Goal: Task Accomplishment & Management: Manage account settings

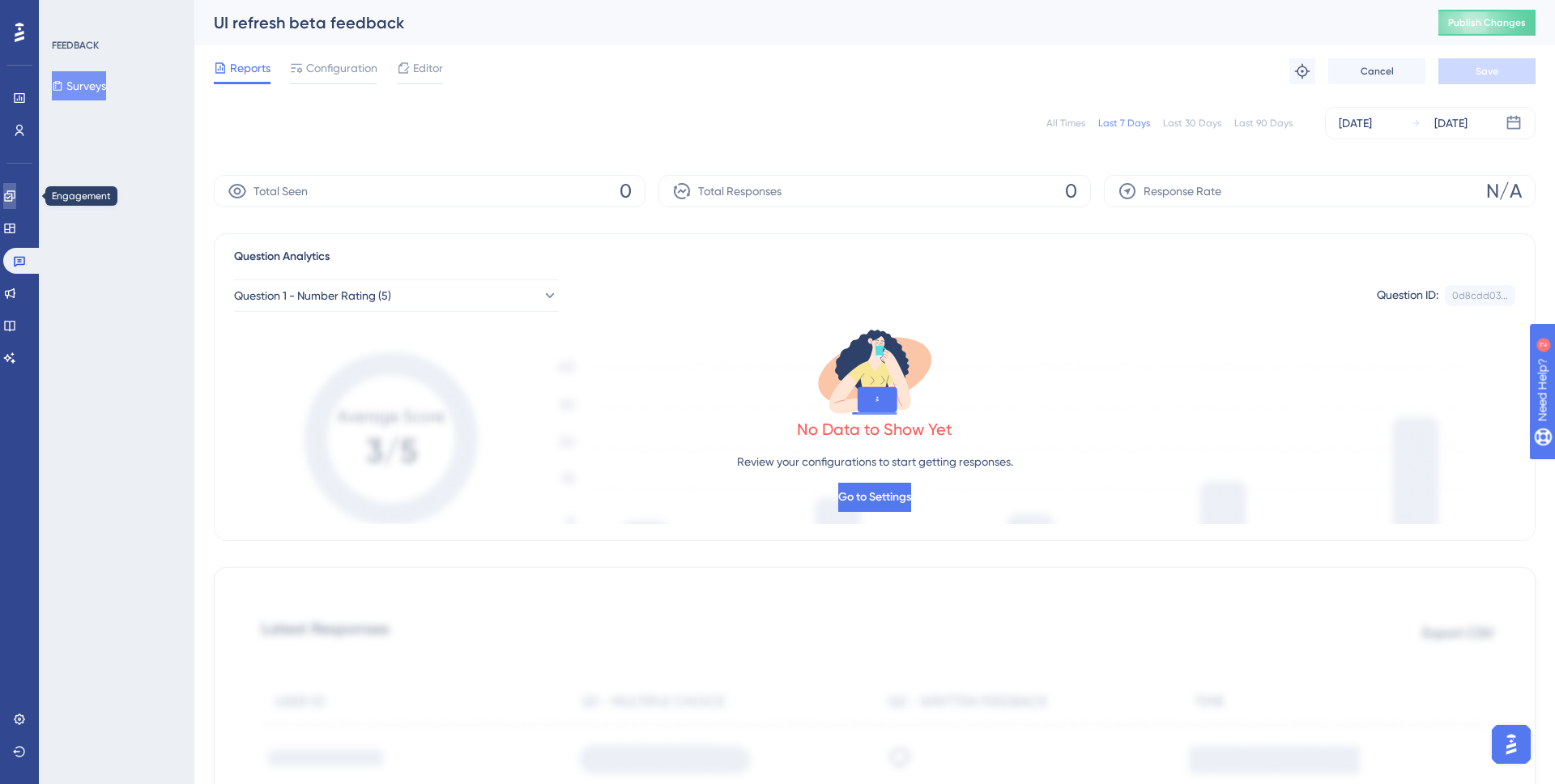
click at [4, 195] on link at bounding box center [10, 196] width 13 height 26
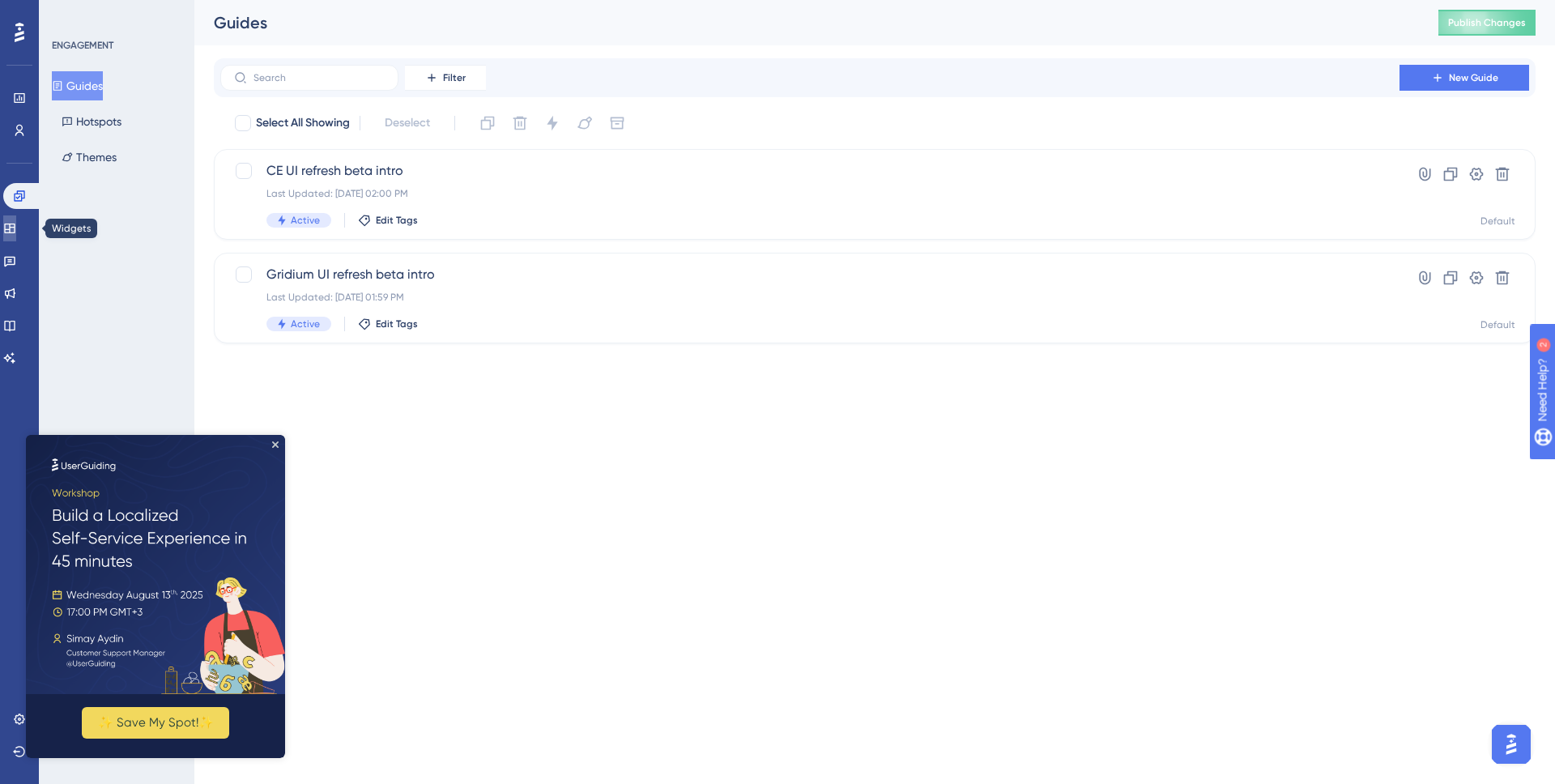
click at [16, 232] on link at bounding box center [10, 228] width 13 height 26
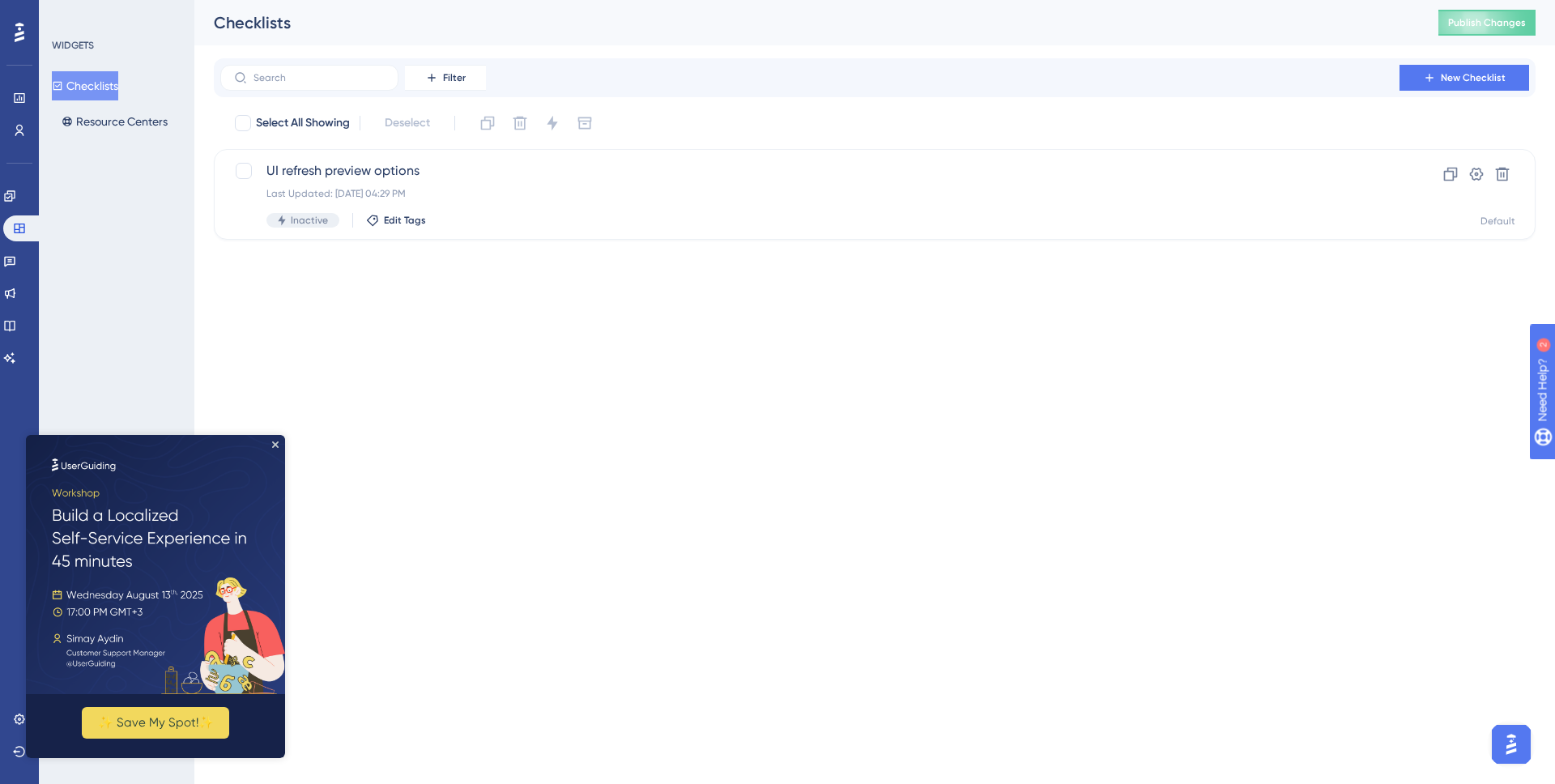
click at [278, 439] on img at bounding box center [156, 564] width 260 height 259
click at [273, 444] on icon "Close Preview" at bounding box center [275, 444] width 7 height 7
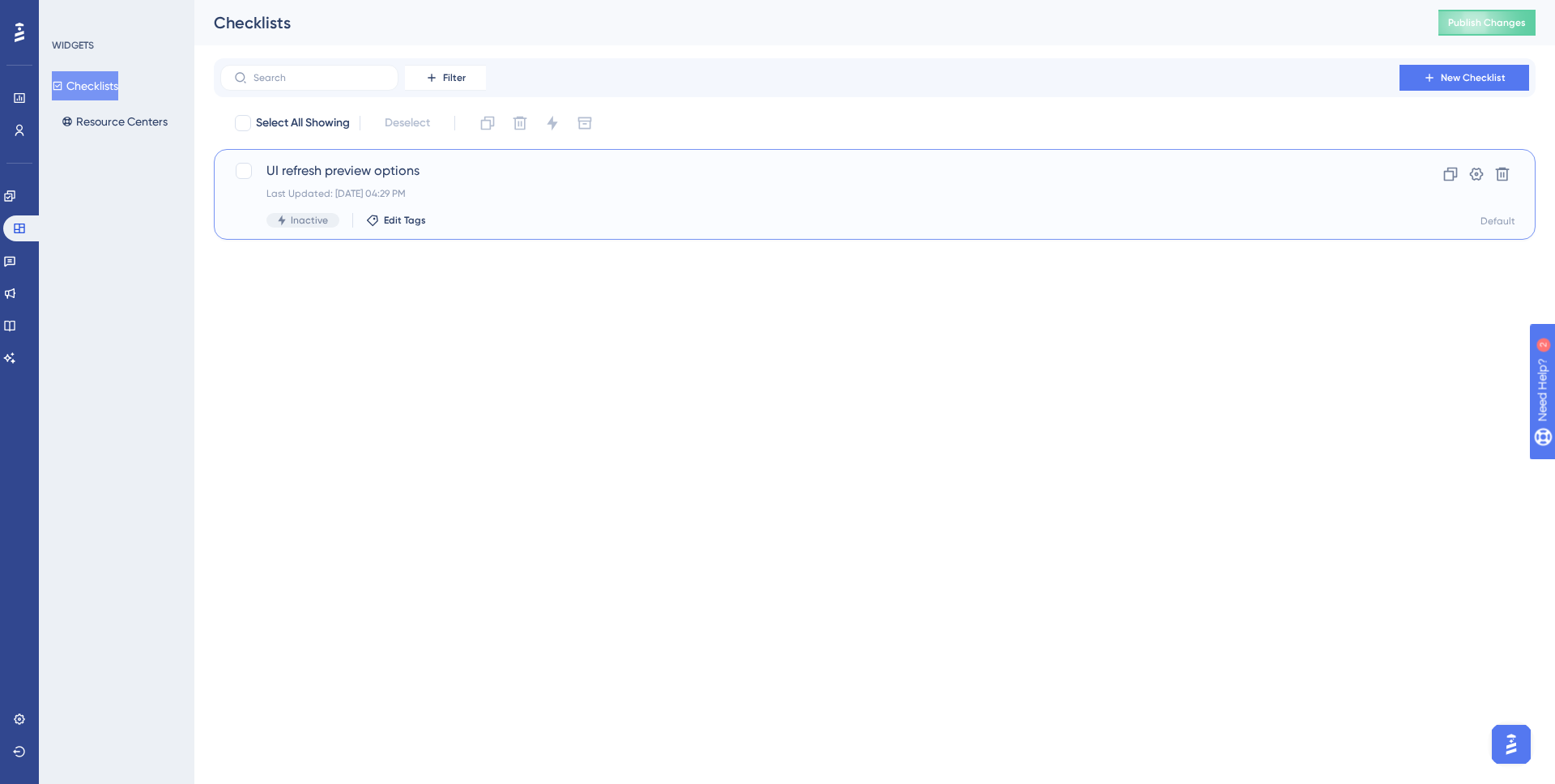
click at [518, 195] on div "Last Updated: [DATE] 04:29 PM" at bounding box center [810, 194] width 1087 height 13
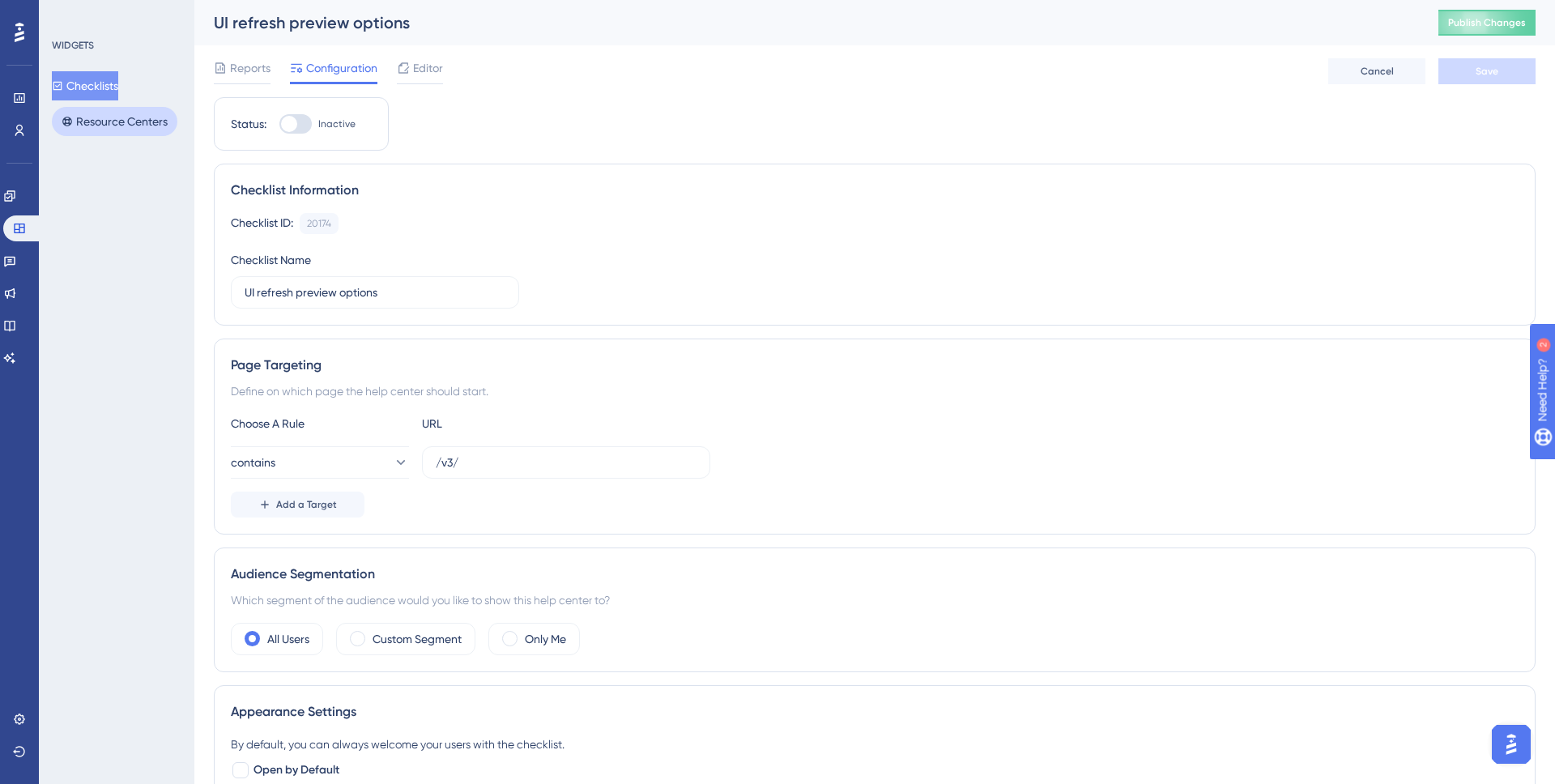
click at [88, 129] on button "Resource Centers" at bounding box center [114, 122] width 125 height 29
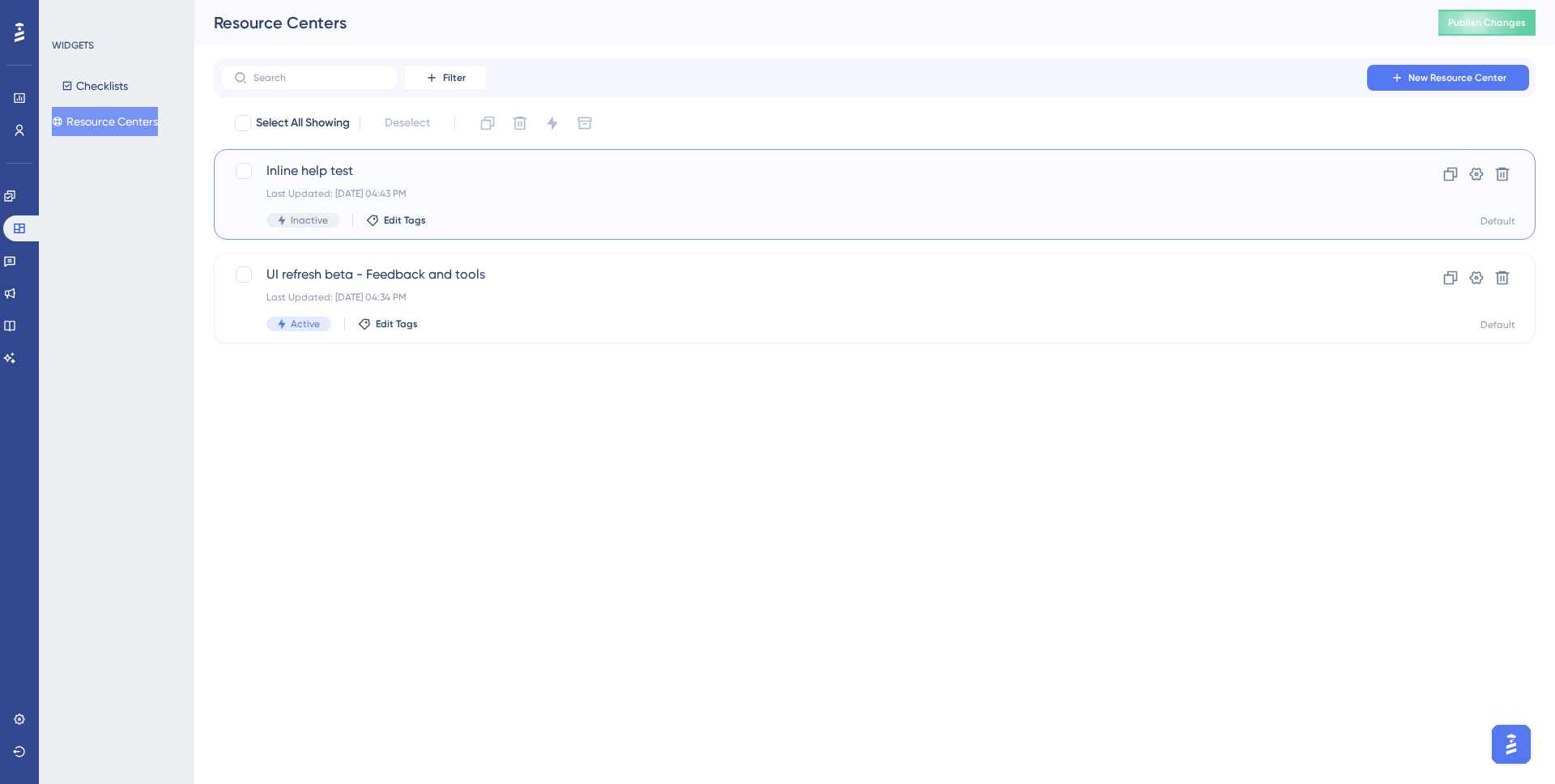
click at [619, 195] on div "Last Updated: [DATE] 04:43 PM" at bounding box center [810, 194] width 1087 height 13
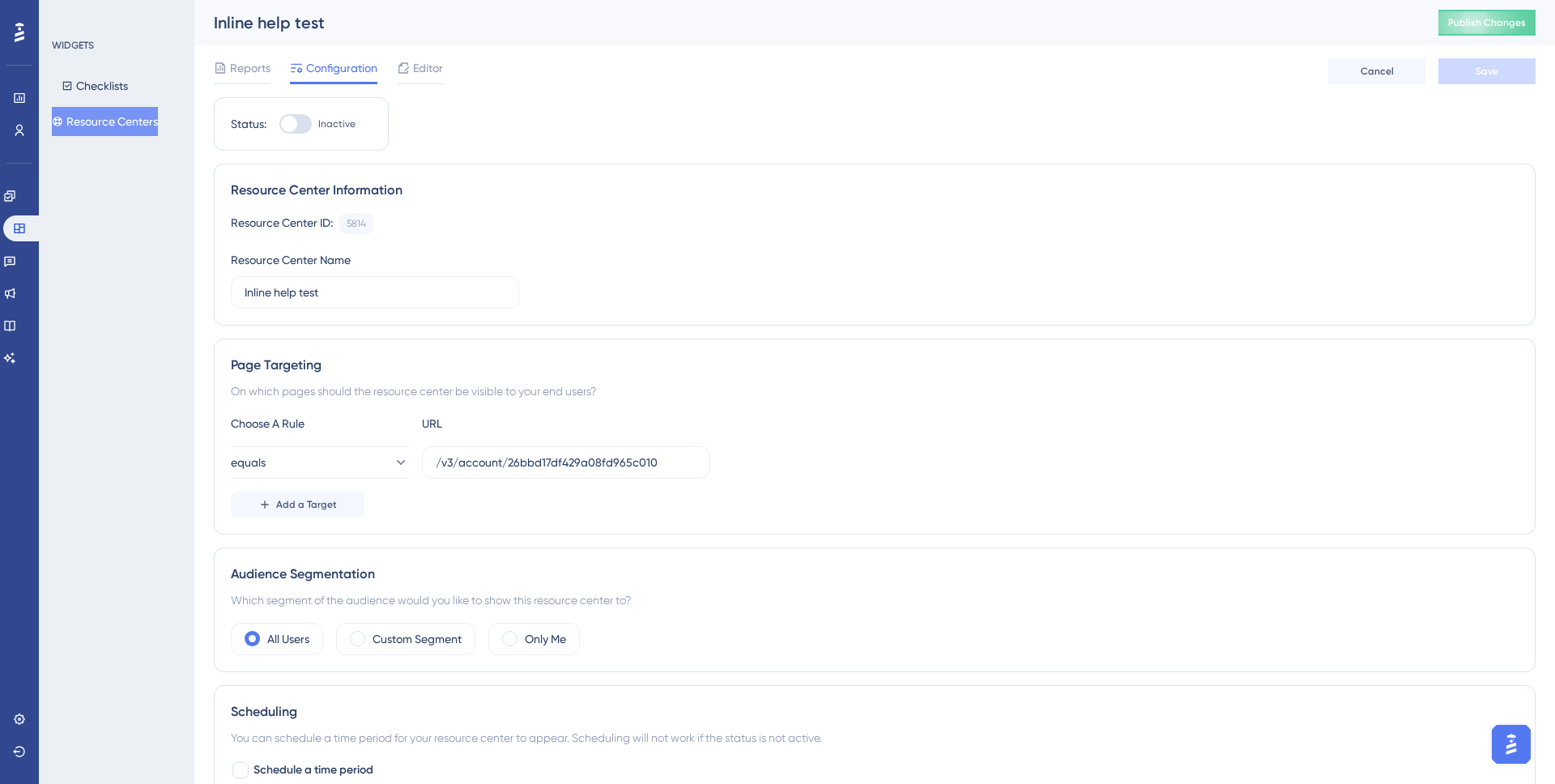
click at [426, 53] on div "Reports Configuration Editor Cancel Save" at bounding box center [875, 70] width 1322 height 52
click at [429, 61] on span "Editor" at bounding box center [428, 68] width 30 height 20
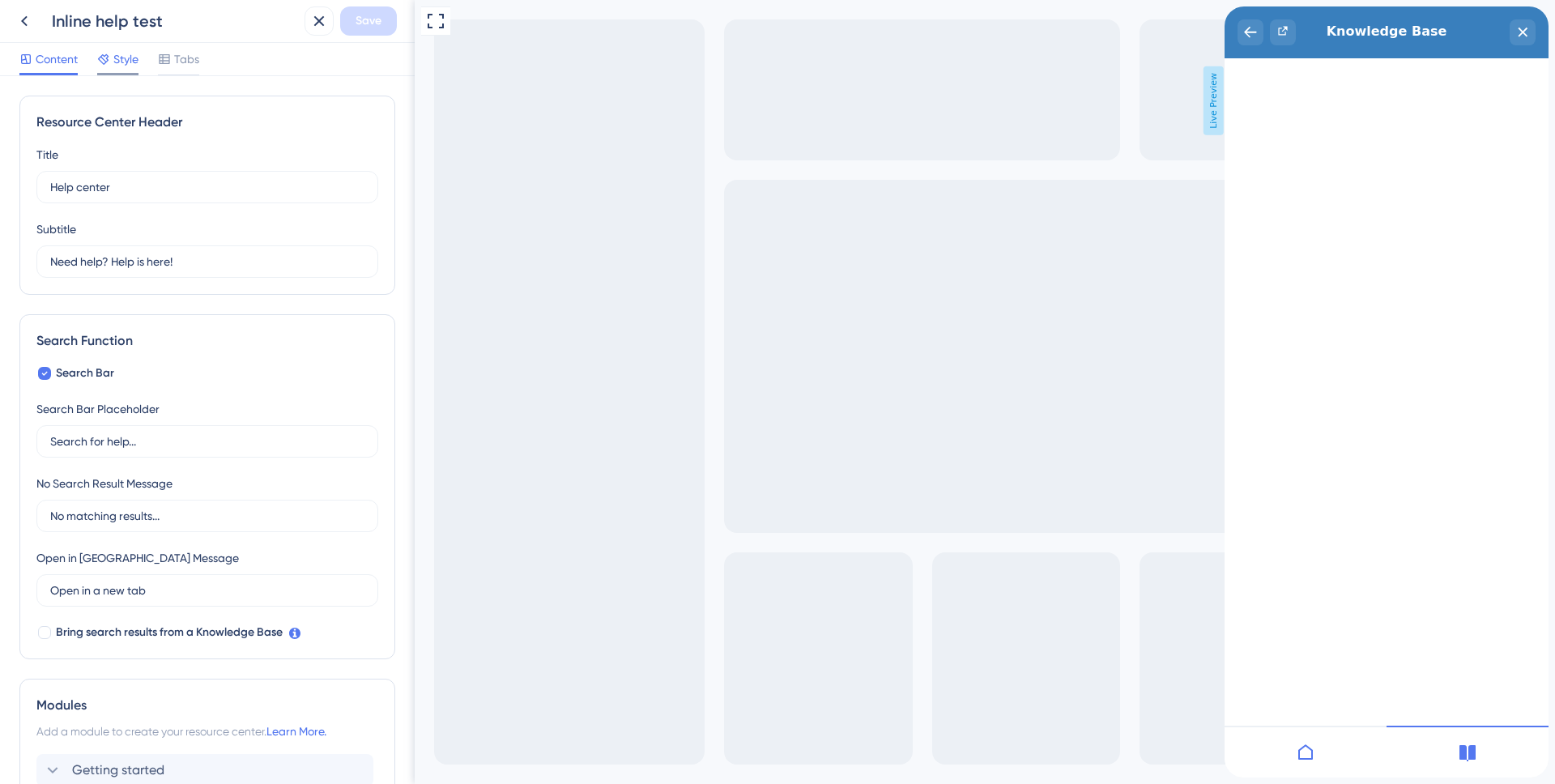
click at [133, 49] on span "Style" at bounding box center [126, 59] width 25 height 20
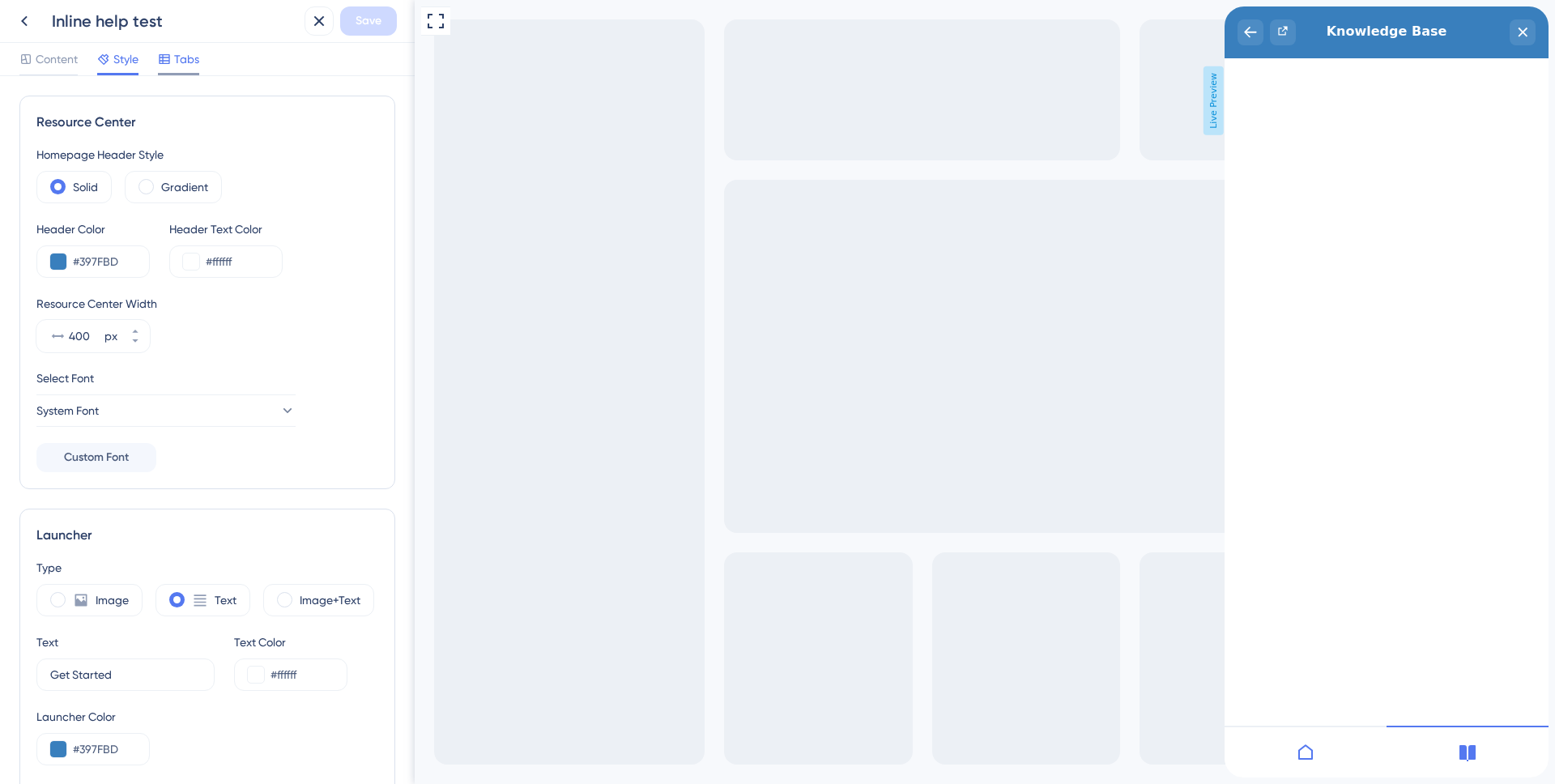
click at [174, 67] on div "Tabs" at bounding box center [179, 59] width 41 height 20
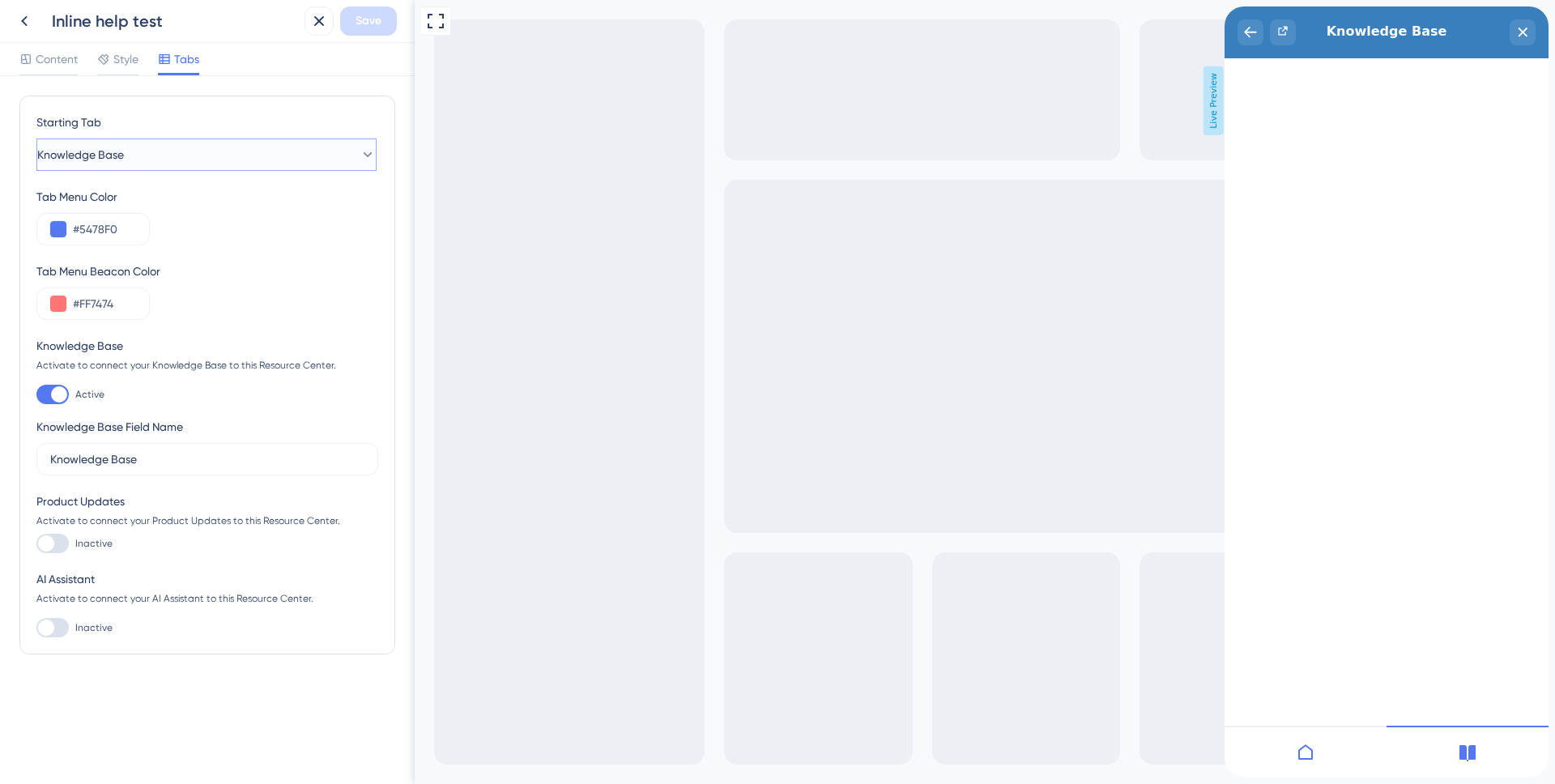
click at [293, 151] on button "Knowledge Base" at bounding box center [207, 155] width 341 height 33
click at [309, 83] on div "Starting Tab Knowledge Base Home Home Knowledge Base Knowledge Base Tab Menu Co…" at bounding box center [207, 430] width 415 height 708
click at [63, 544] on div at bounding box center [53, 543] width 33 height 20
click at [37, 544] on input "Inactive" at bounding box center [36, 543] width 1 height 1
checkbox input "false"
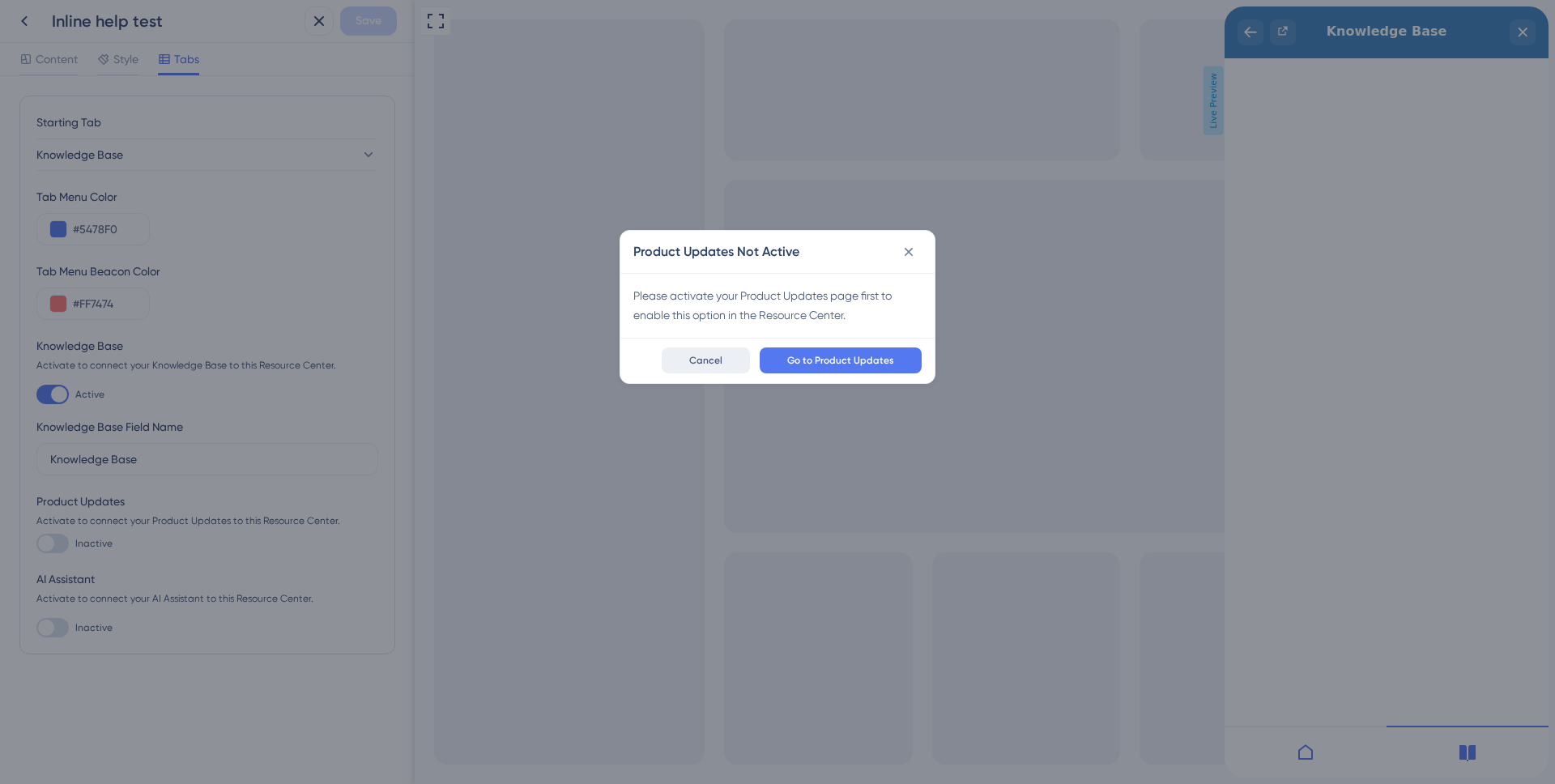
click at [684, 367] on button "Cancel" at bounding box center [706, 360] width 88 height 26
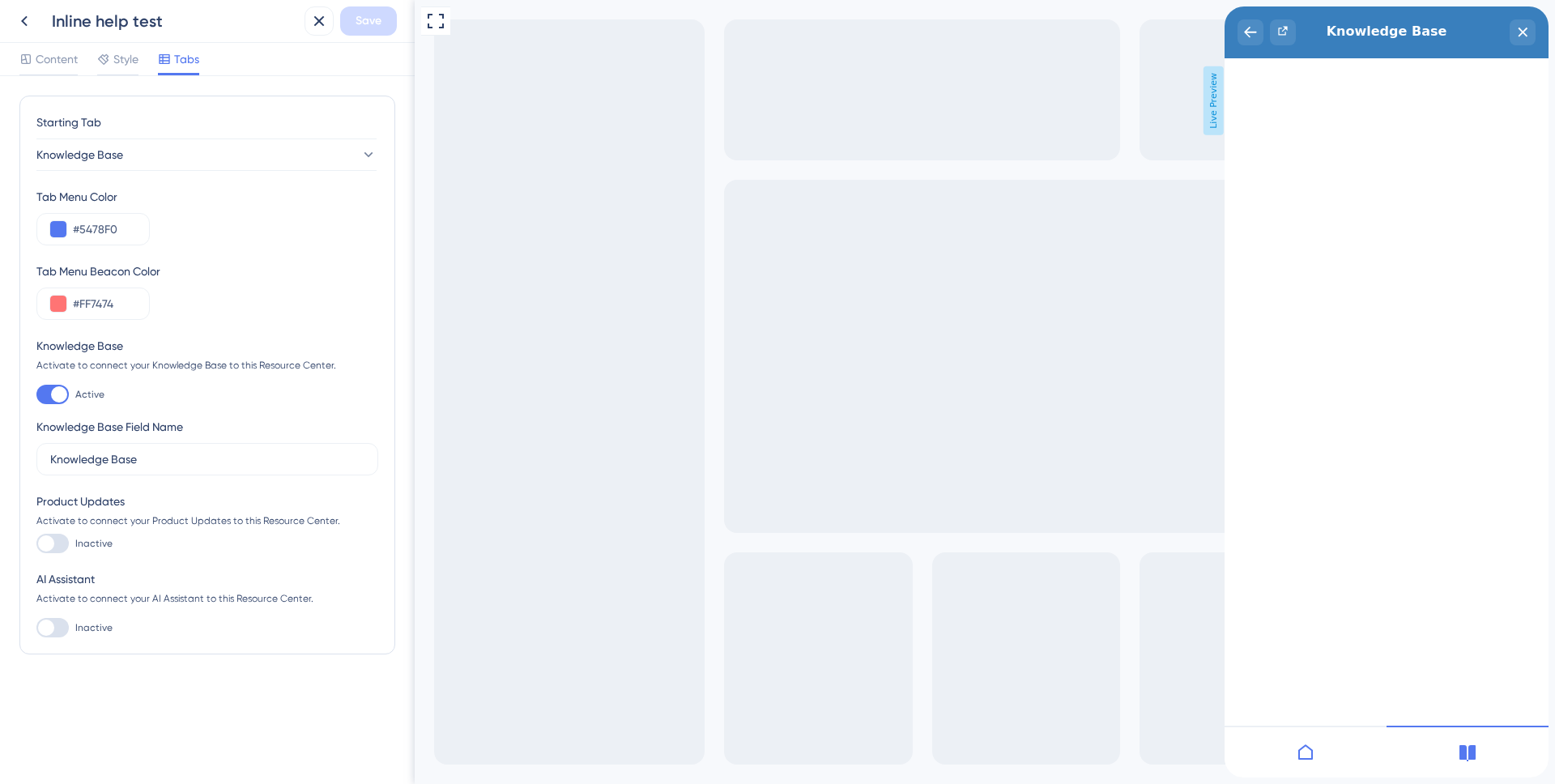
click at [66, 629] on div at bounding box center [53, 628] width 33 height 20
click at [37, 629] on input "Inactive" at bounding box center [36, 628] width 1 height 1
checkbox input "true"
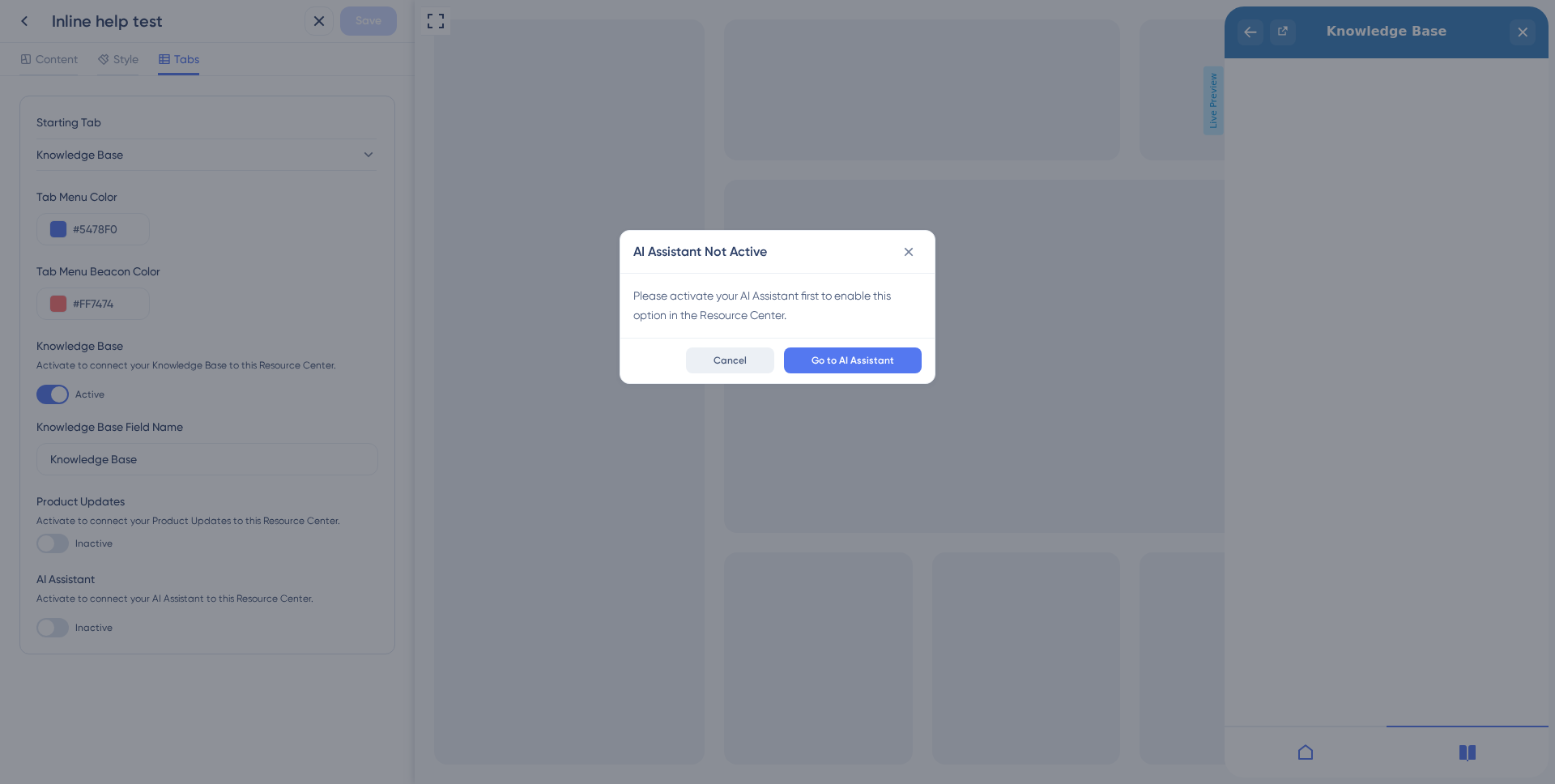
click at [739, 368] on button "Cancel" at bounding box center [730, 360] width 88 height 26
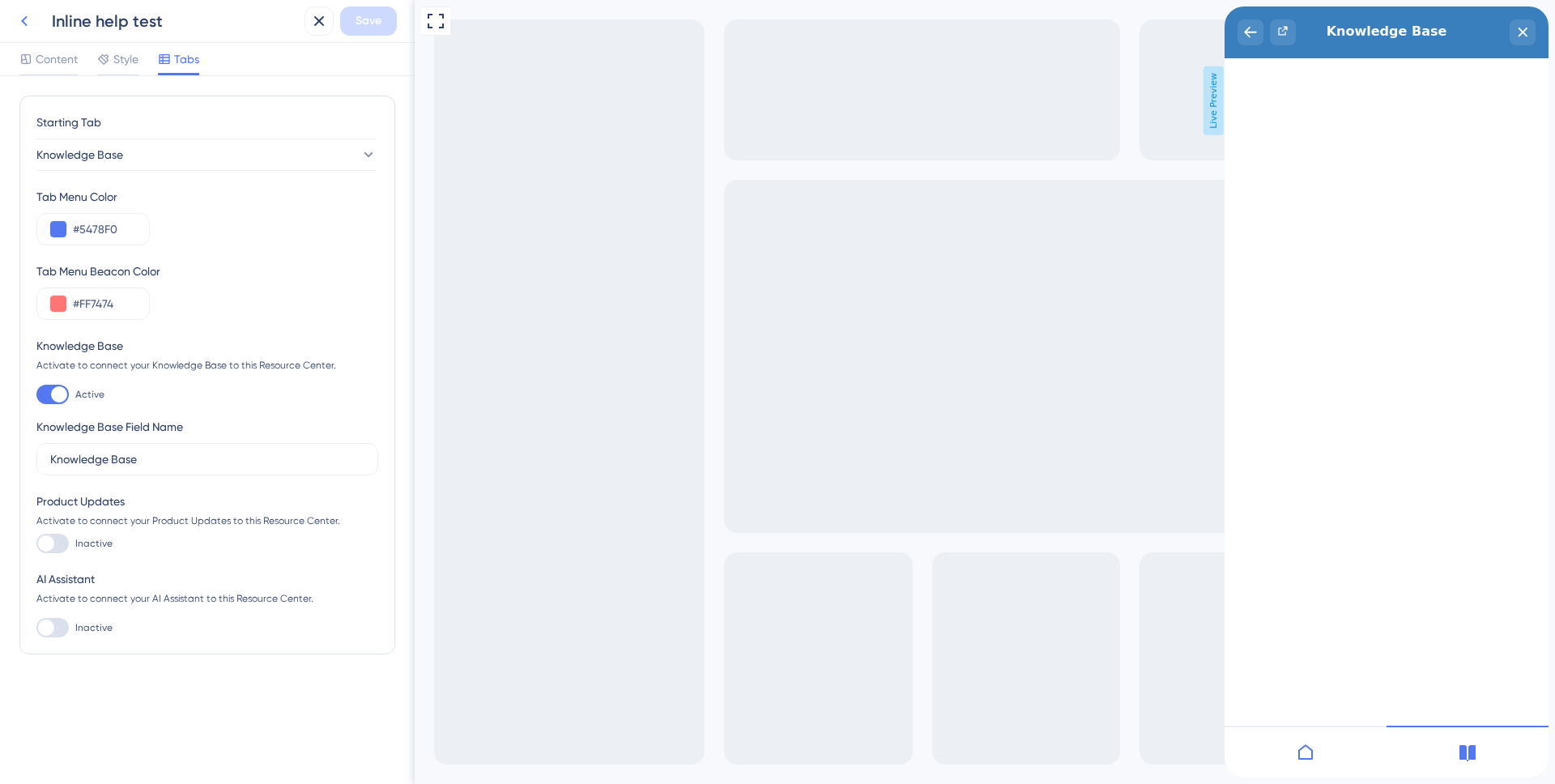
click at [29, 25] on icon at bounding box center [25, 21] width 20 height 20
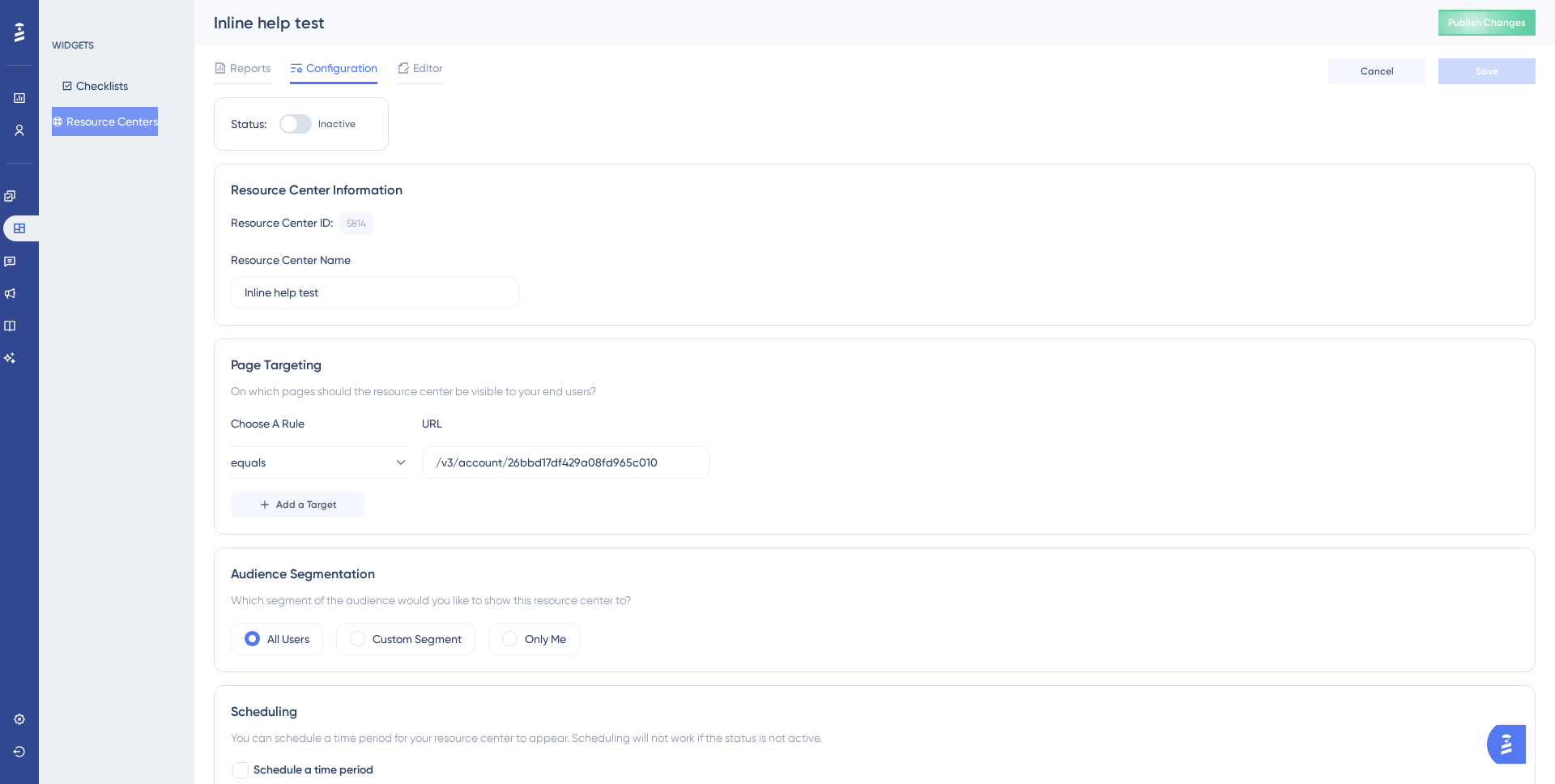
click at [119, 133] on button "Resource Centers" at bounding box center [105, 122] width 106 height 29
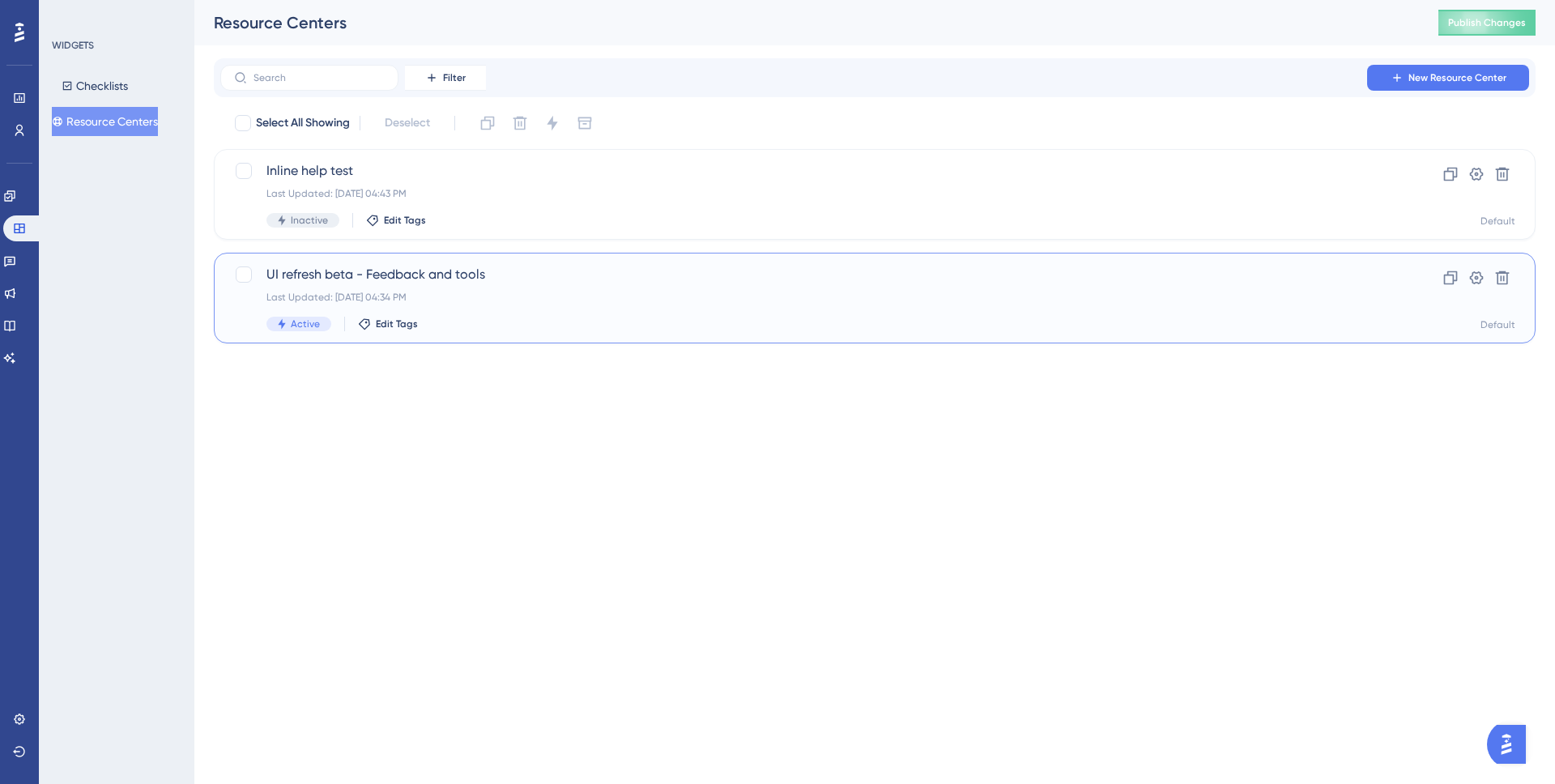
click at [429, 284] on div "UI refresh beta - Feedback and tools Last Updated: [DATE] 04:34 PM Active Edit …" at bounding box center [810, 298] width 1087 height 66
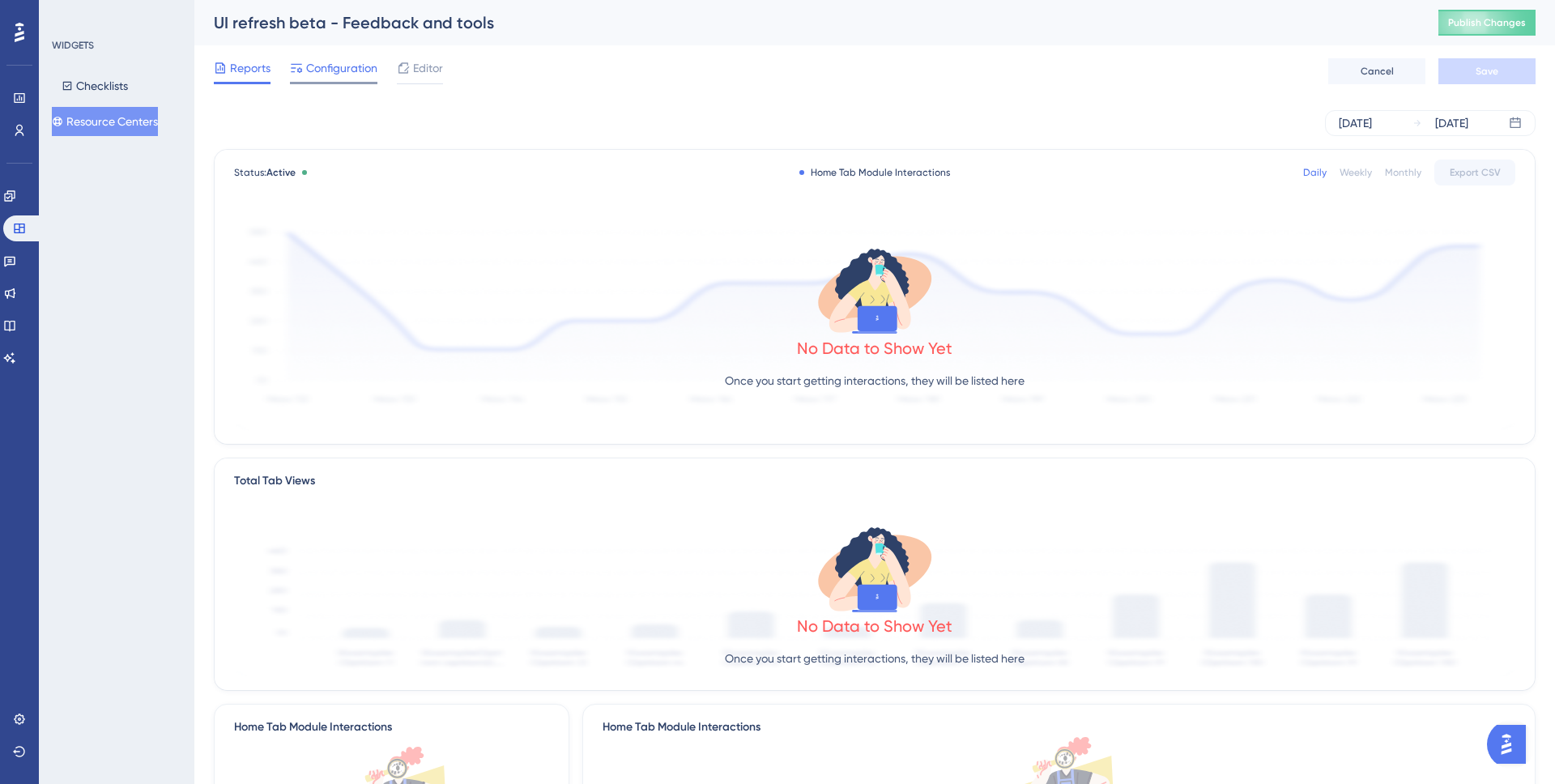
click at [339, 73] on span "Configuration" at bounding box center [341, 68] width 71 height 20
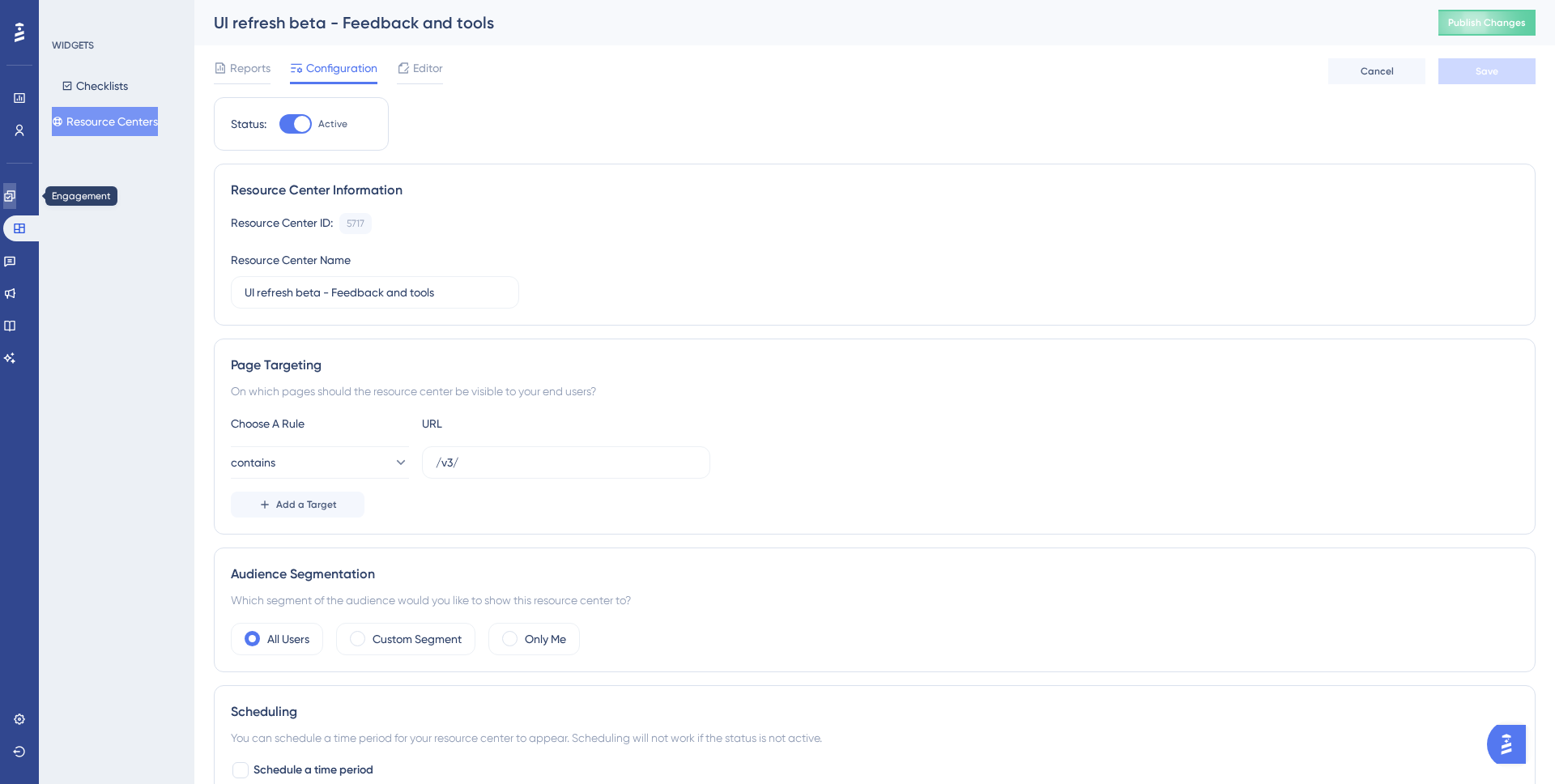
click at [16, 196] on icon at bounding box center [10, 196] width 13 height 13
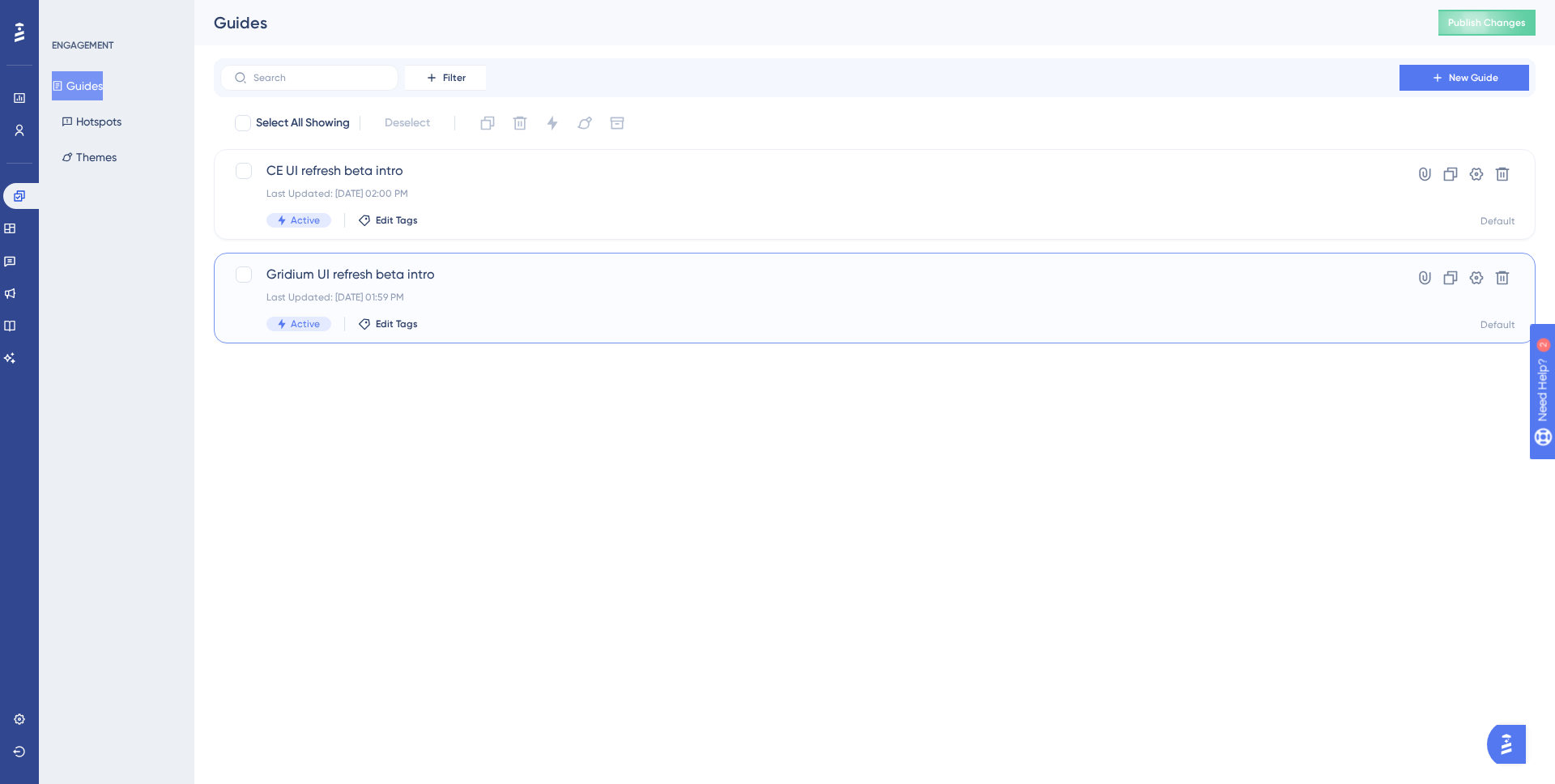
click at [456, 282] on span "Gridium UI refresh beta intro" at bounding box center [810, 275] width 1087 height 20
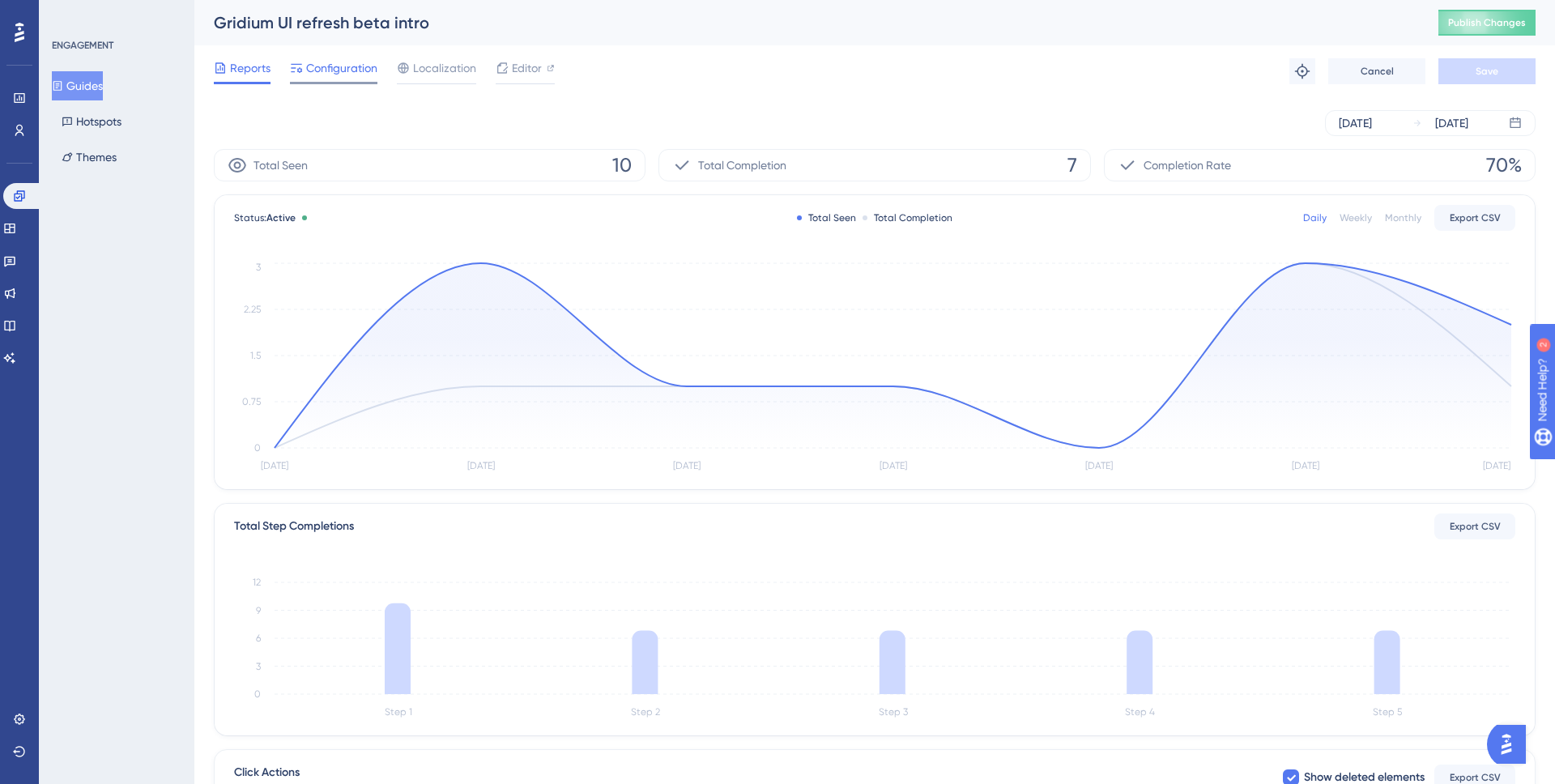
click at [323, 82] on div at bounding box center [333, 83] width 88 height 2
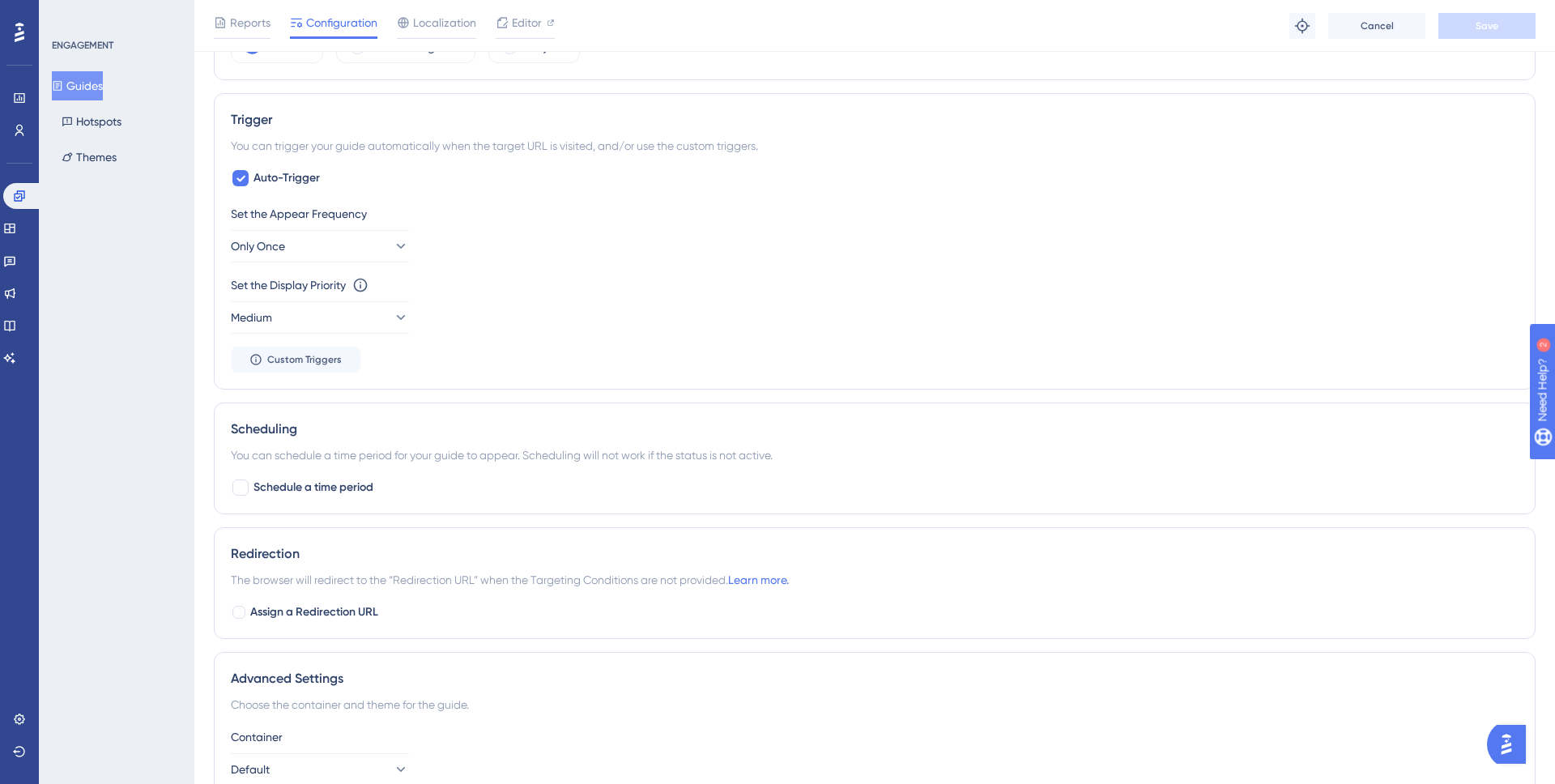
scroll to position [705, 0]
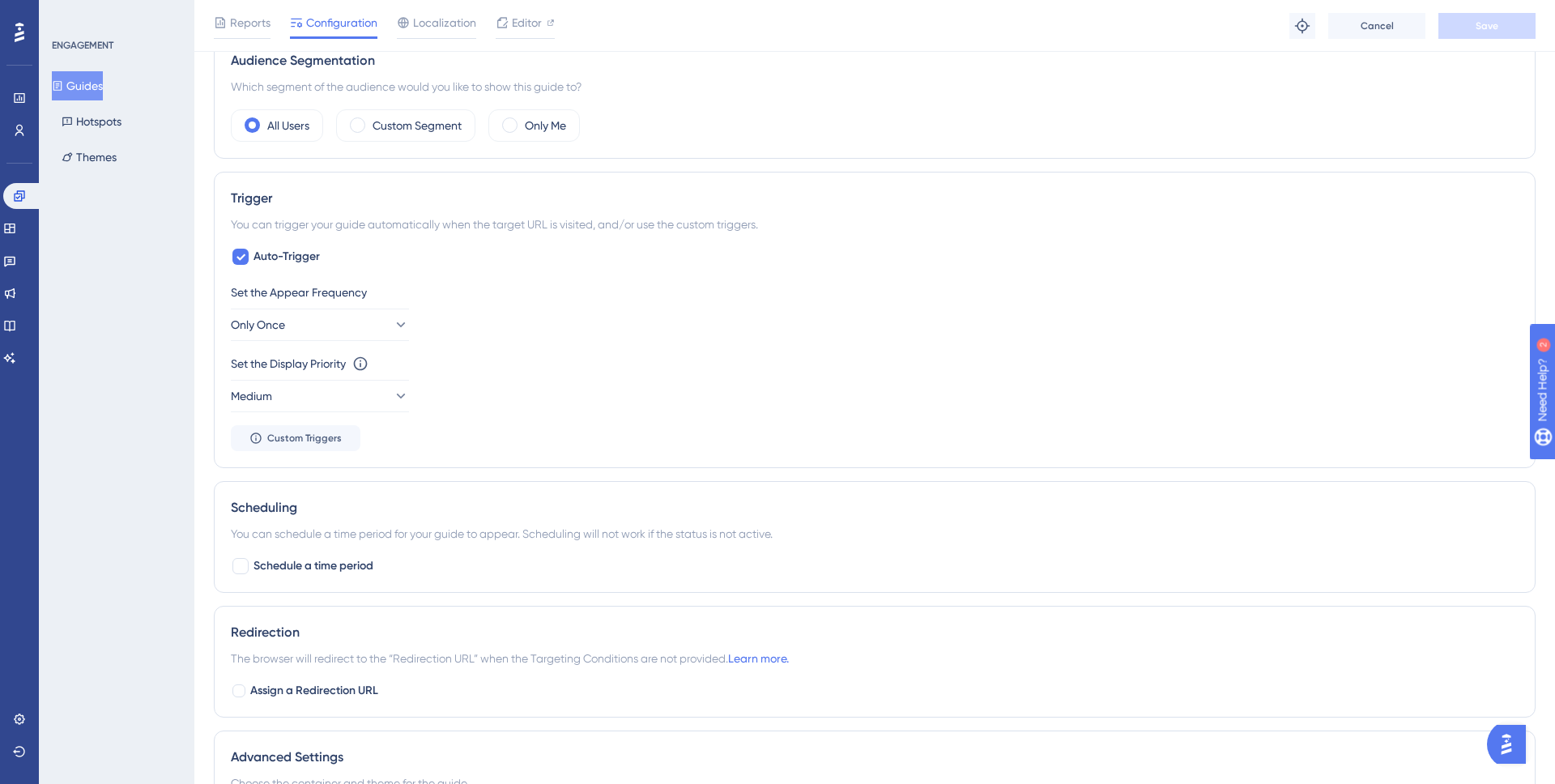
click at [295, 451] on div "Trigger You can trigger your guide automatically when the target URL is visited…" at bounding box center [875, 320] width 1322 height 296
click at [300, 439] on span "Custom Triggers" at bounding box center [304, 438] width 75 height 13
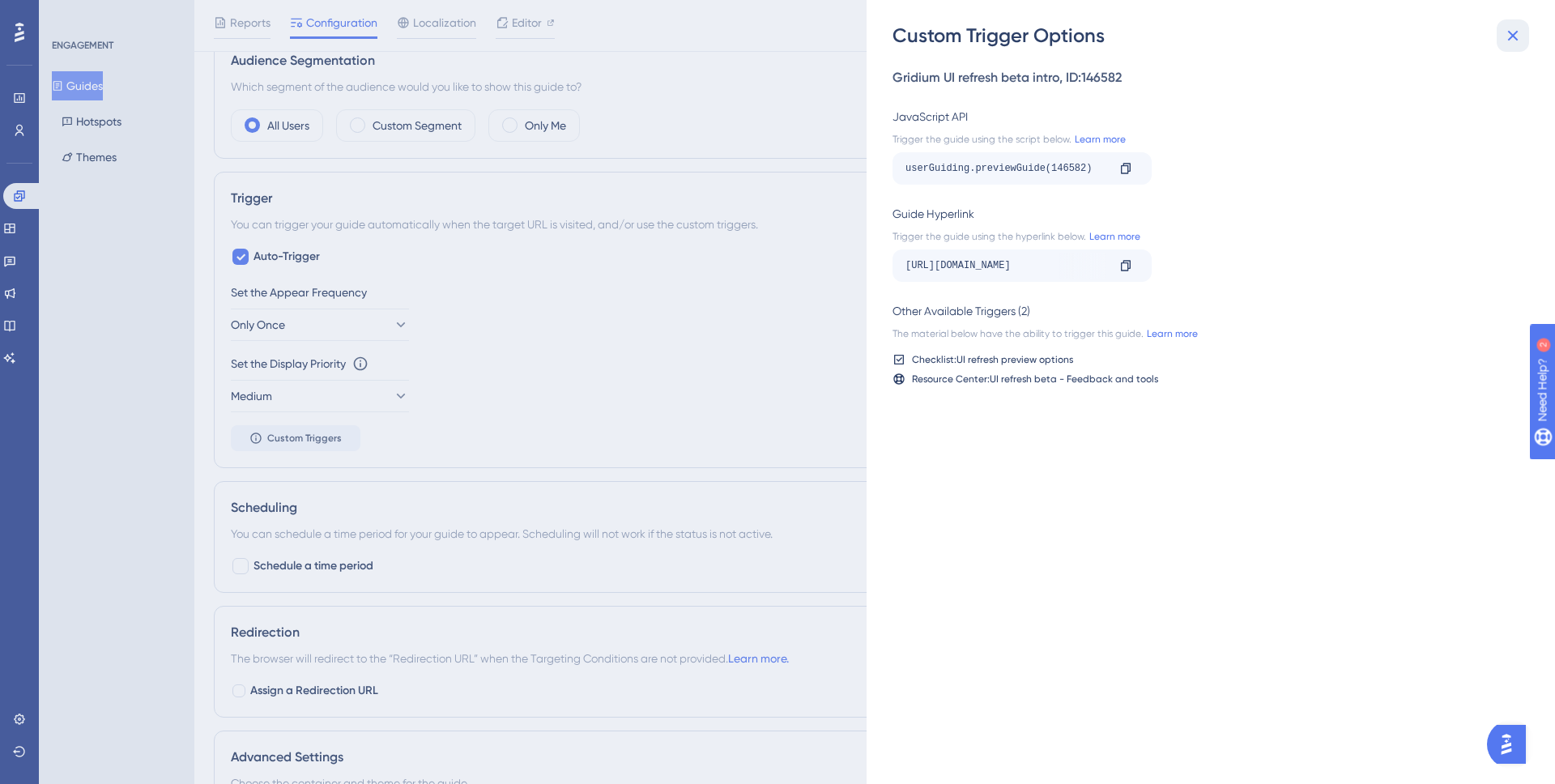
click at [1508, 40] on icon at bounding box center [1513, 36] width 20 height 20
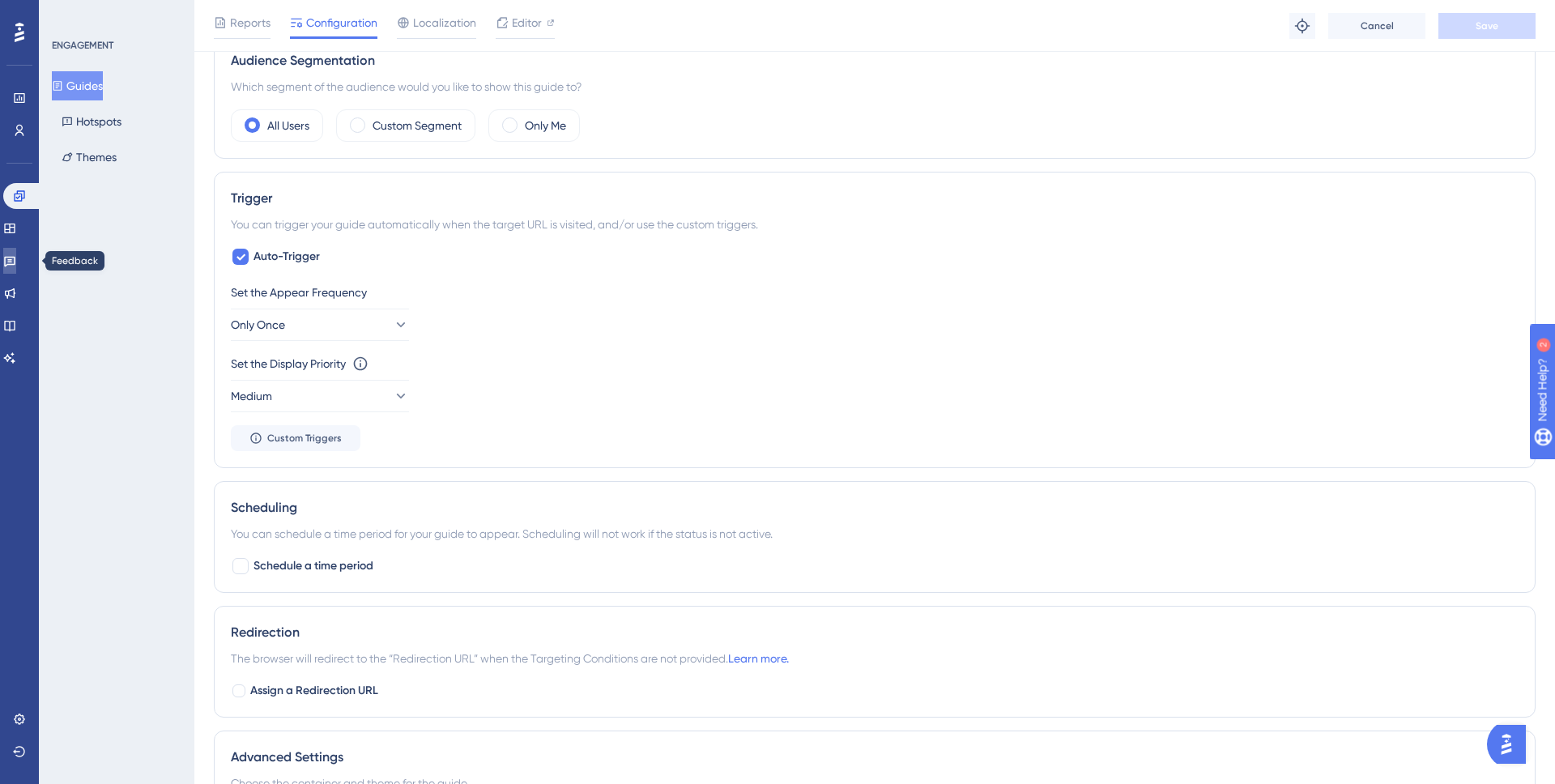
click at [16, 265] on icon at bounding box center [10, 261] width 13 height 13
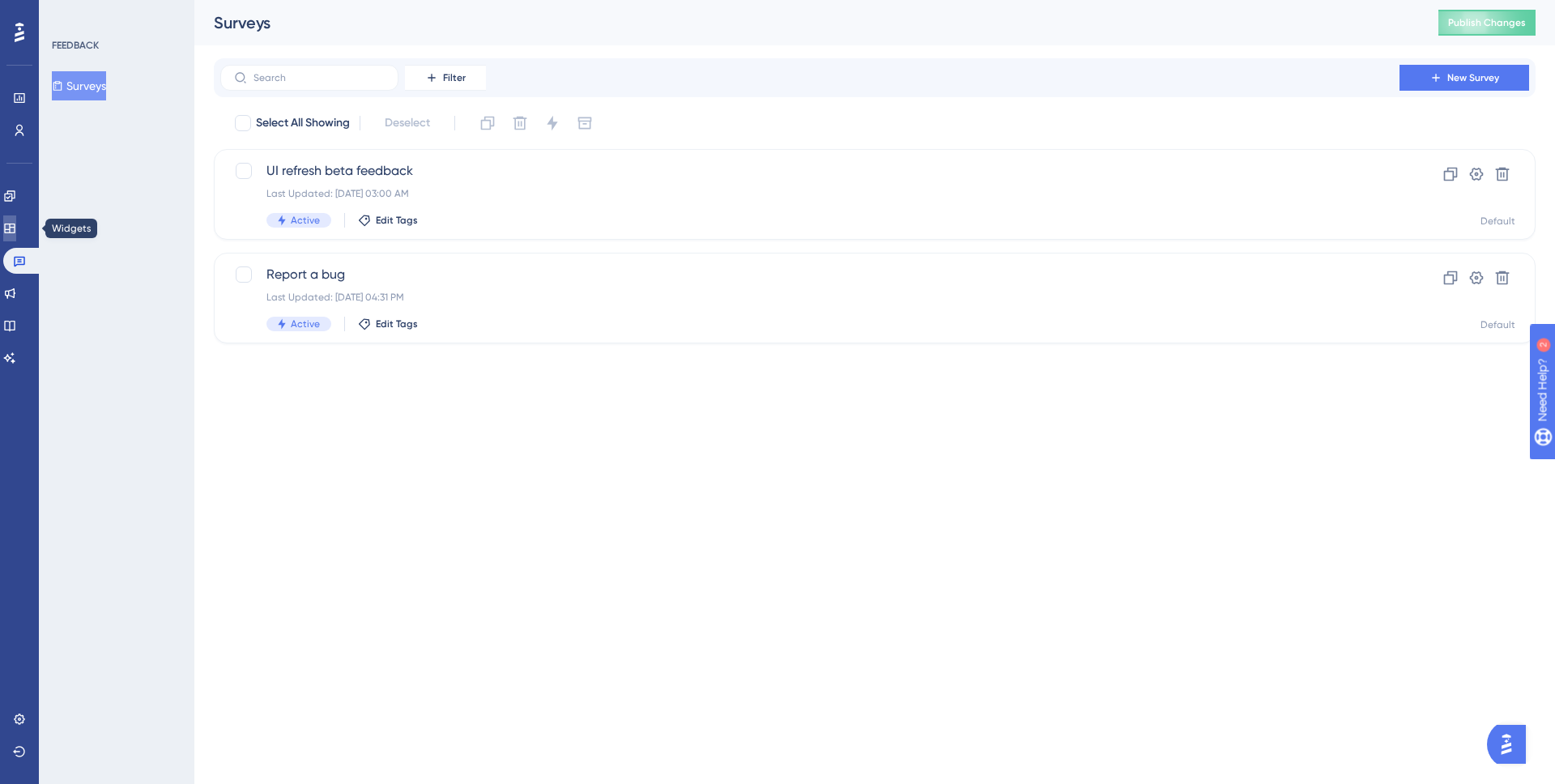
click at [13, 223] on icon at bounding box center [10, 228] width 13 height 13
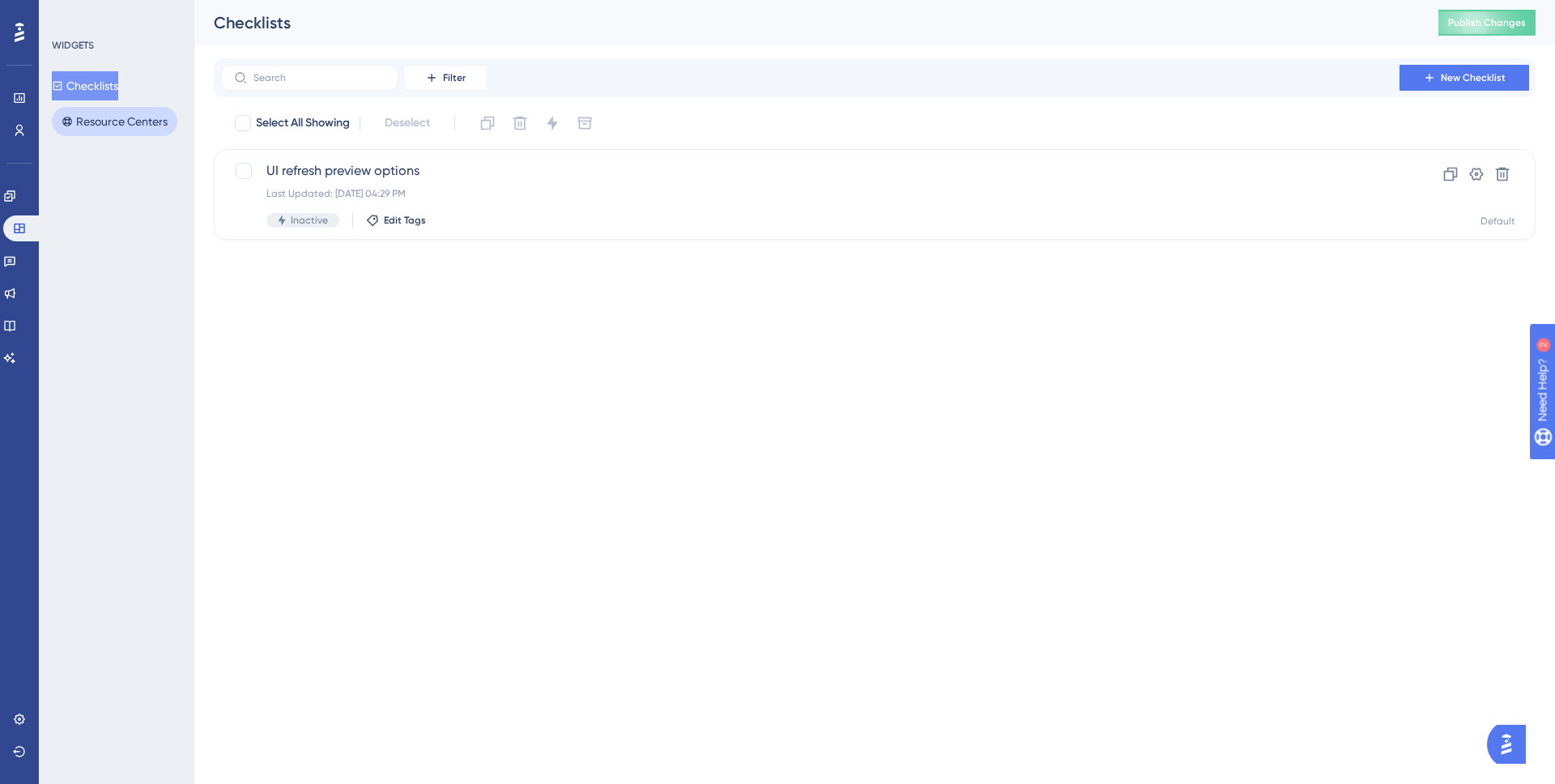
click at [170, 122] on button "Resource Centers" at bounding box center [114, 122] width 125 height 29
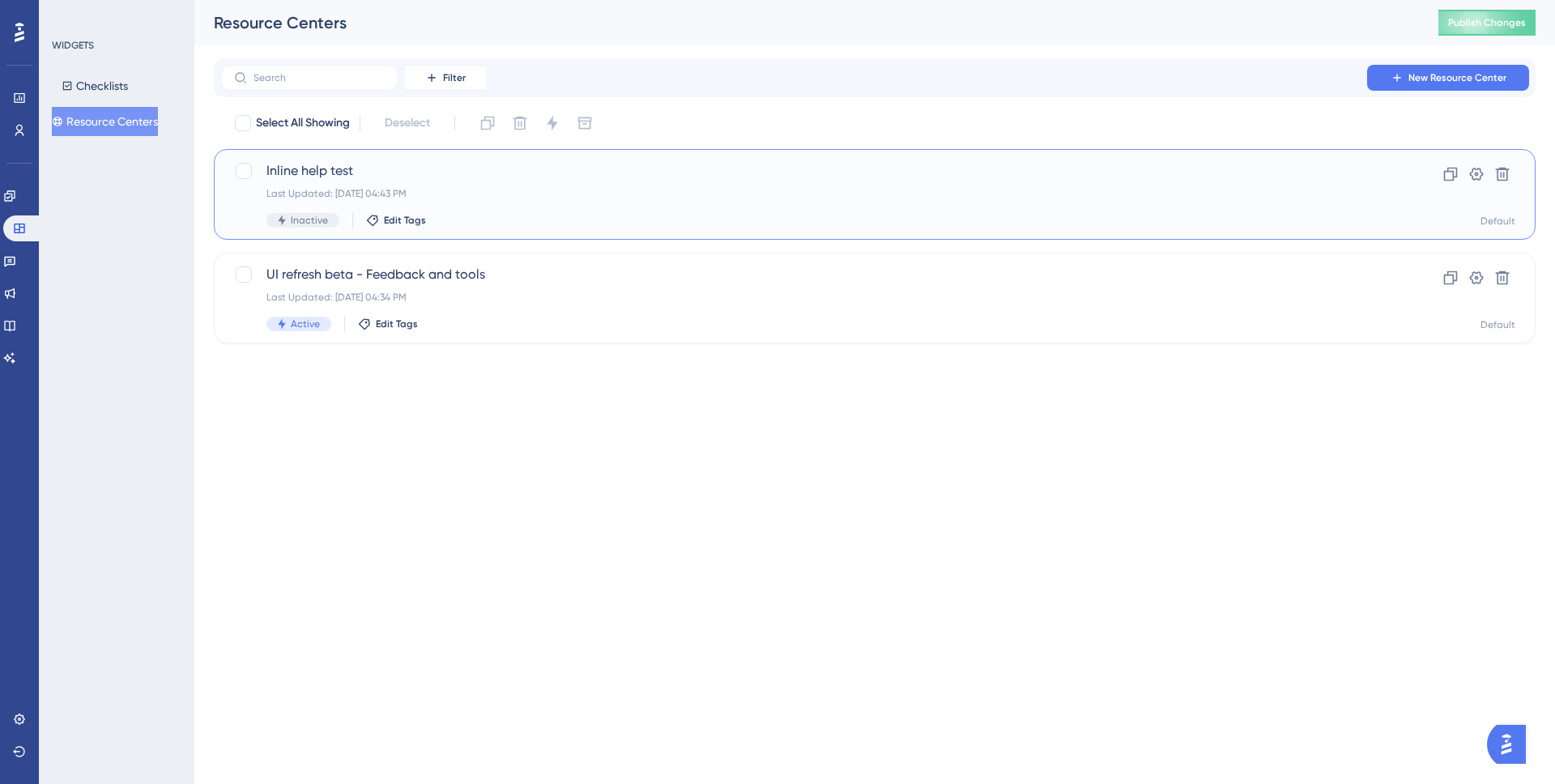
click at [477, 229] on div "Inline help test Last Updated: [DATE] 04:43 PM Inactive Edit Tags Clone Setting…" at bounding box center [875, 194] width 1322 height 91
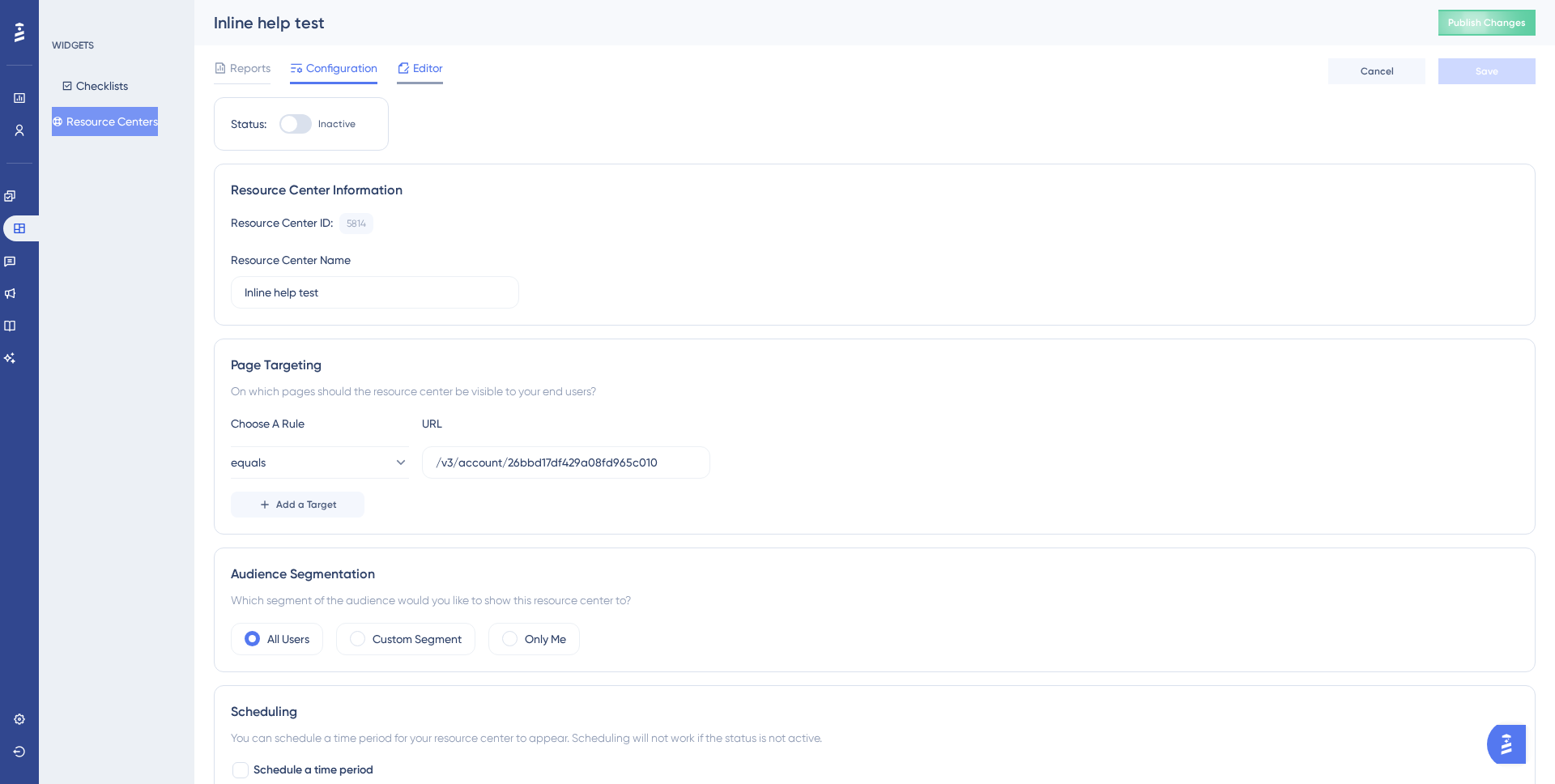
click at [422, 70] on span "Editor" at bounding box center [428, 68] width 30 height 20
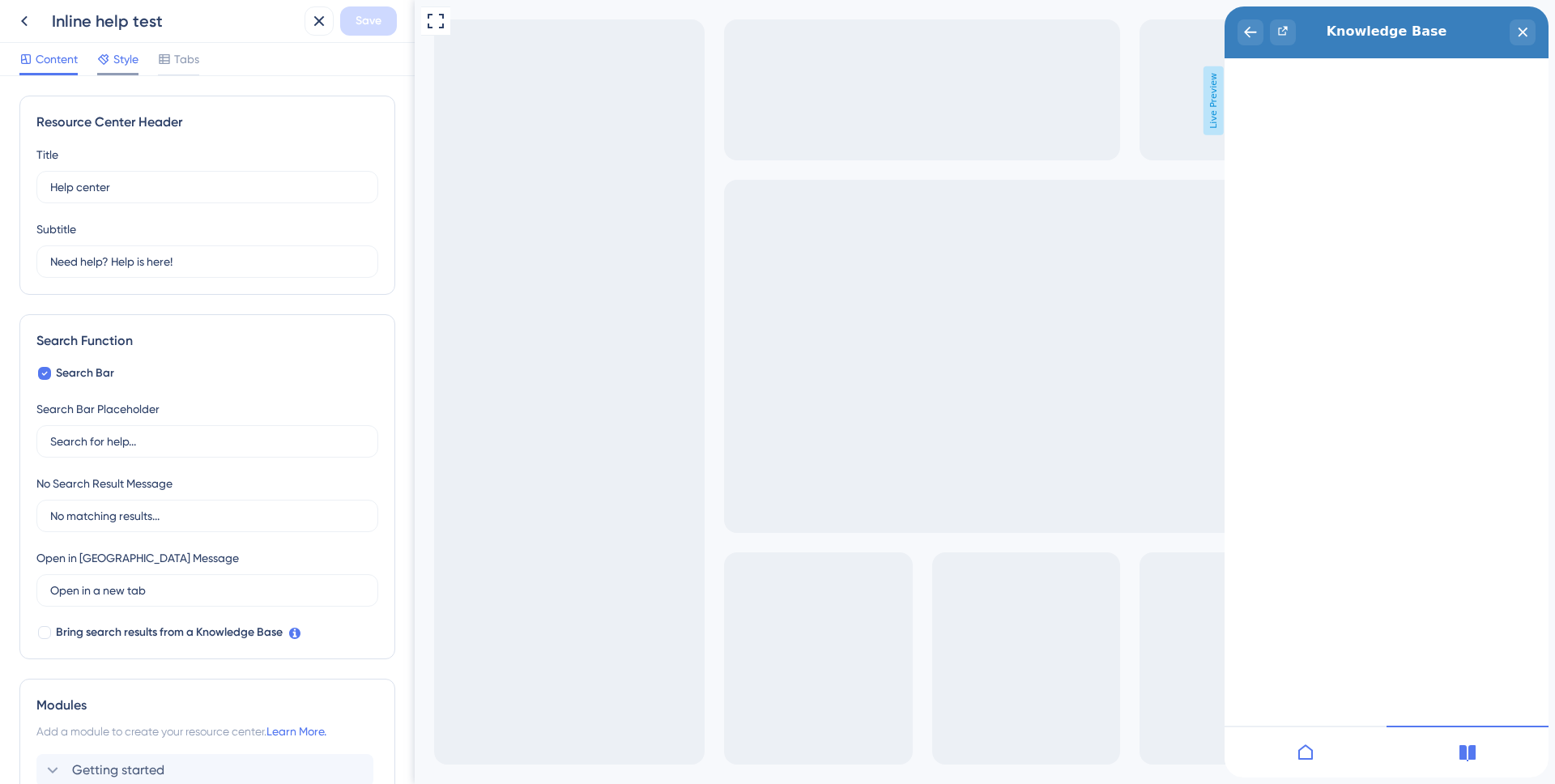
click at [106, 65] on icon at bounding box center [104, 59] width 13 height 13
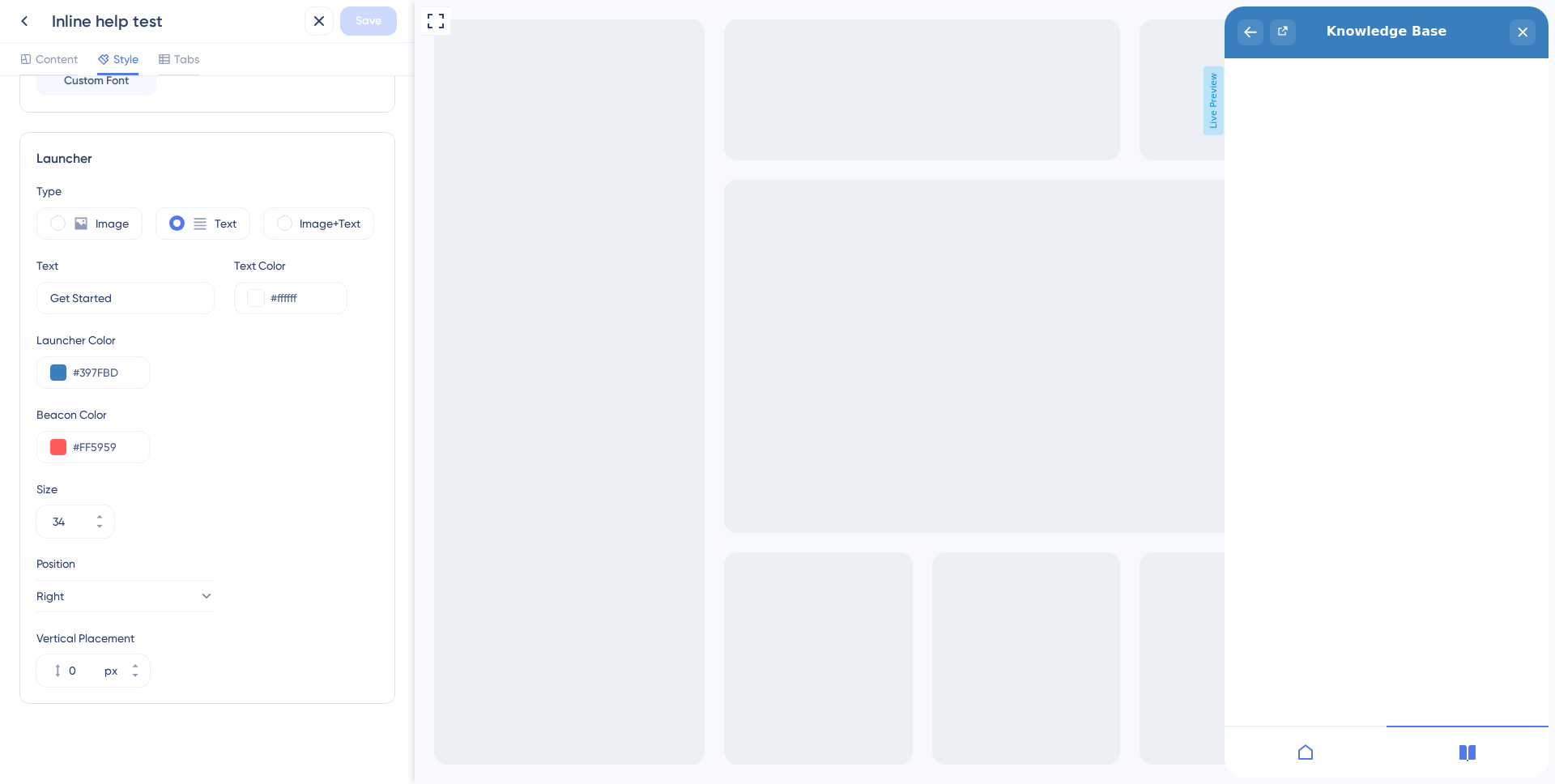
scroll to position [381, 0]
click at [1512, 29] on div "close resource center" at bounding box center [1523, 33] width 26 height 26
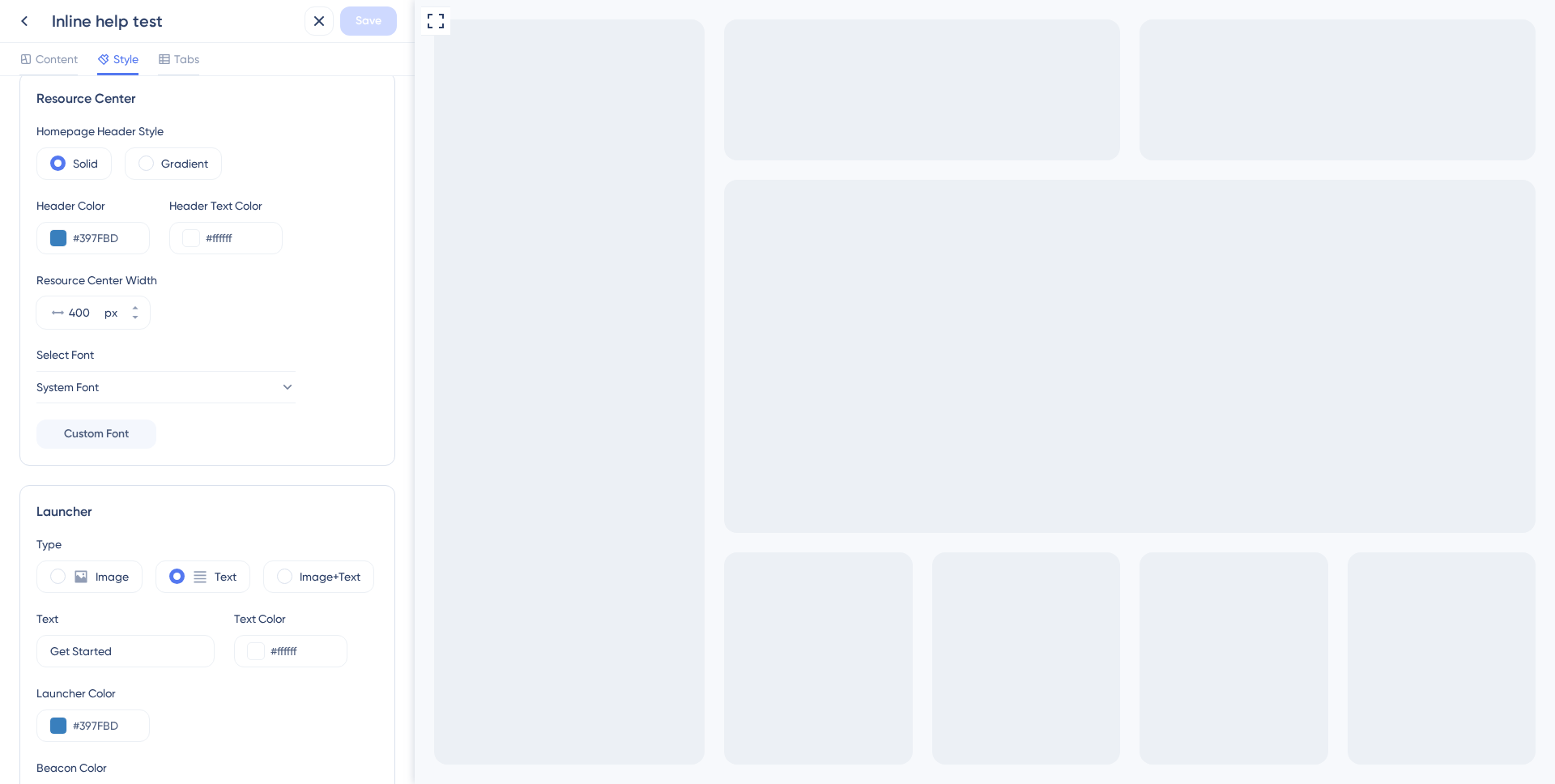
scroll to position [0, 0]
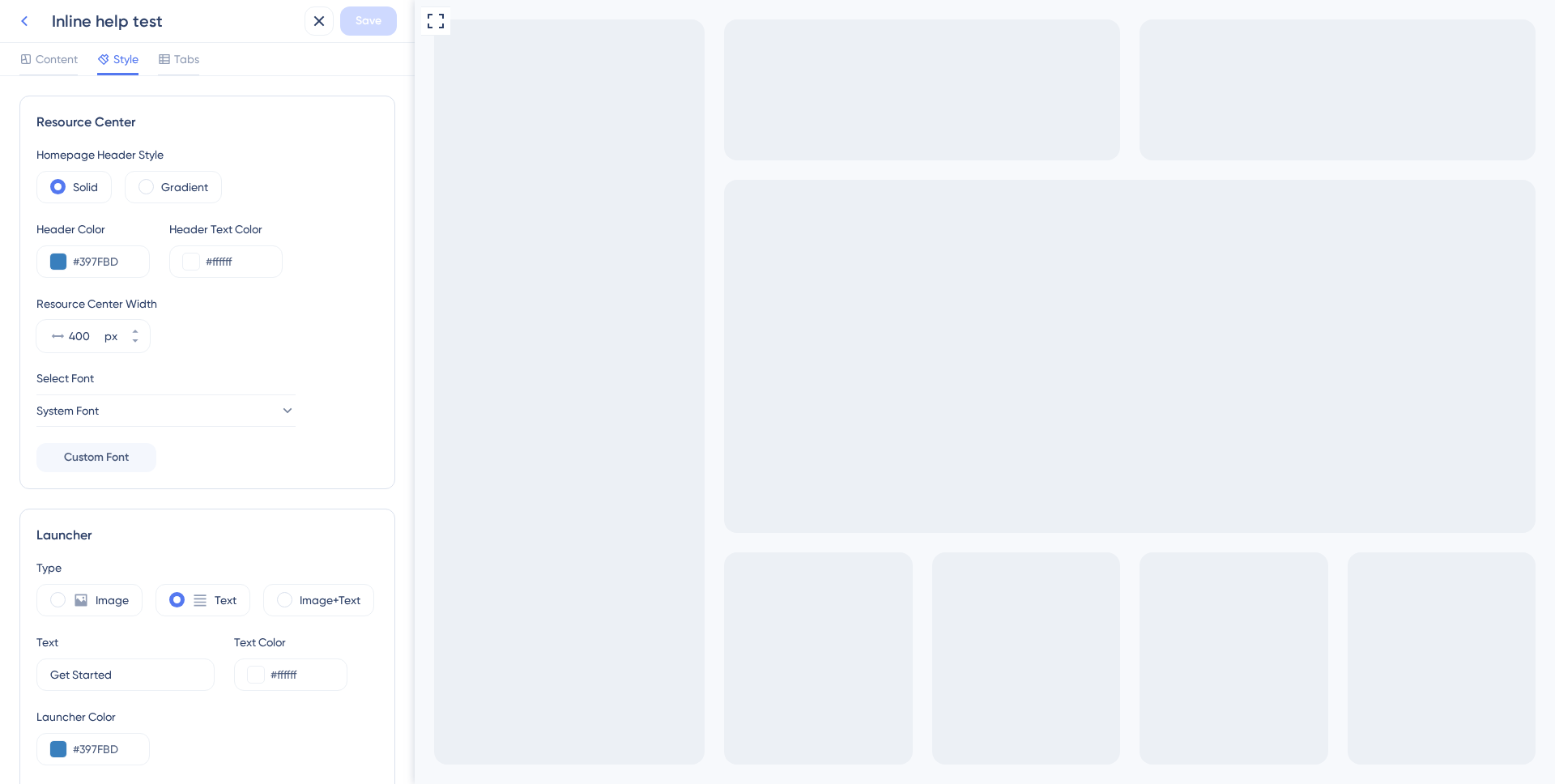
click at [32, 23] on icon at bounding box center [25, 21] width 20 height 20
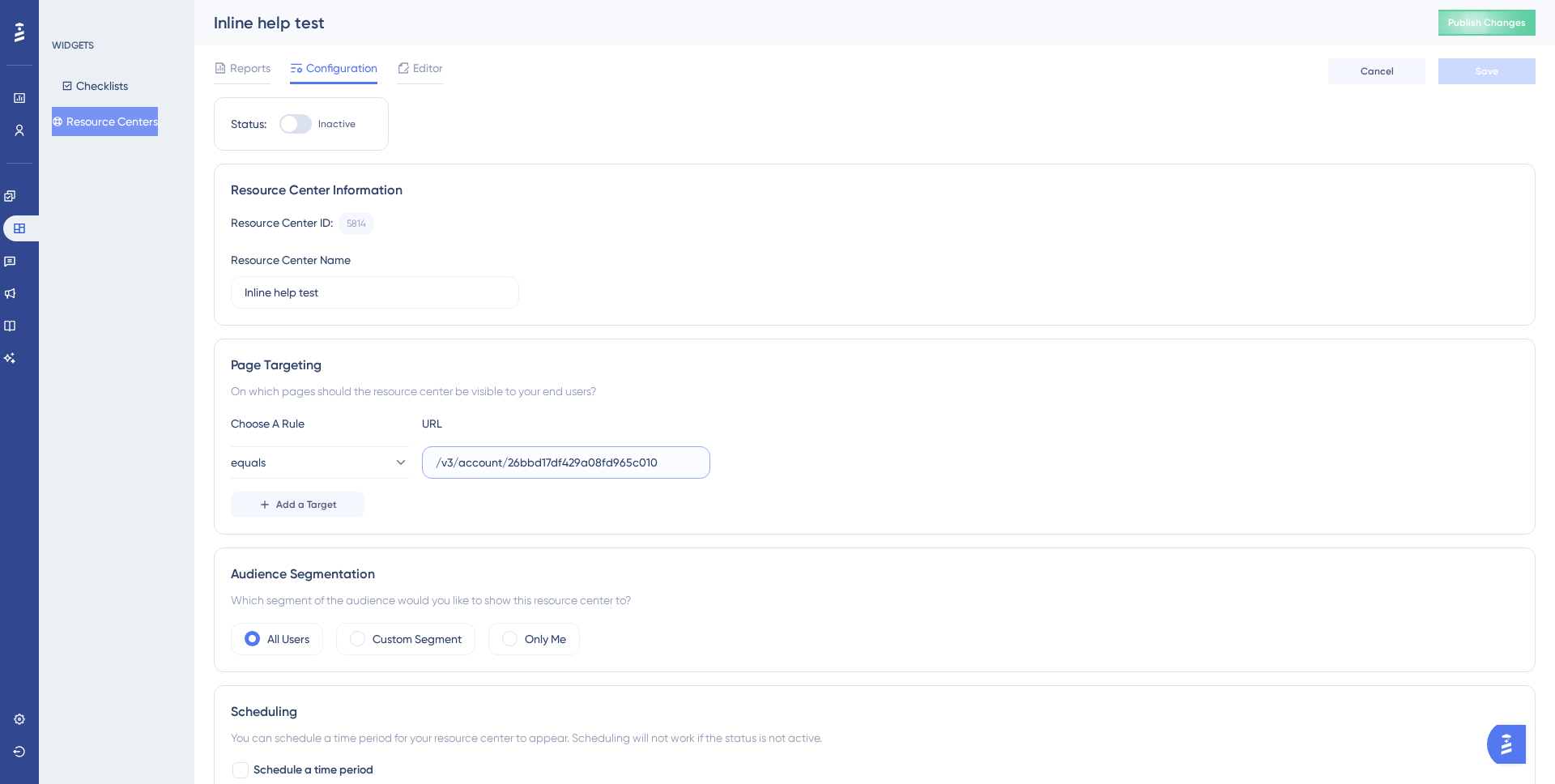
click at [580, 462] on input "/v3/account/26bbd17df429a08fd965c010" at bounding box center [566, 462] width 261 height 18
click at [311, 125] on div at bounding box center [296, 124] width 33 height 20
click at [279, 124] on input "Inactive" at bounding box center [278, 124] width 1 height 1
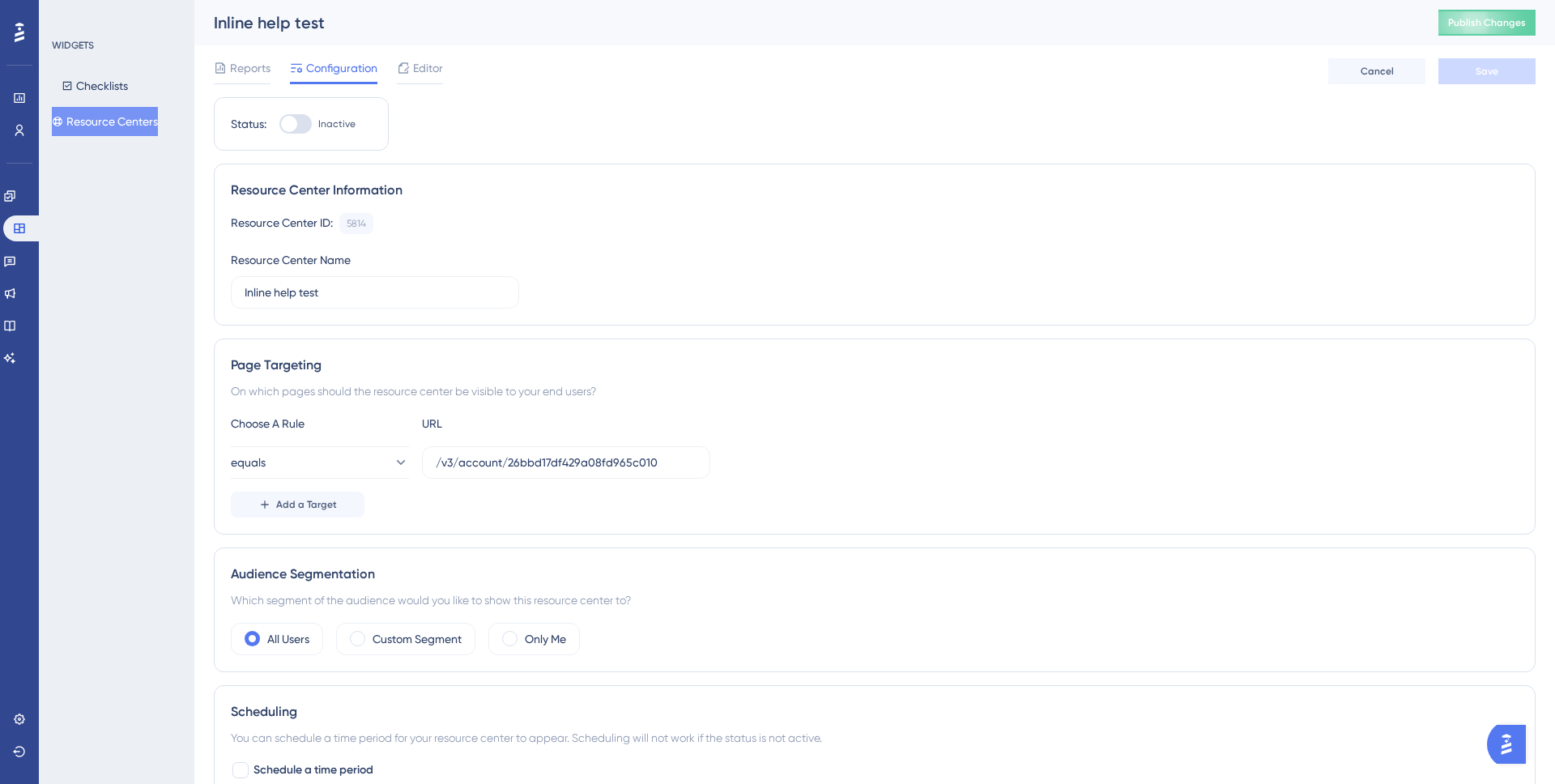
checkbox input "false"
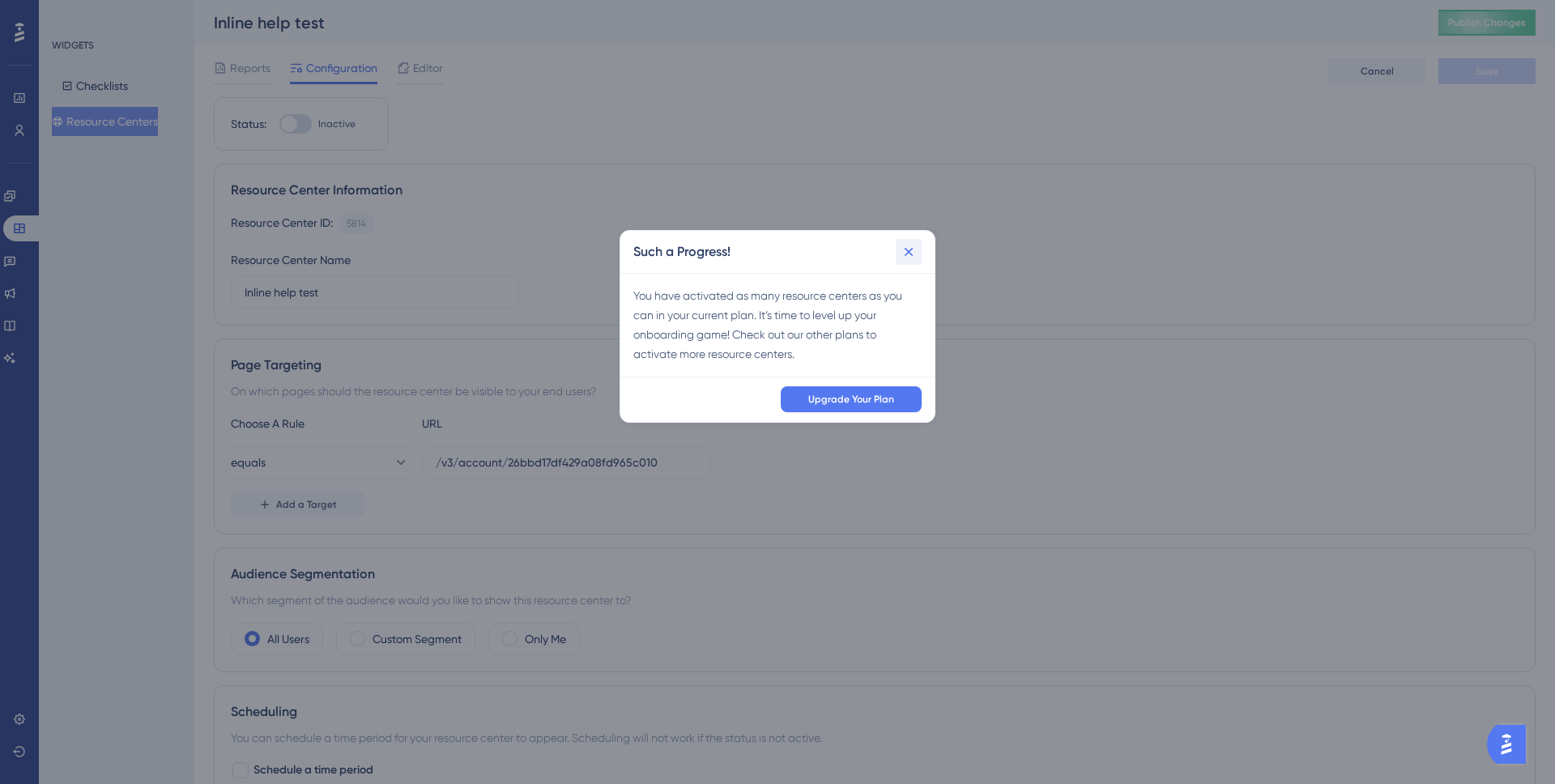
click at [913, 255] on icon at bounding box center [909, 252] width 16 height 16
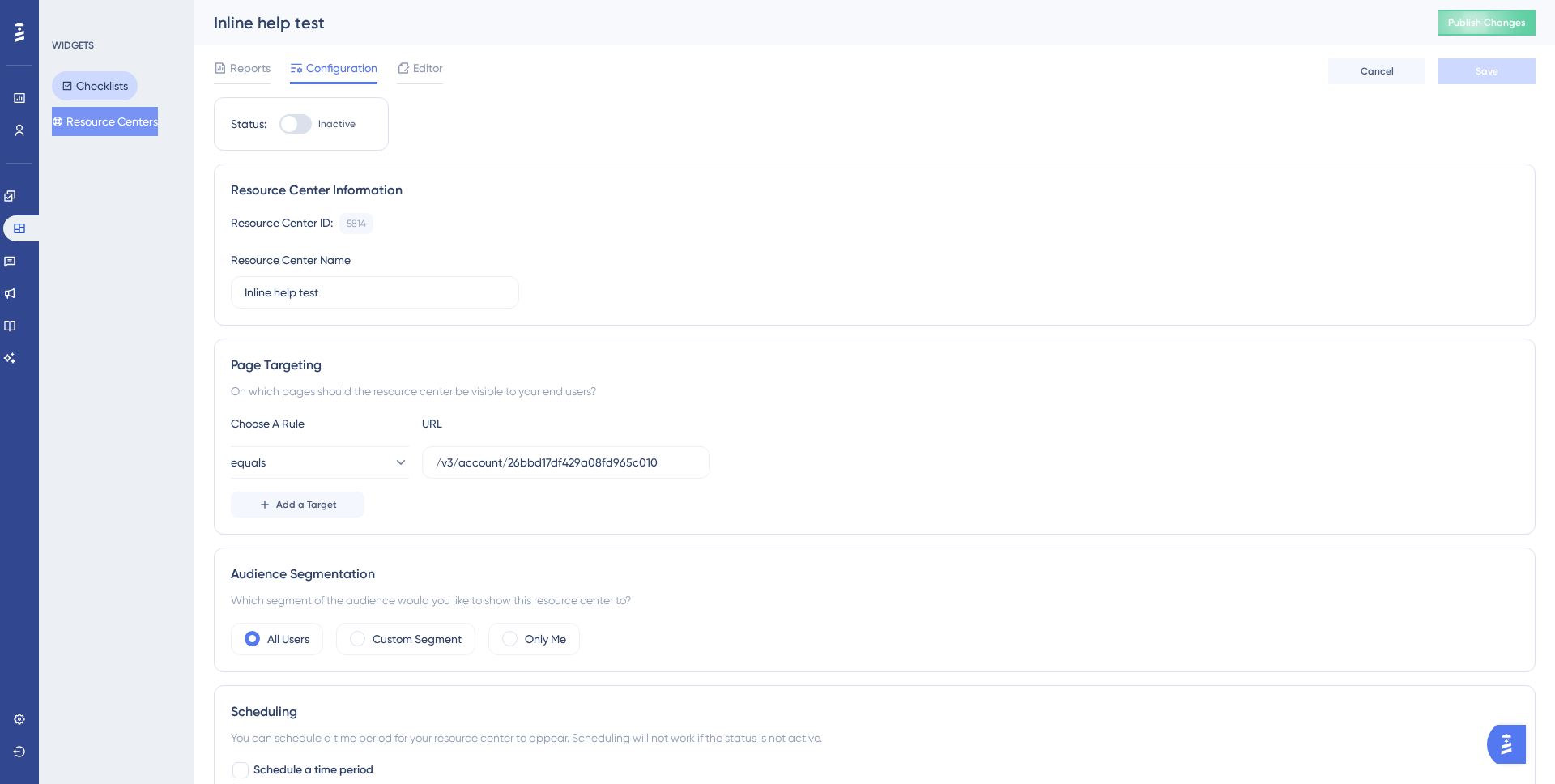
click at [104, 93] on button "Checklists" at bounding box center [94, 86] width 86 height 29
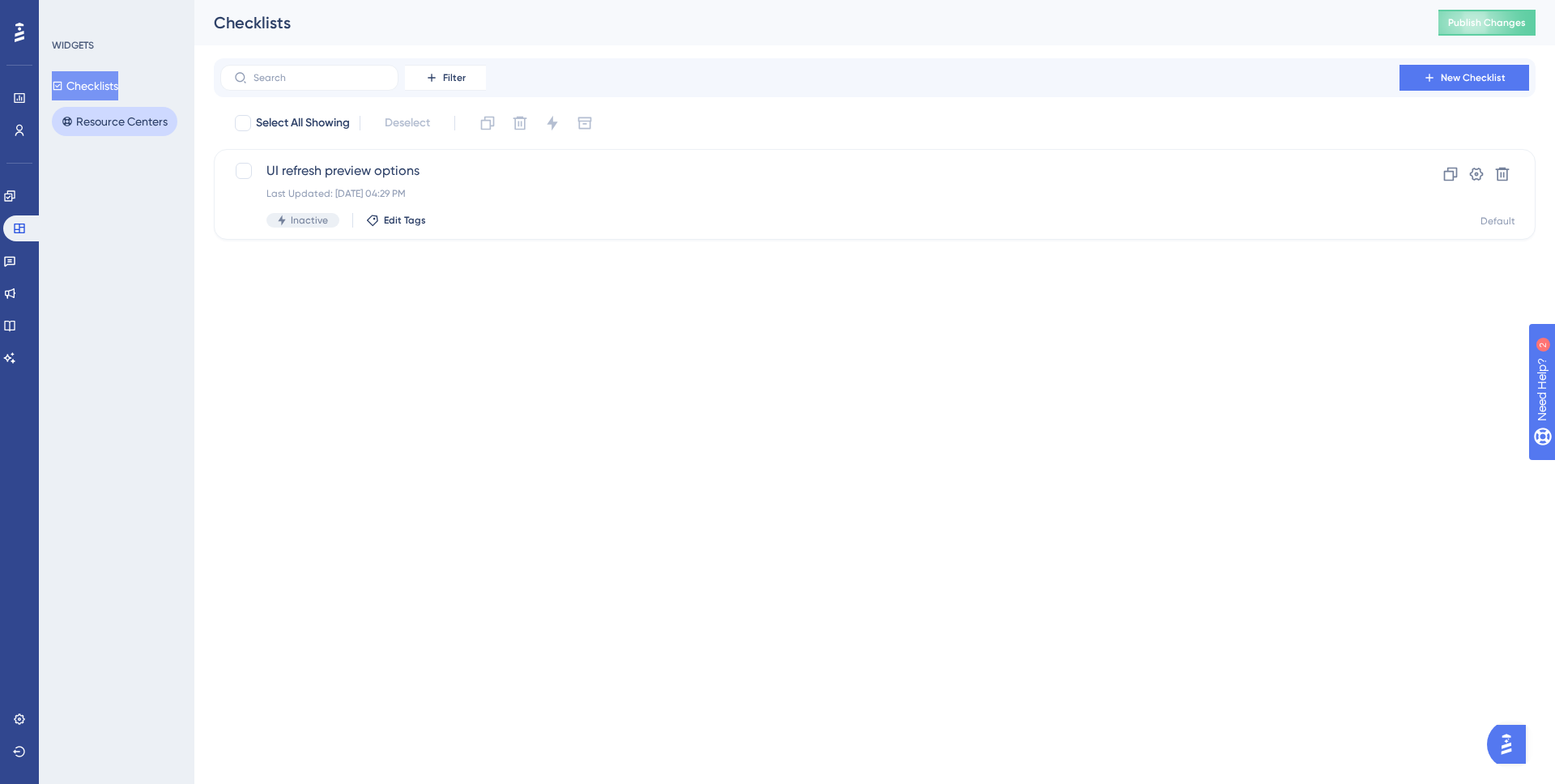
click at [104, 127] on button "Resource Centers" at bounding box center [114, 122] width 125 height 29
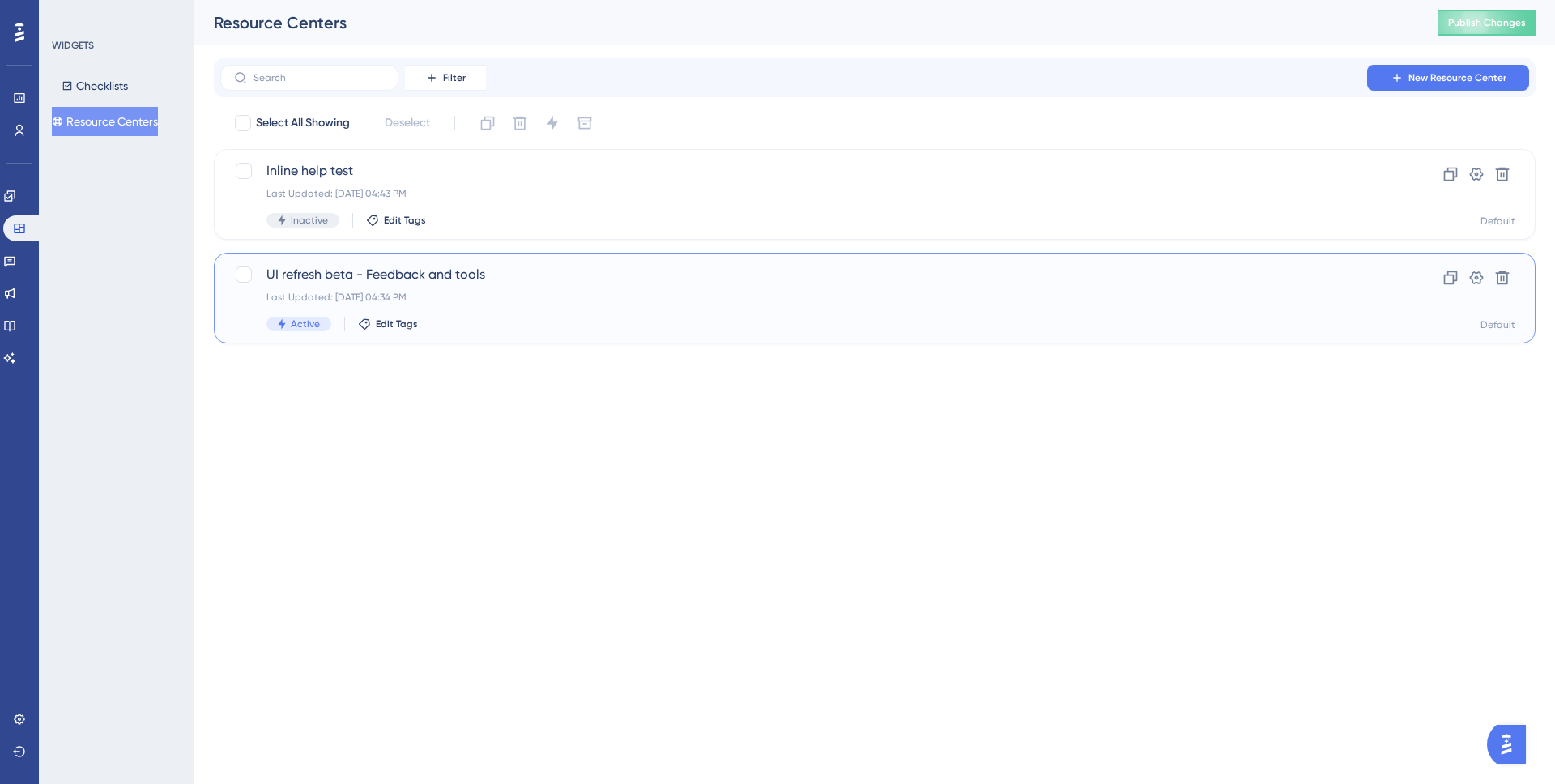
click at [518, 287] on div "UI refresh beta - Feedback and tools Last Updated: [DATE] 04:34 PM Active Edit …" at bounding box center [810, 298] width 1087 height 66
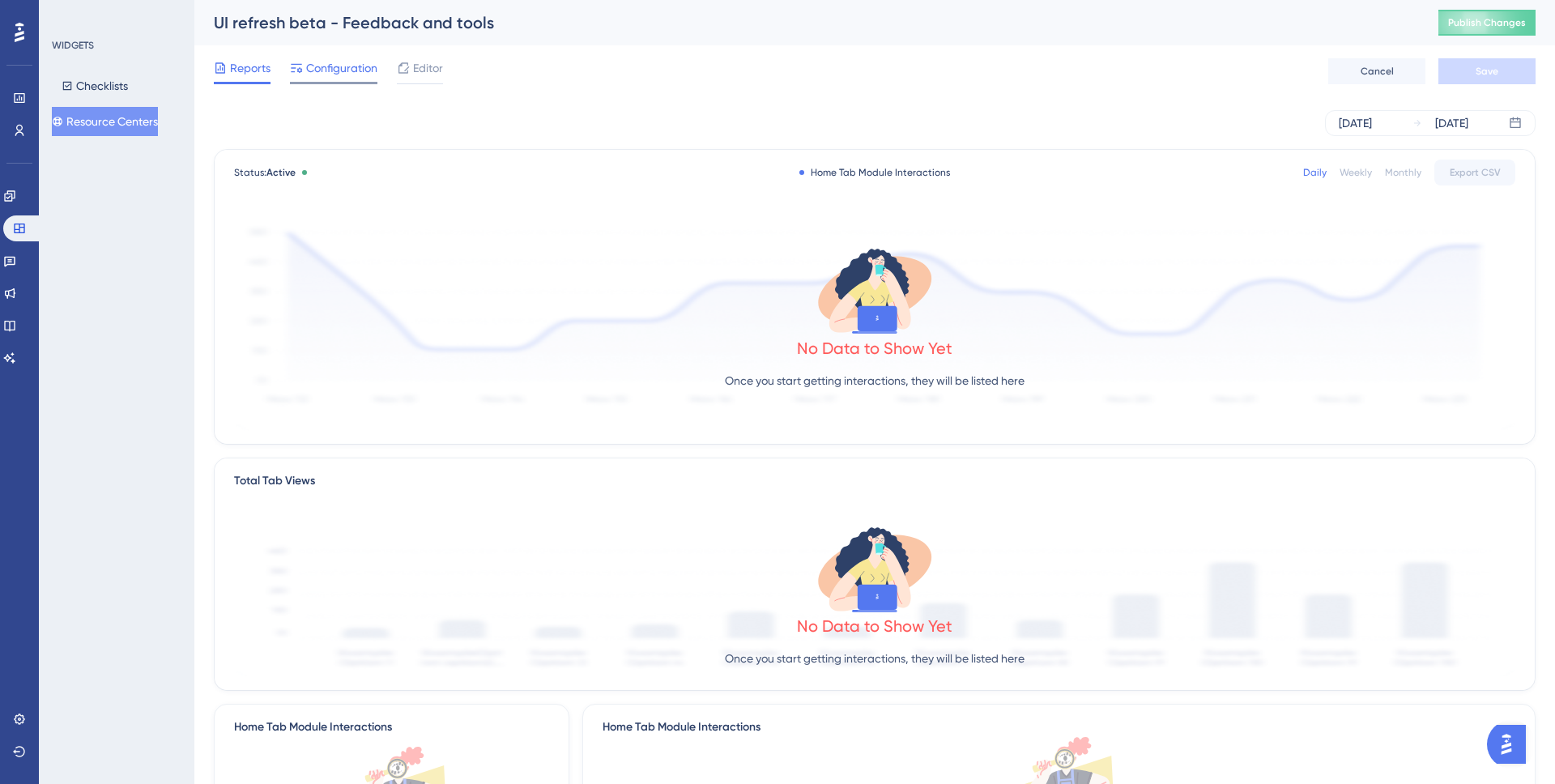
click at [328, 70] on span "Configuration" at bounding box center [341, 68] width 71 height 20
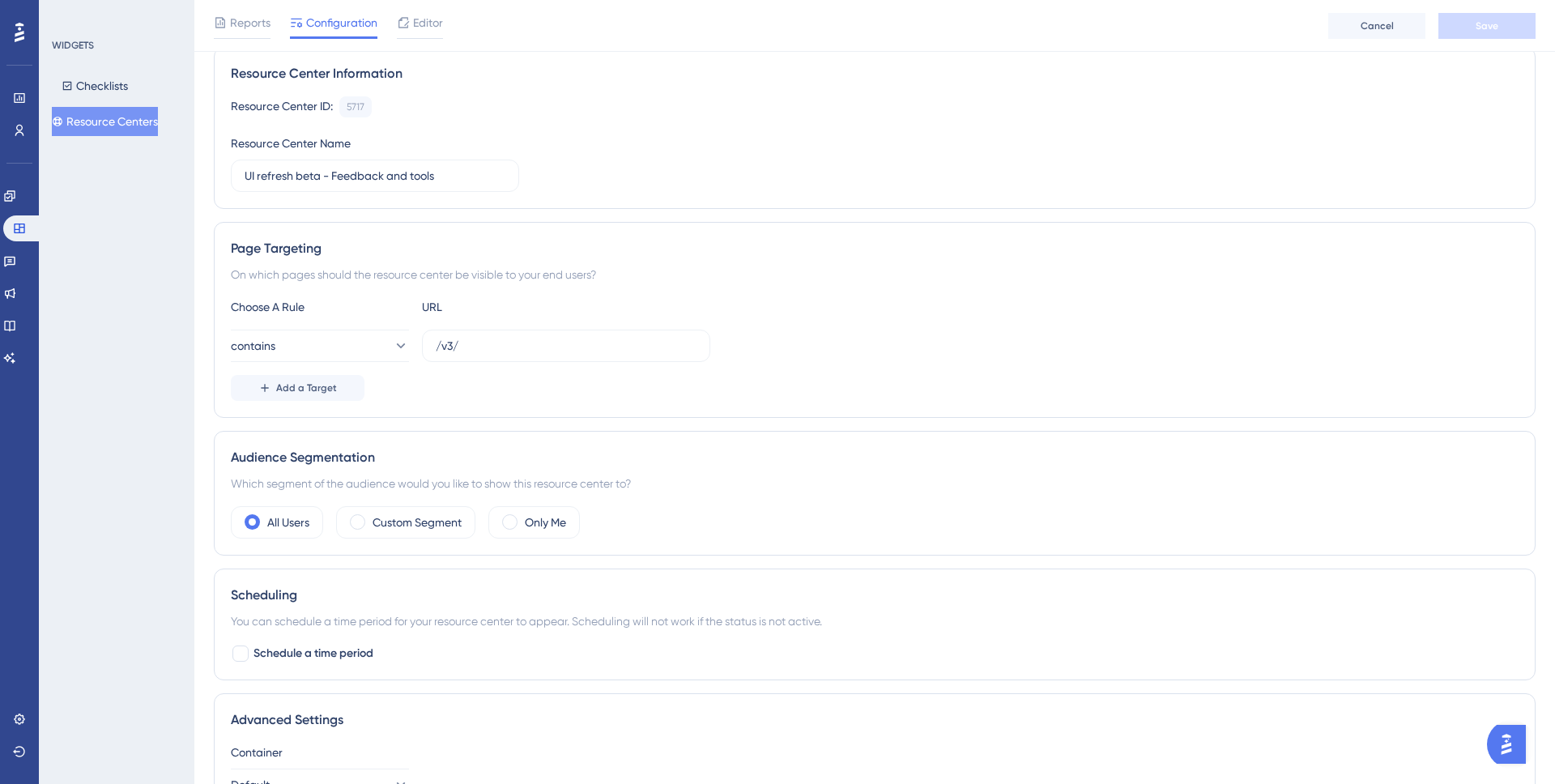
scroll to position [103, 0]
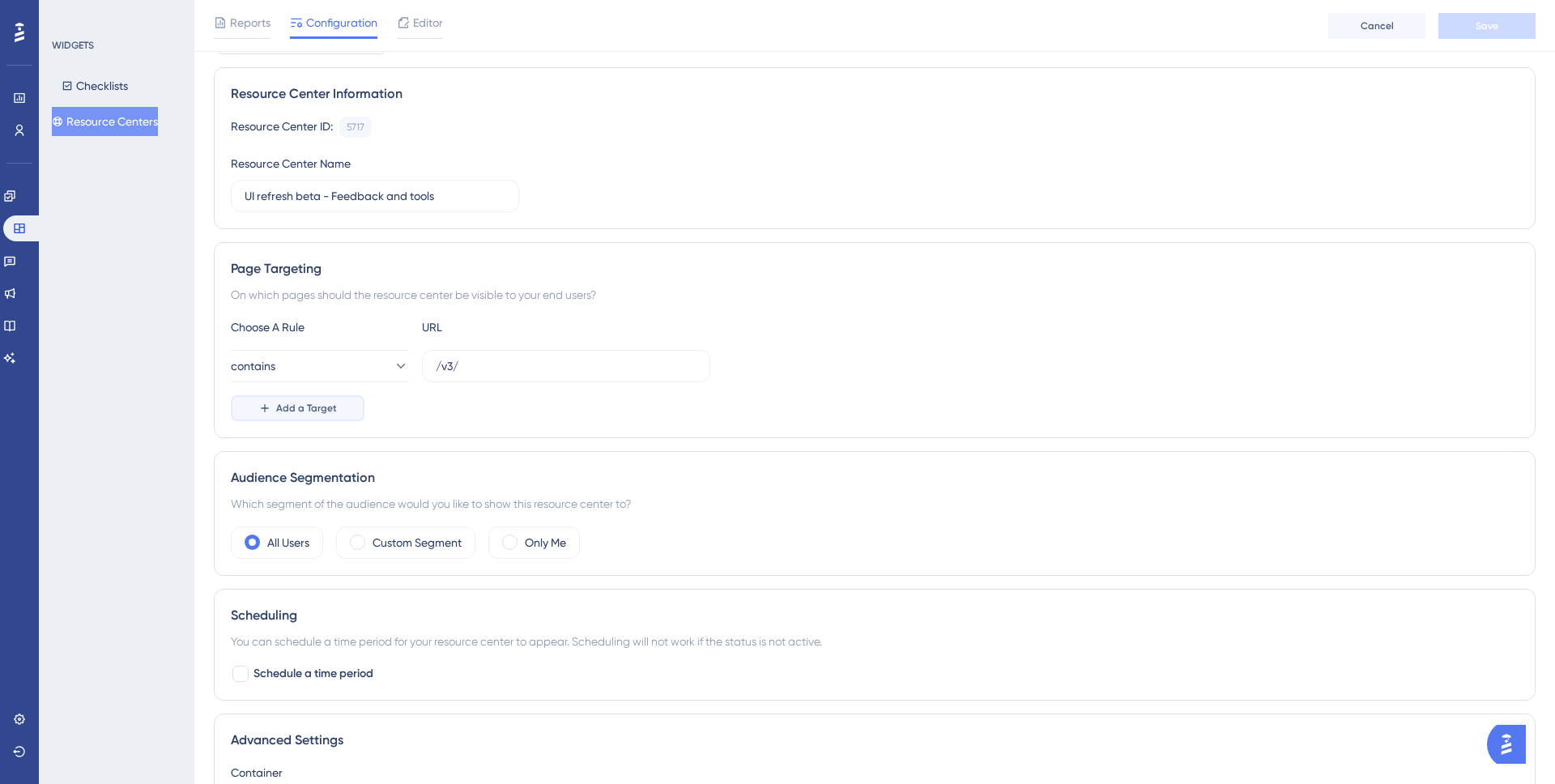
click at [337, 408] on button "Add a Target" at bounding box center [297, 408] width 133 height 26
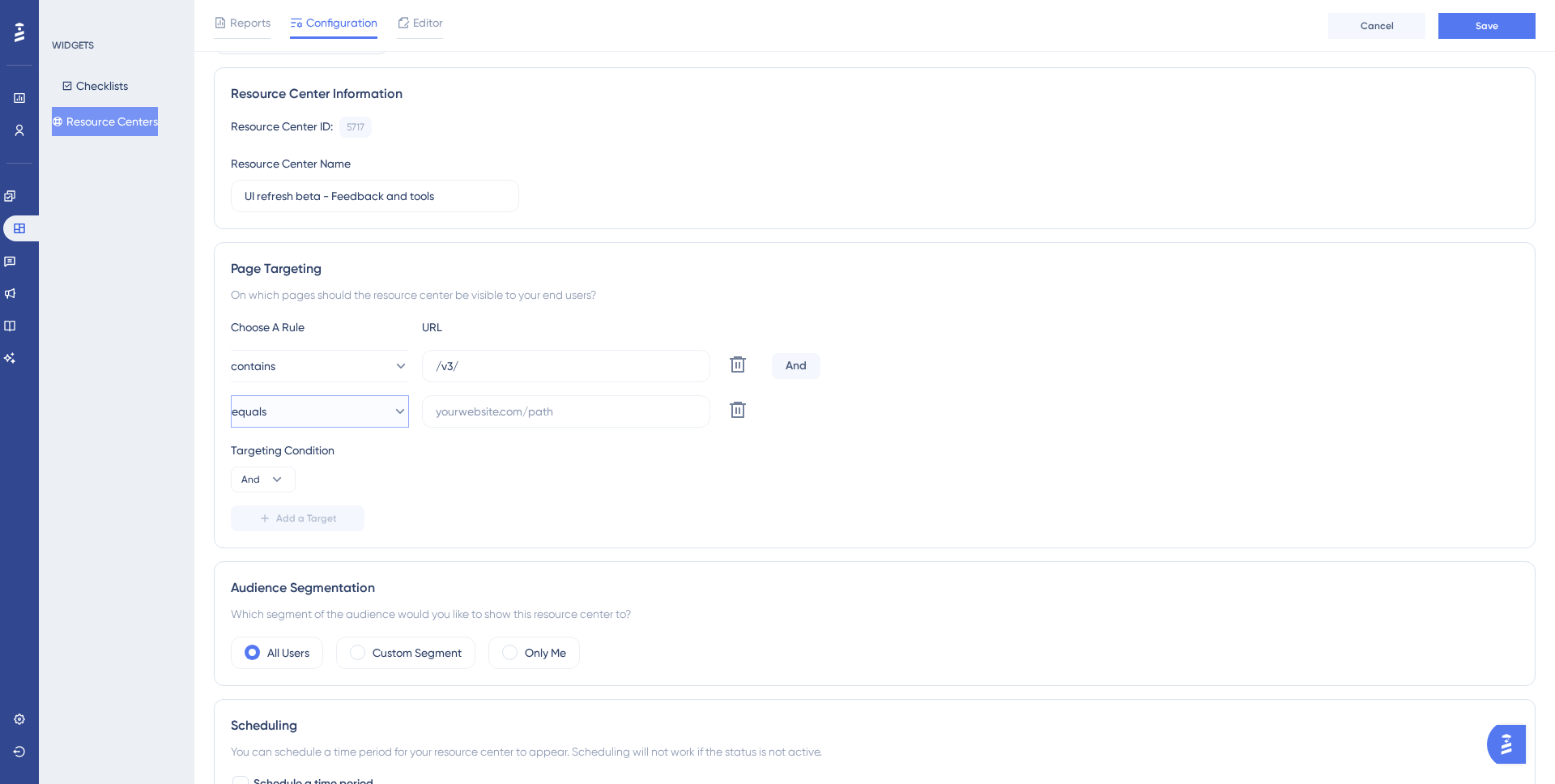
click at [367, 403] on button "equals" at bounding box center [320, 412] width 179 height 33
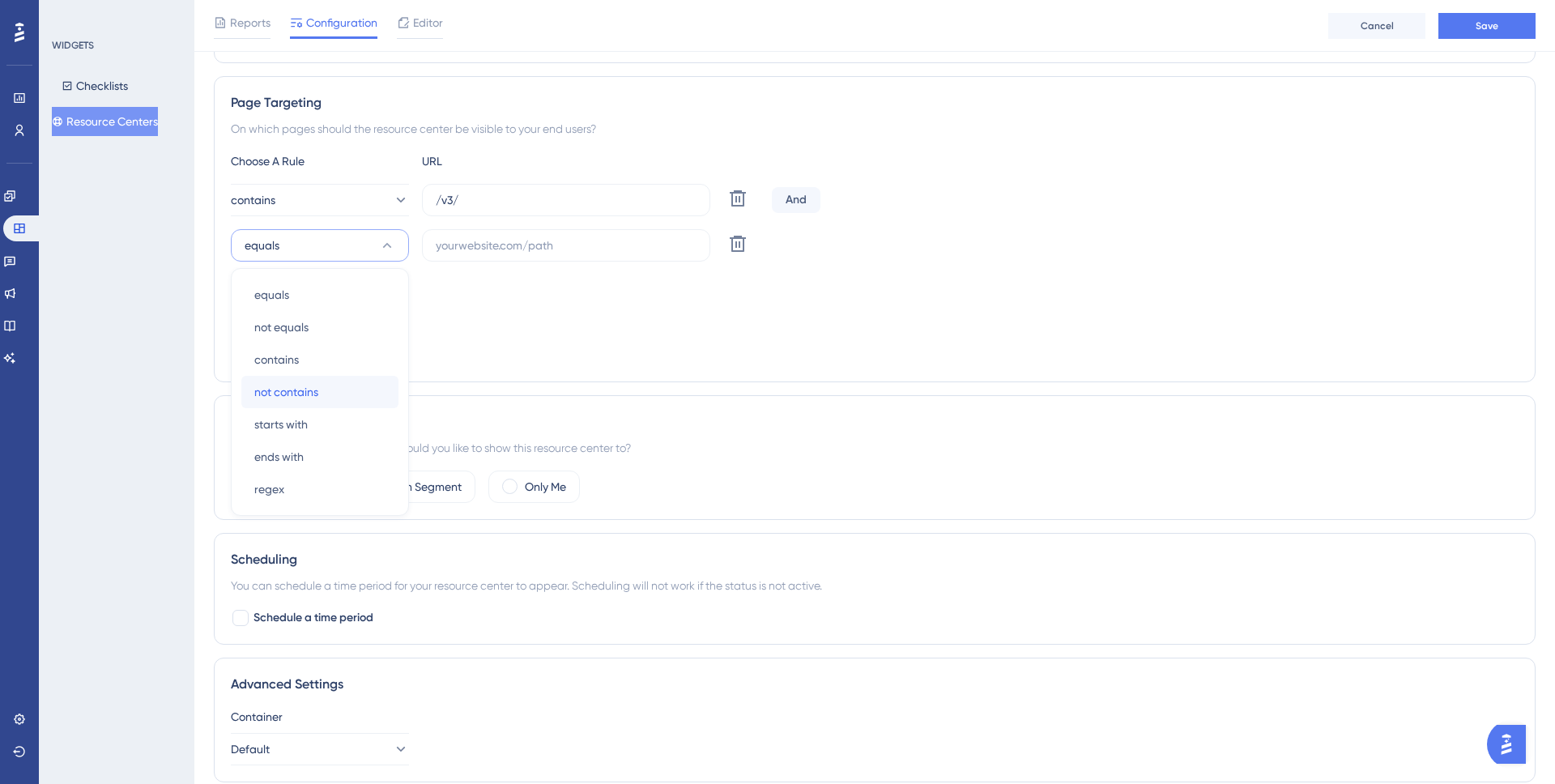
click at [360, 401] on div "not contains not contains" at bounding box center [320, 392] width 131 height 33
click at [597, 238] on input "text" at bounding box center [566, 246] width 261 height 18
paste input "account/26bbd17df429a08fd965c010"
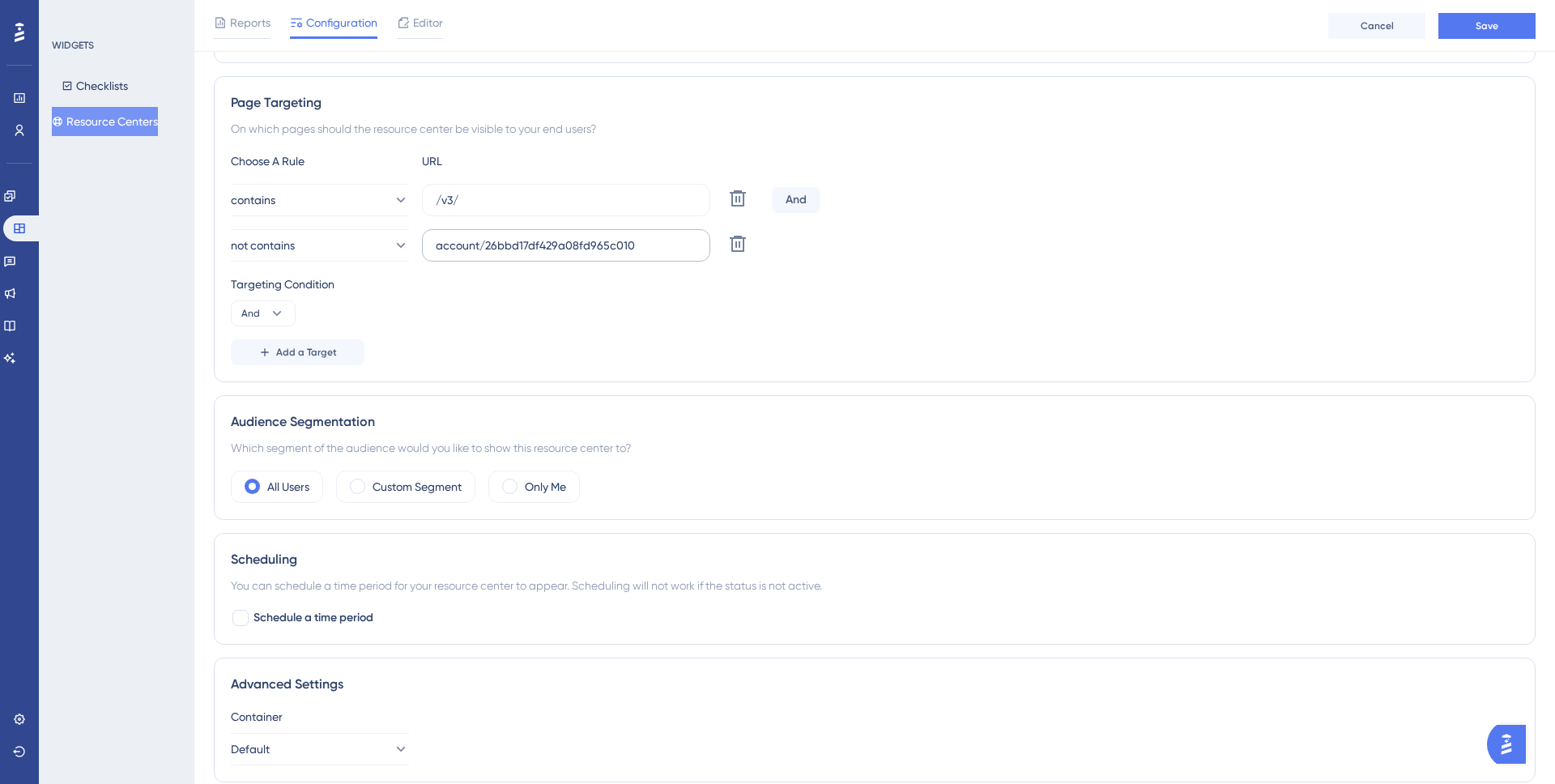
click at [433, 235] on label "account/26bbd17df429a08fd965c010" at bounding box center [566, 246] width 288 height 33
click at [436, 237] on input "account/26bbd17df429a08fd965c010" at bounding box center [566, 246] width 261 height 18
click at [433, 241] on label "account/26bbd17df429a08fd965c010" at bounding box center [566, 246] width 288 height 33
click at [436, 241] on input "account/26bbd17df429a08fd965c010" at bounding box center [566, 246] width 261 height 18
click at [433, 246] on label "account/26bbd17df429a08fd965c010" at bounding box center [566, 246] width 288 height 33
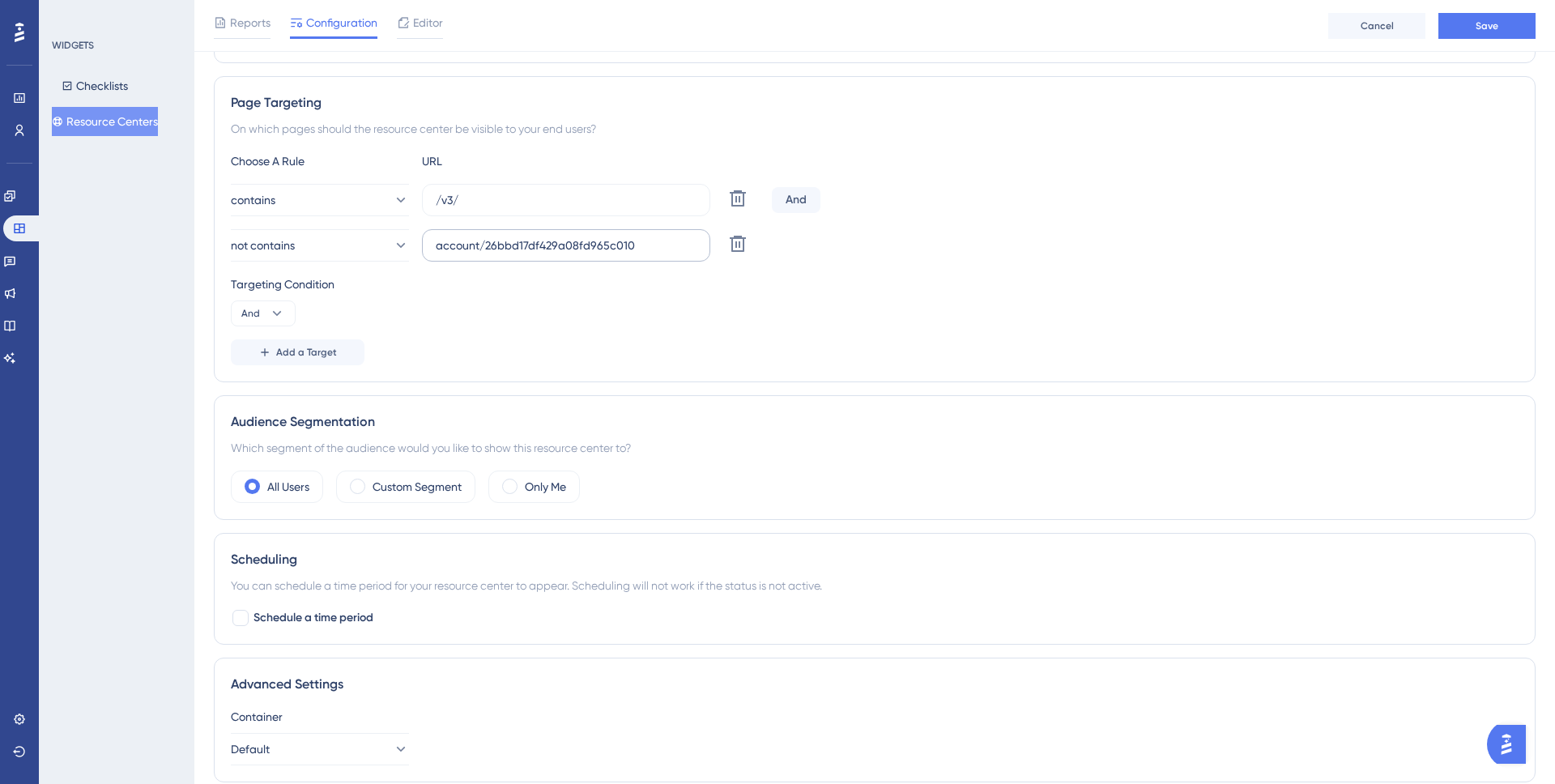
click at [436, 246] on input "account/26bbd17df429a08fd965c010" at bounding box center [566, 246] width 261 height 18
click at [436, 246] on input "account/26bbd17df429a08fd965c010" at bounding box center [566, 246] width 261 height 18
type input "/account/26bbd17df429a08fd965c010"
click at [1476, 29] on span "Save" at bounding box center [1488, 26] width 23 height 13
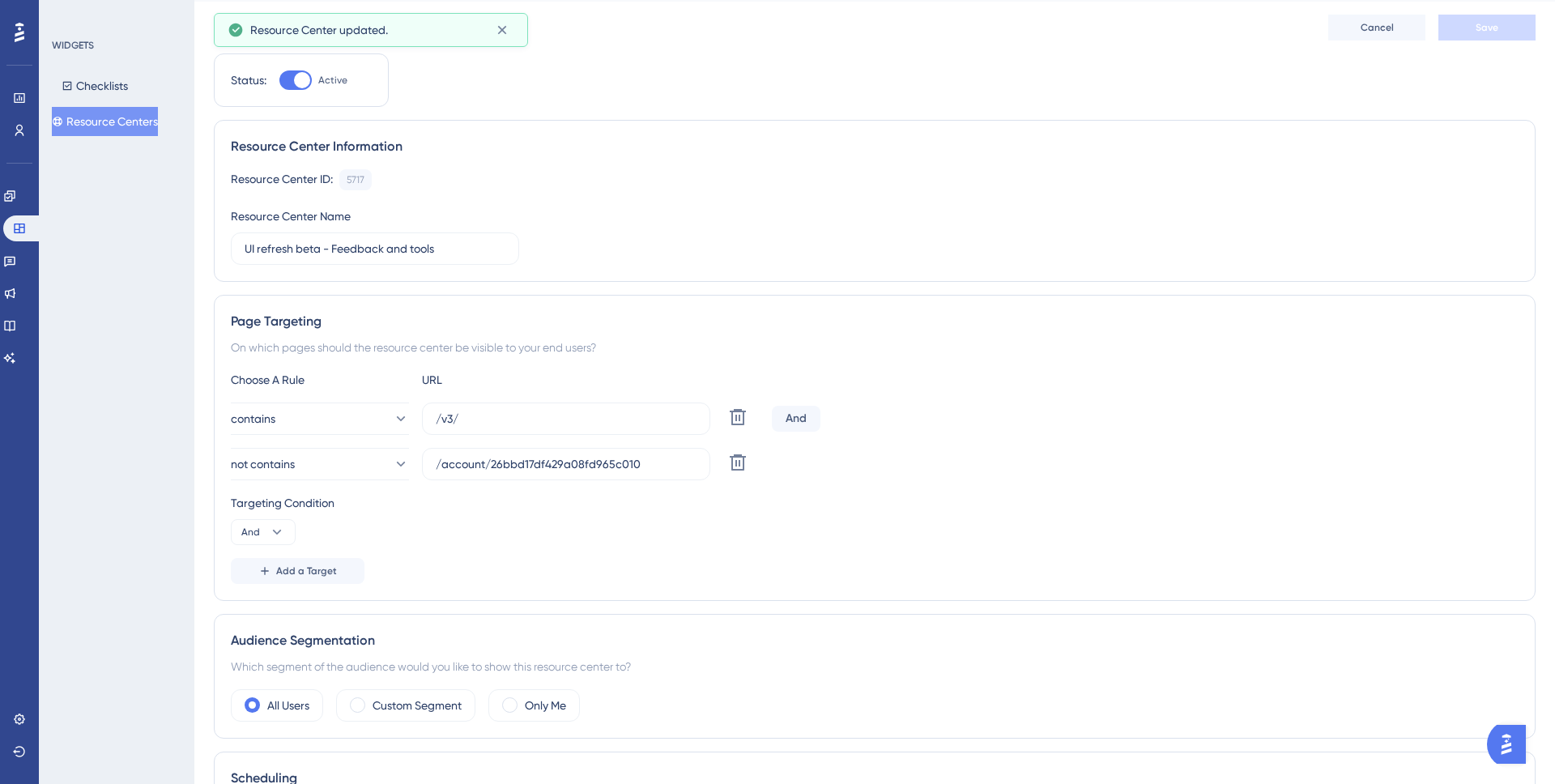
scroll to position [0, 0]
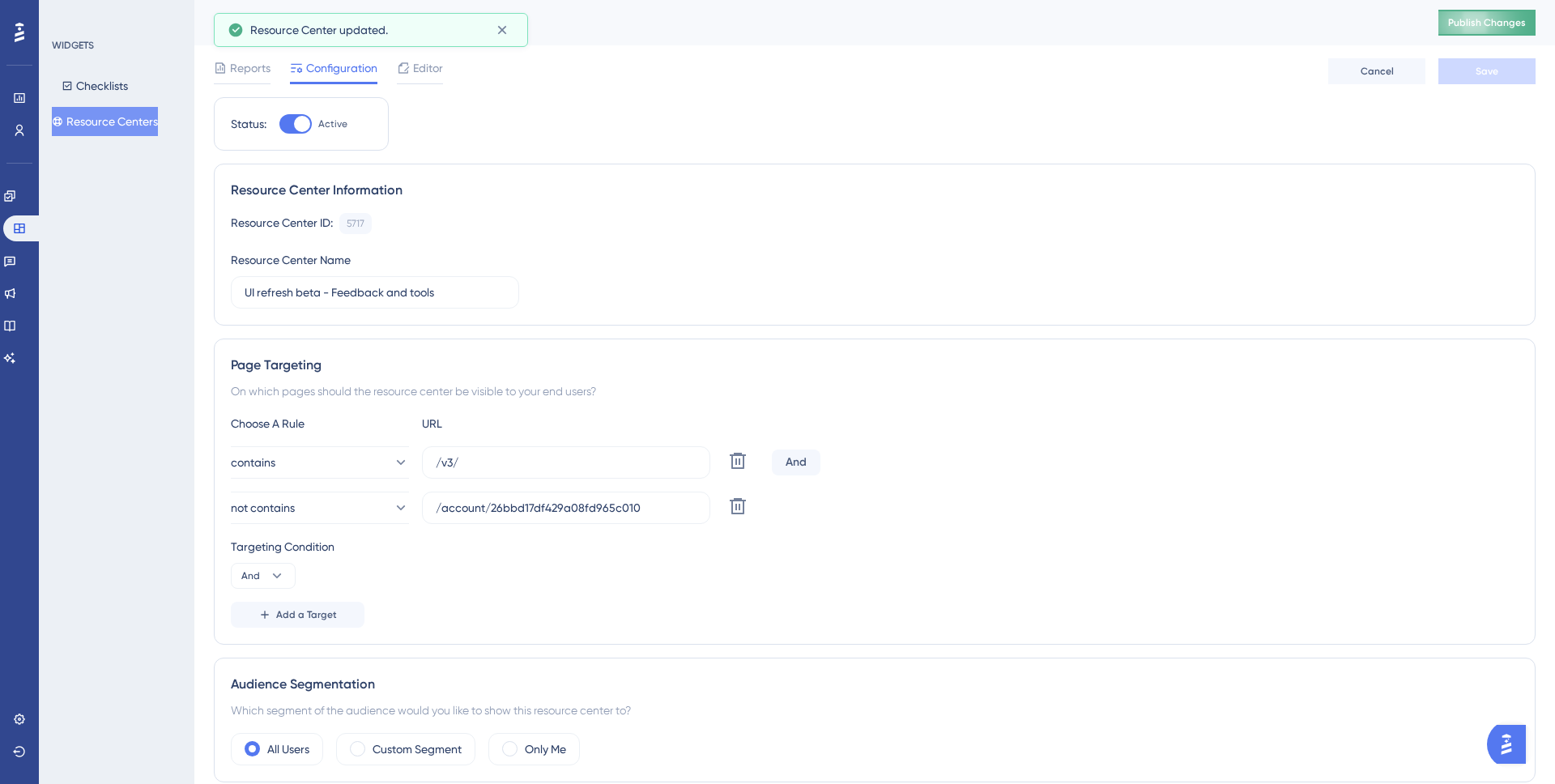
click at [1478, 23] on span "Publish Changes" at bounding box center [1487, 23] width 78 height 13
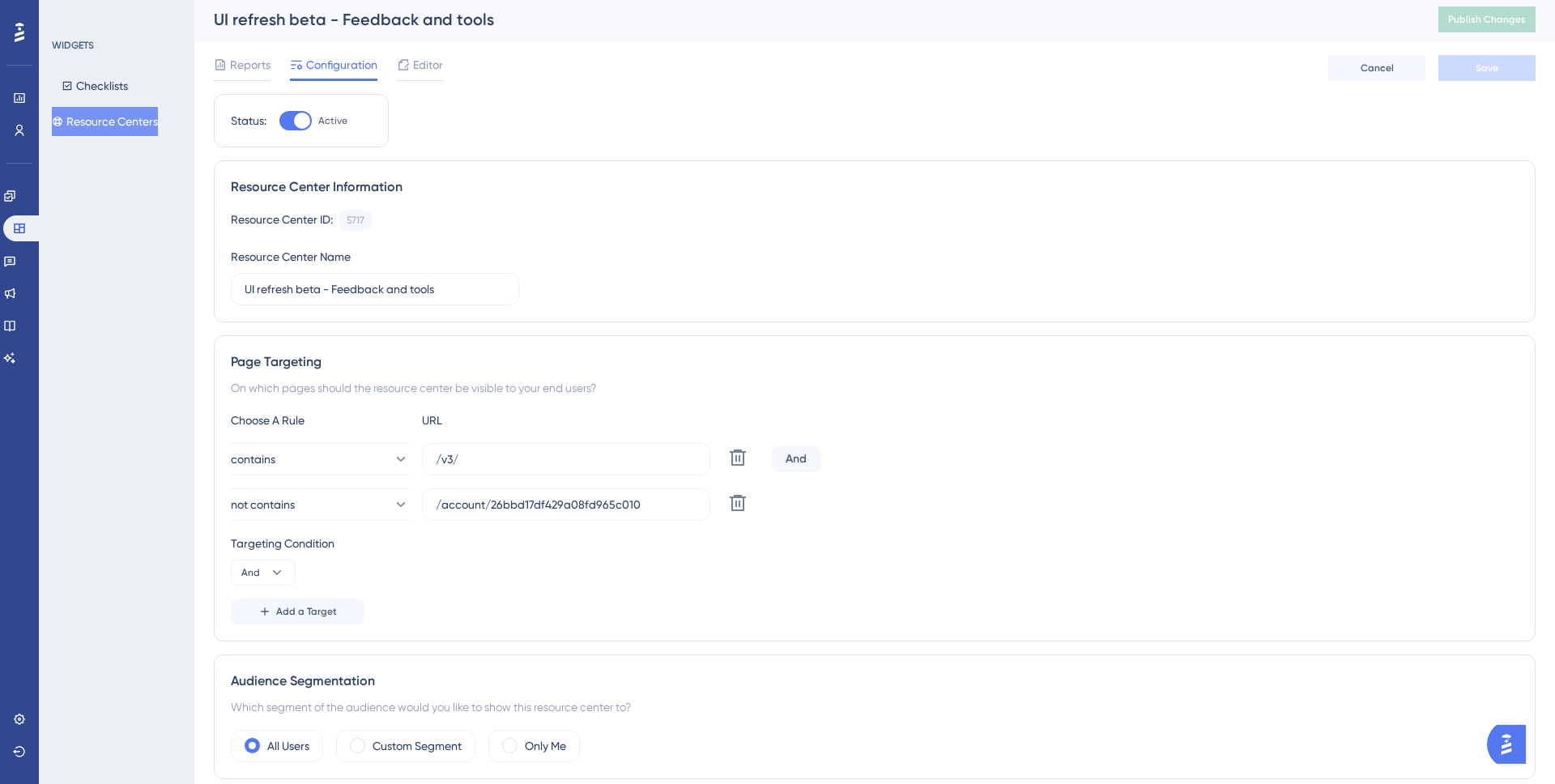
scroll to position [7, 0]
click at [558, 114] on div "Status: Active Resource Center Information Resource Center ID: 5717 Copy Resour…" at bounding box center [875, 570] width 1322 height 960
click at [436, 65] on span "Editor" at bounding box center [428, 61] width 30 height 20
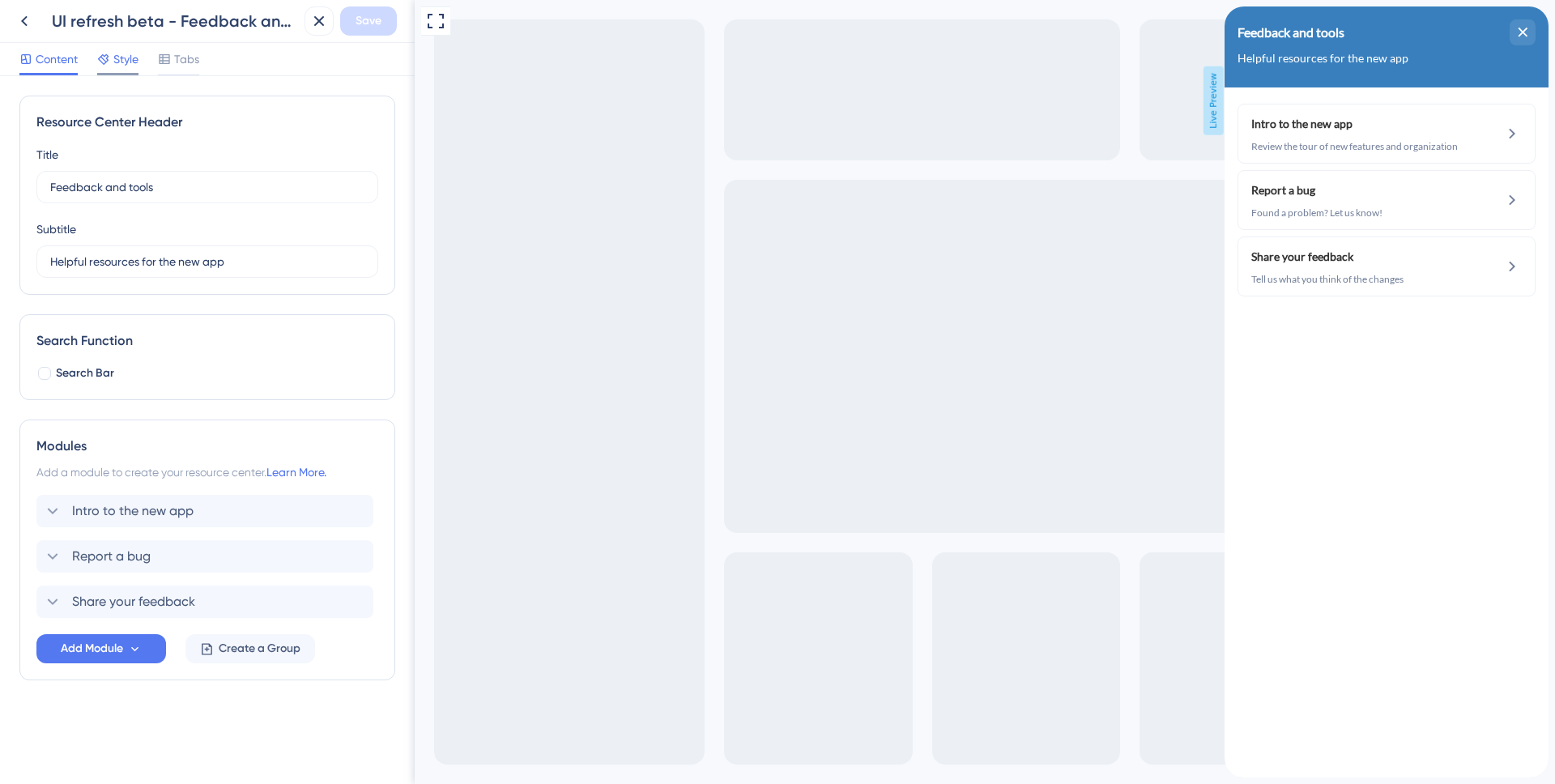
click at [125, 70] on div "Style" at bounding box center [118, 62] width 41 height 26
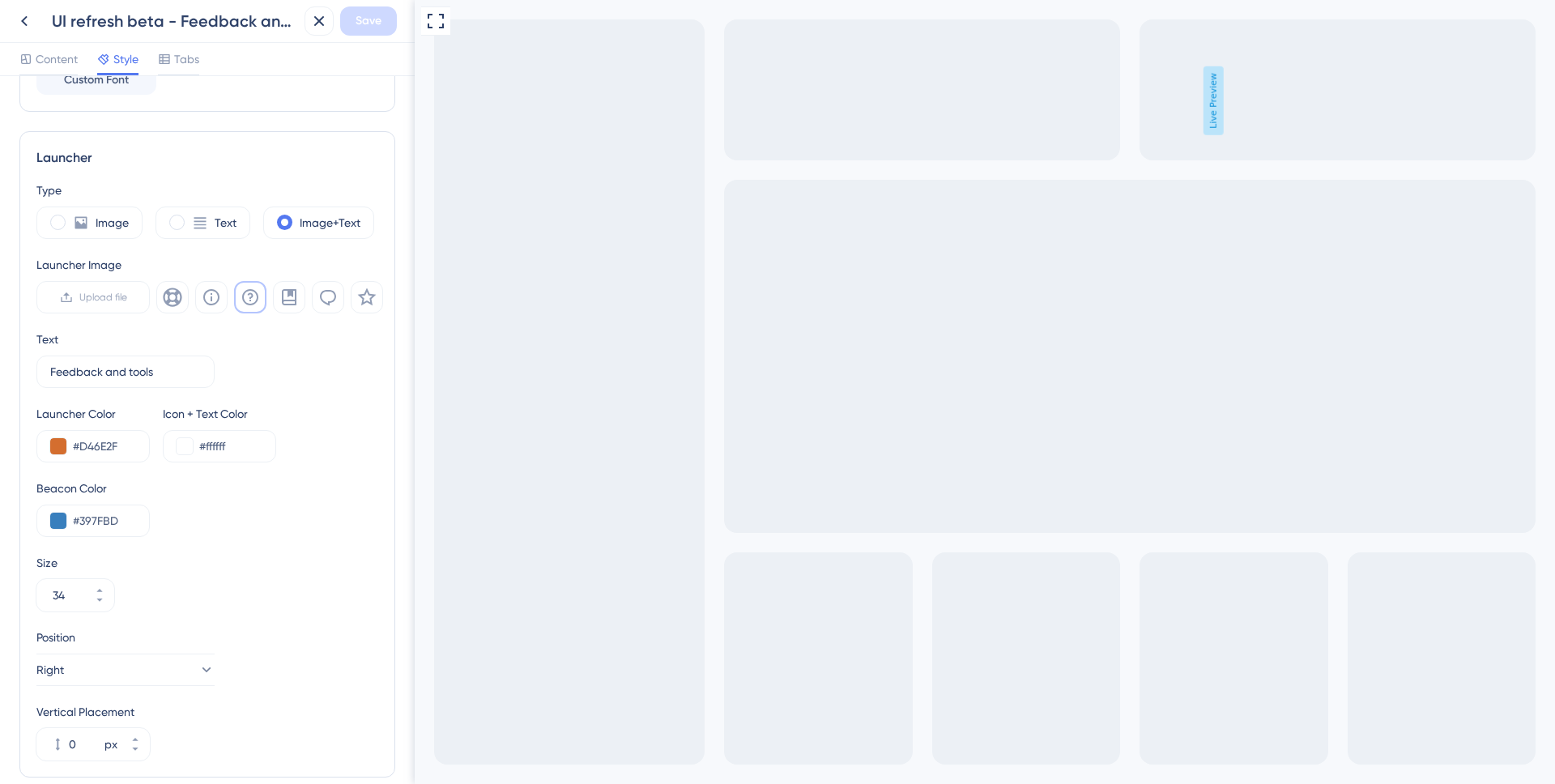
scroll to position [396, 0]
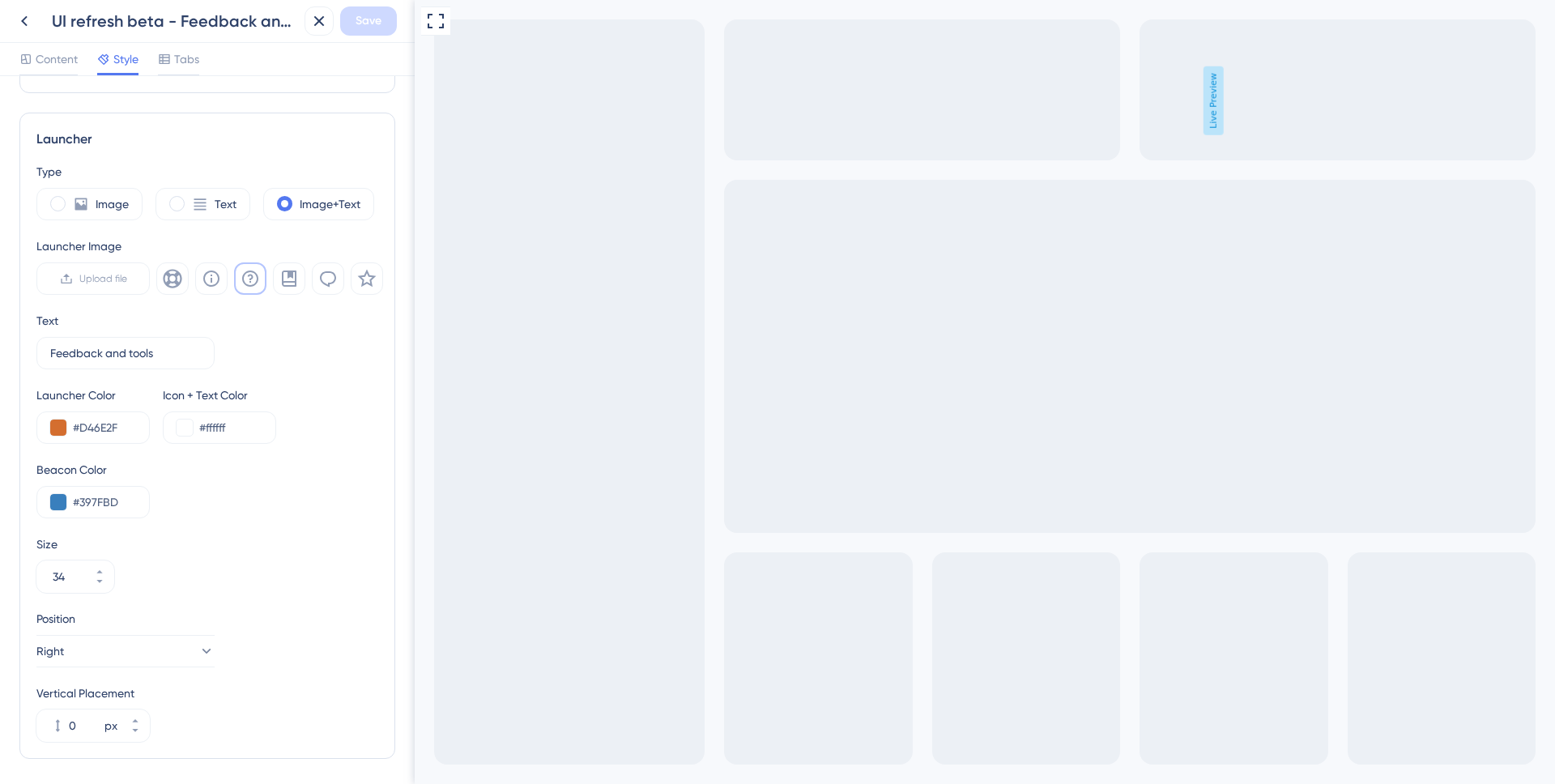
click at [287, 327] on div "Text Feedback and tools 2" at bounding box center [207, 340] width 341 height 58
click at [56, 207] on span at bounding box center [57, 203] width 16 height 16
click at [70, 198] on input "radio" at bounding box center [70, 198] width 0 height 0
type input "44"
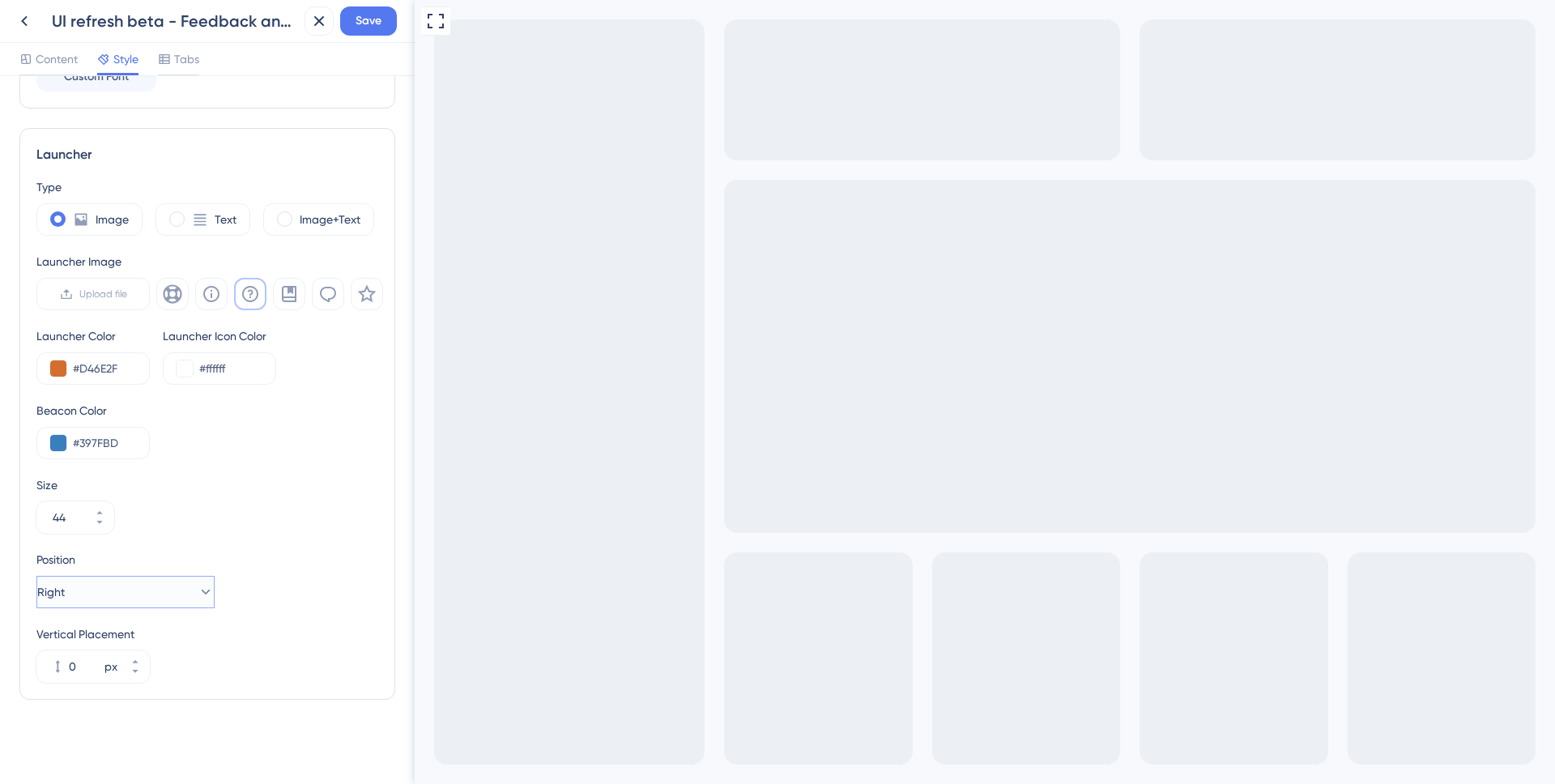
click at [147, 583] on button "Right" at bounding box center [126, 592] width 179 height 33
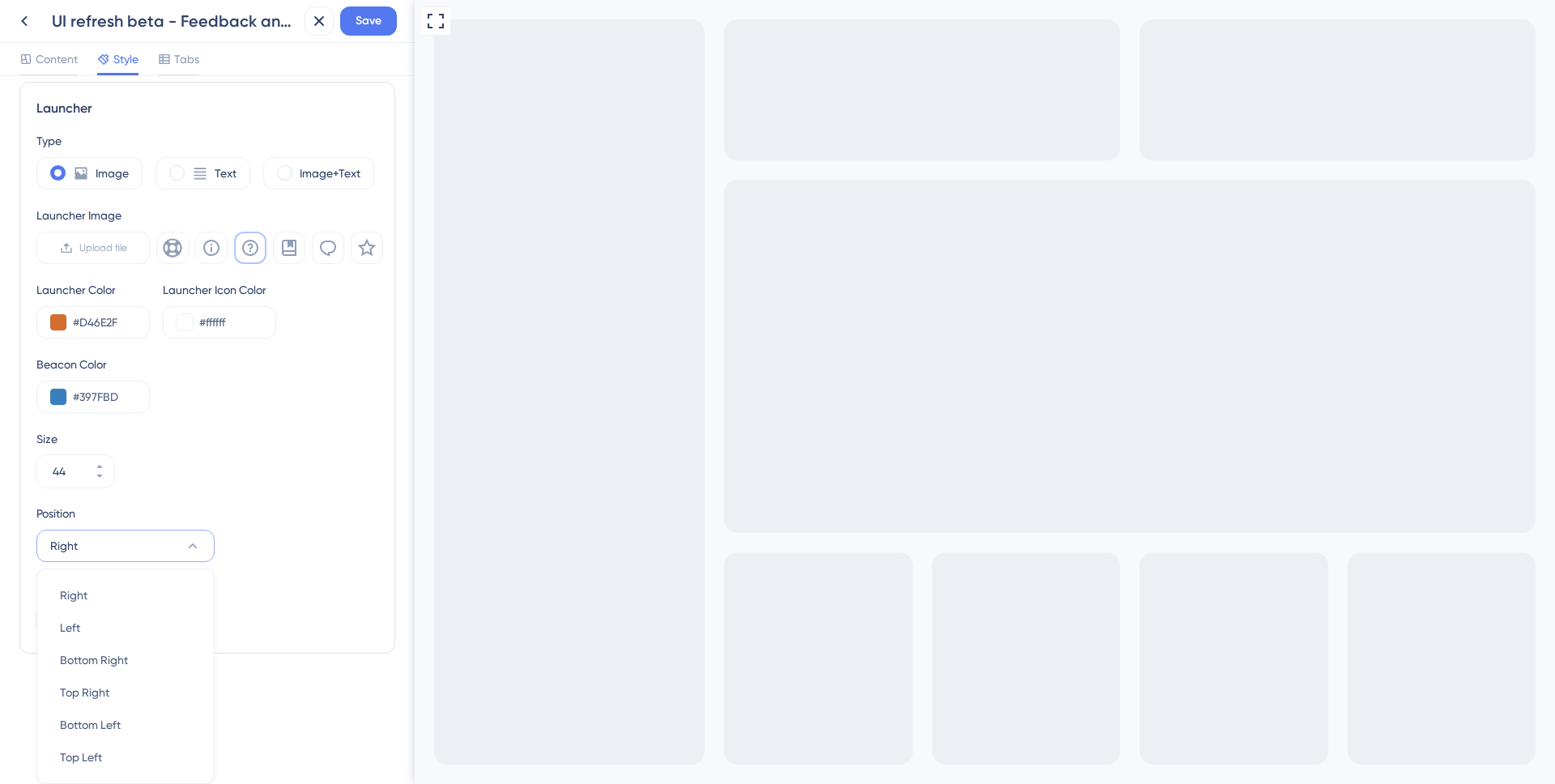
click at [273, 448] on div "Size 44" at bounding box center [207, 457] width 341 height 58
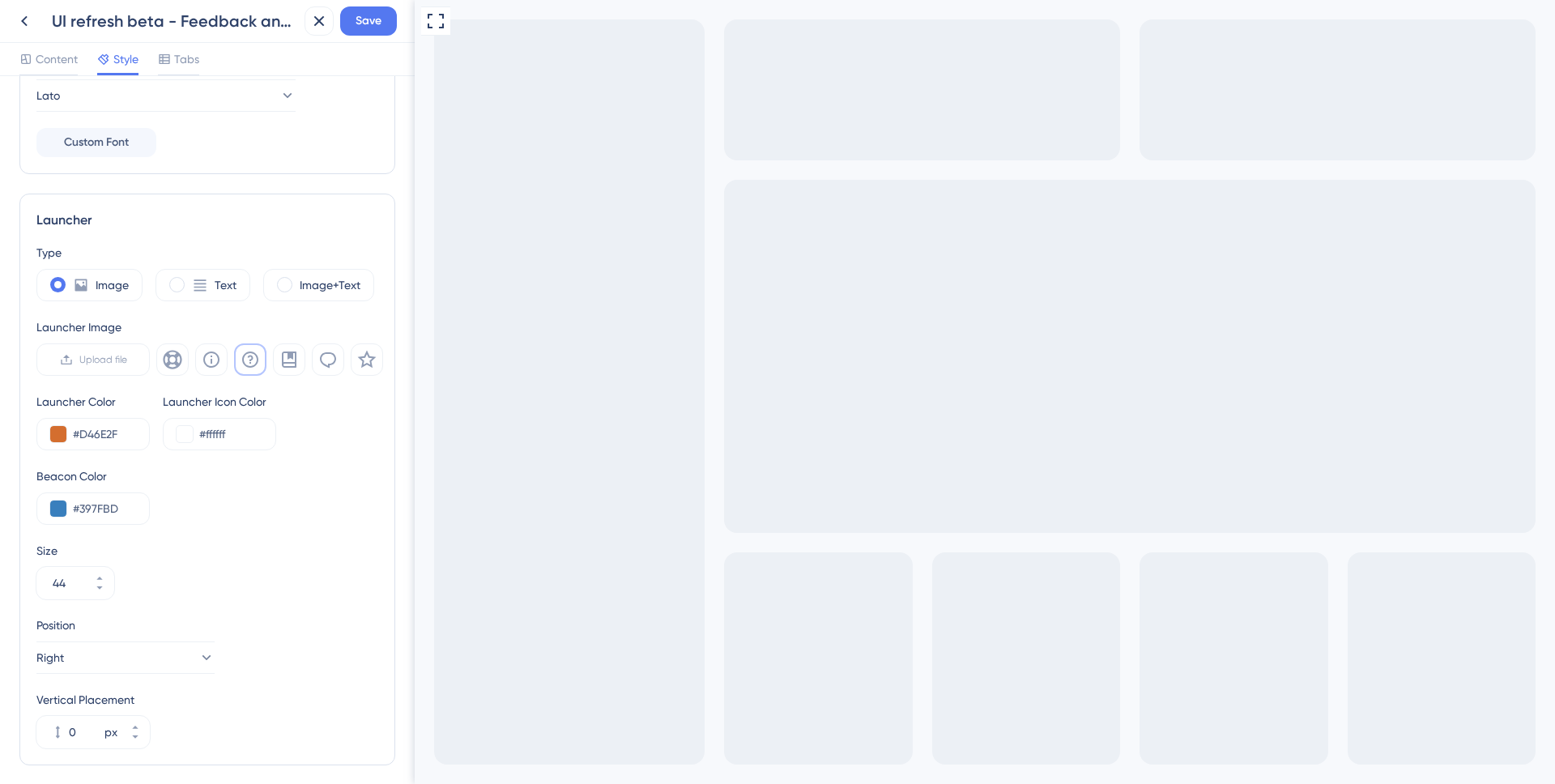
scroll to position [341, 0]
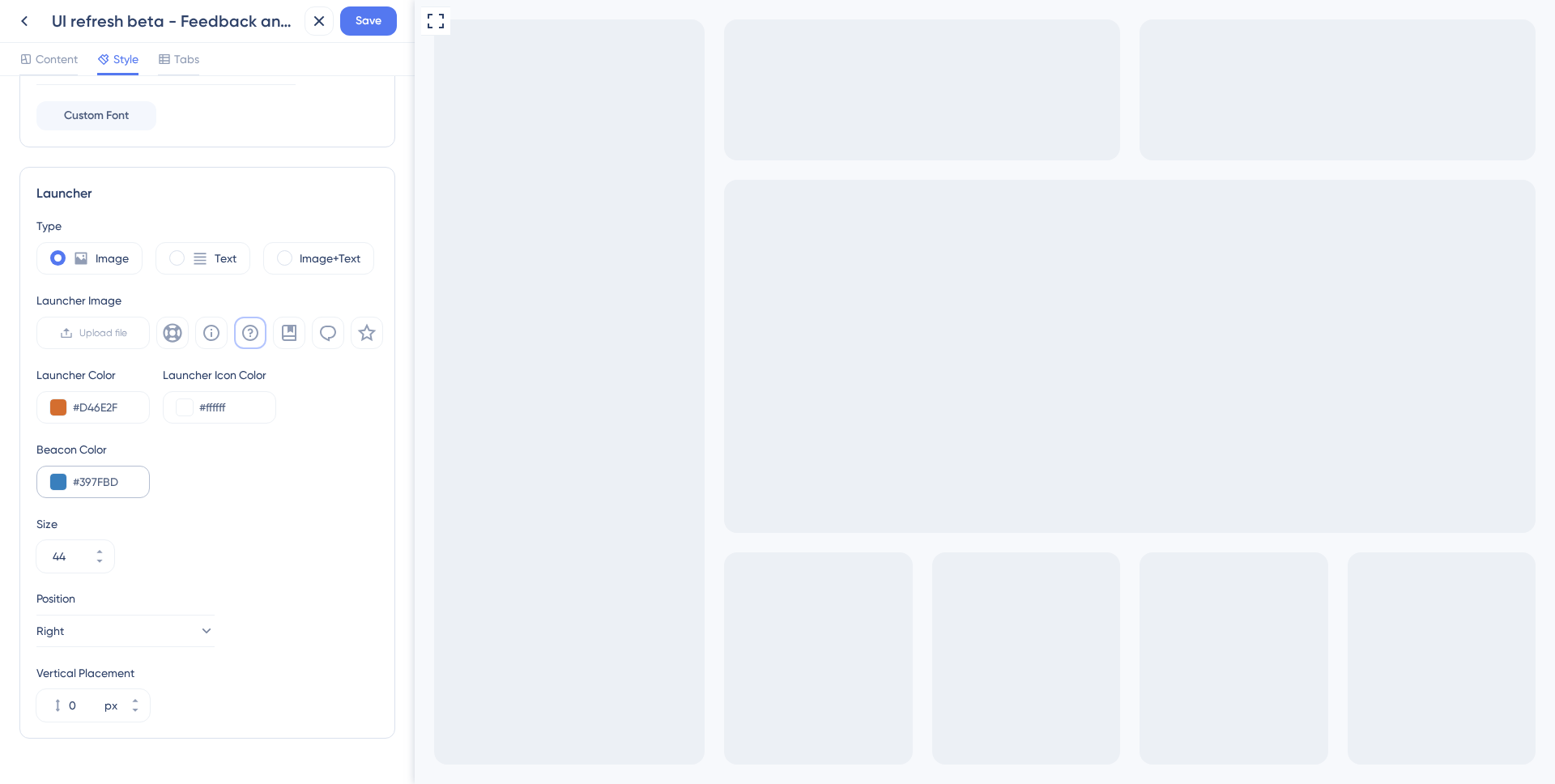
click at [70, 482] on div "#397FBD" at bounding box center [93, 482] width 114 height 33
click at [67, 481] on div "#397FBD" at bounding box center [93, 482] width 114 height 33
click at [66, 481] on div "#397FBD" at bounding box center [93, 482] width 114 height 33
click at [126, 491] on input "#397FBD" at bounding box center [104, 482] width 63 height 20
click at [289, 550] on div "Size 44" at bounding box center [207, 543] width 341 height 58
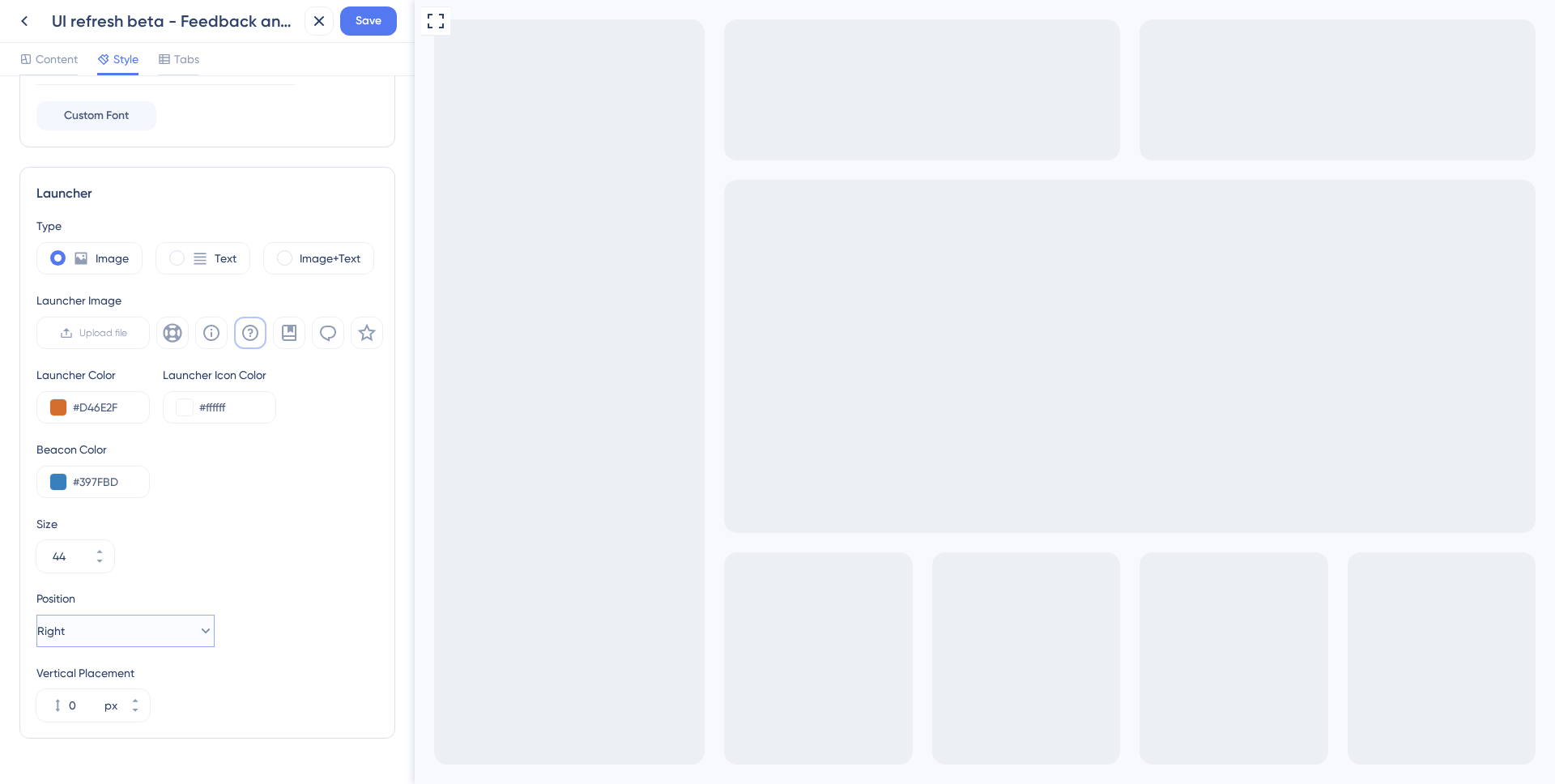
click at [166, 642] on button "Right" at bounding box center [126, 631] width 179 height 33
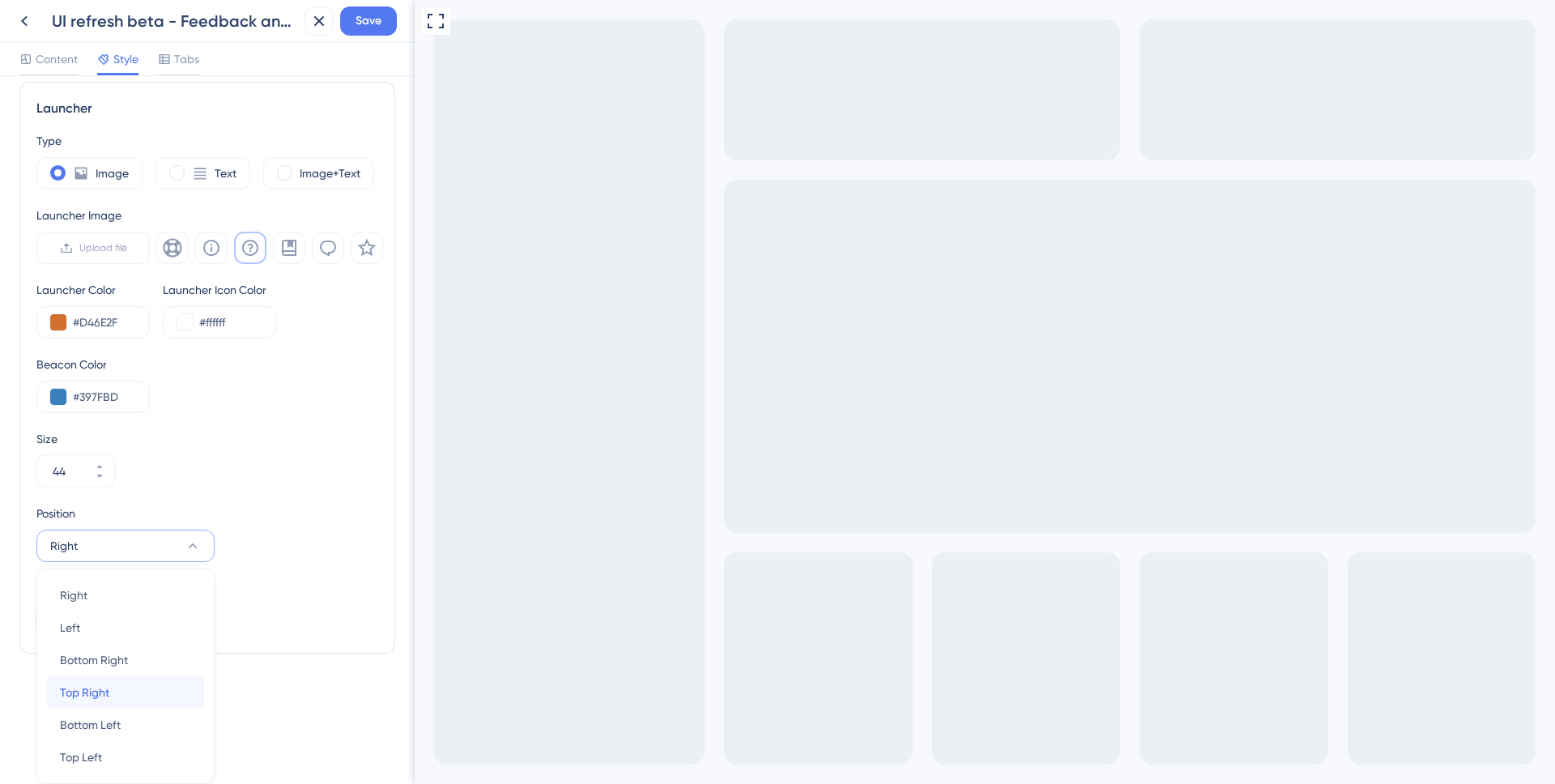
click at [84, 687] on span "Top Right" at bounding box center [84, 692] width 49 height 20
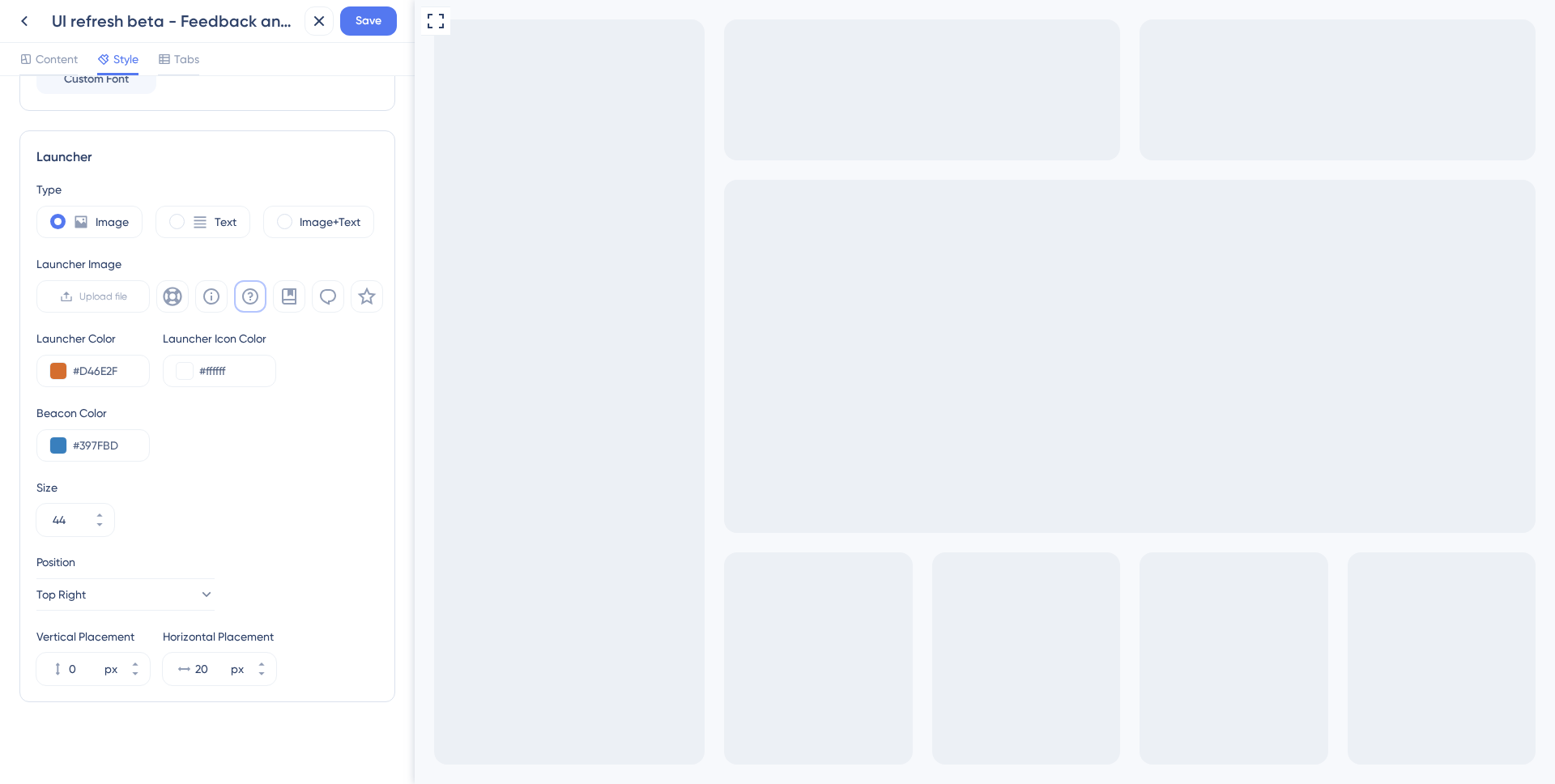
scroll to position [381, 0]
click at [85, 659] on input "0" at bounding box center [85, 666] width 33 height 20
click at [140, 674] on button "0 px" at bounding box center [135, 674] width 29 height 16
click at [140, 674] on button "-1 px" at bounding box center [135, 674] width 29 height 16
click at [140, 674] on button "-2 px" at bounding box center [135, 674] width 29 height 16
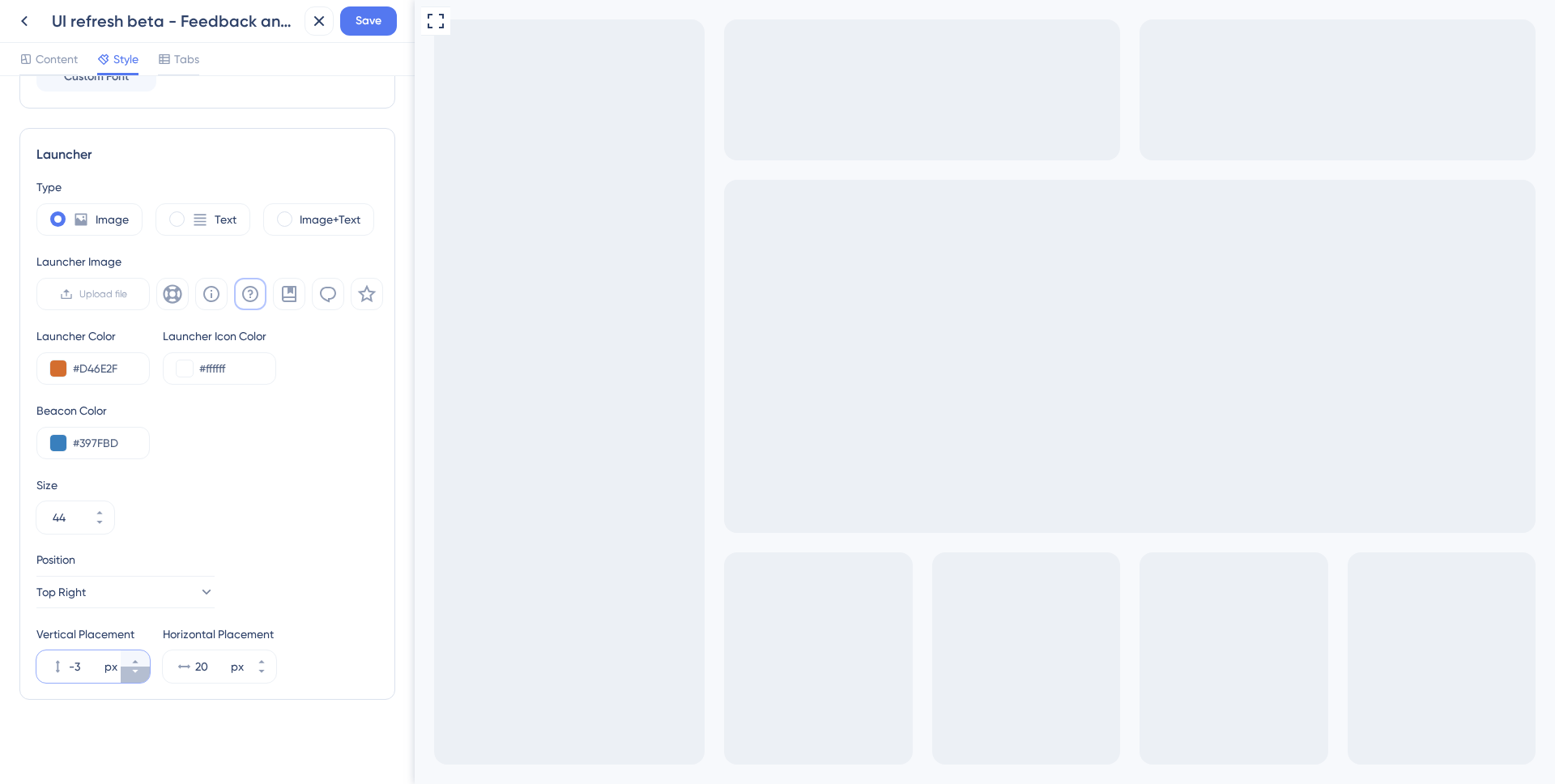
click at [140, 674] on button "-3 px" at bounding box center [135, 674] width 29 height 16
click at [140, 674] on button "-53 px" at bounding box center [135, 674] width 29 height 16
click at [140, 674] on button "-76 px" at bounding box center [135, 674] width 29 height 16
type input "-78"
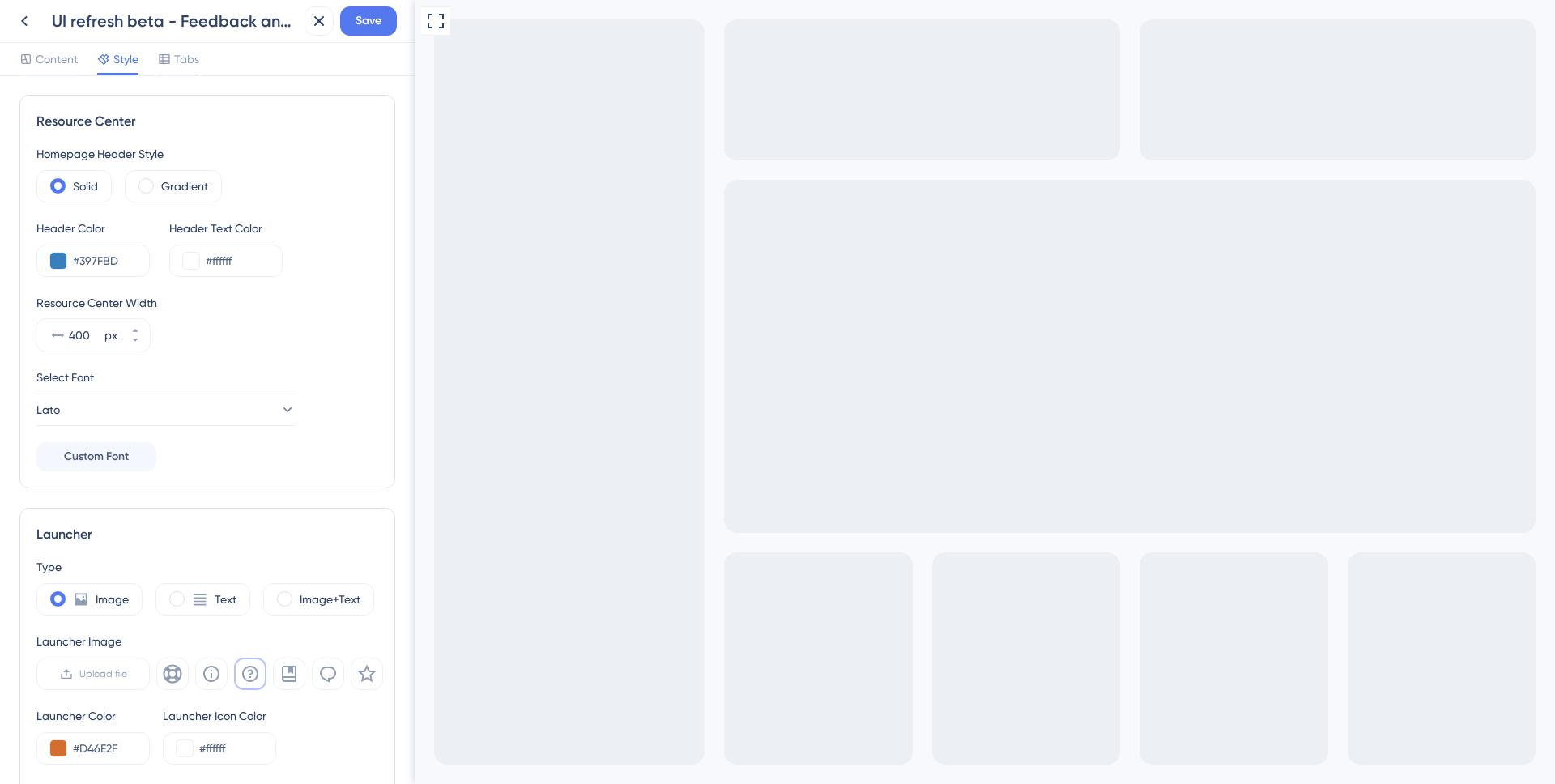
scroll to position [0, 0]
click at [319, 21] on icon at bounding box center [319, 21] width 11 height 11
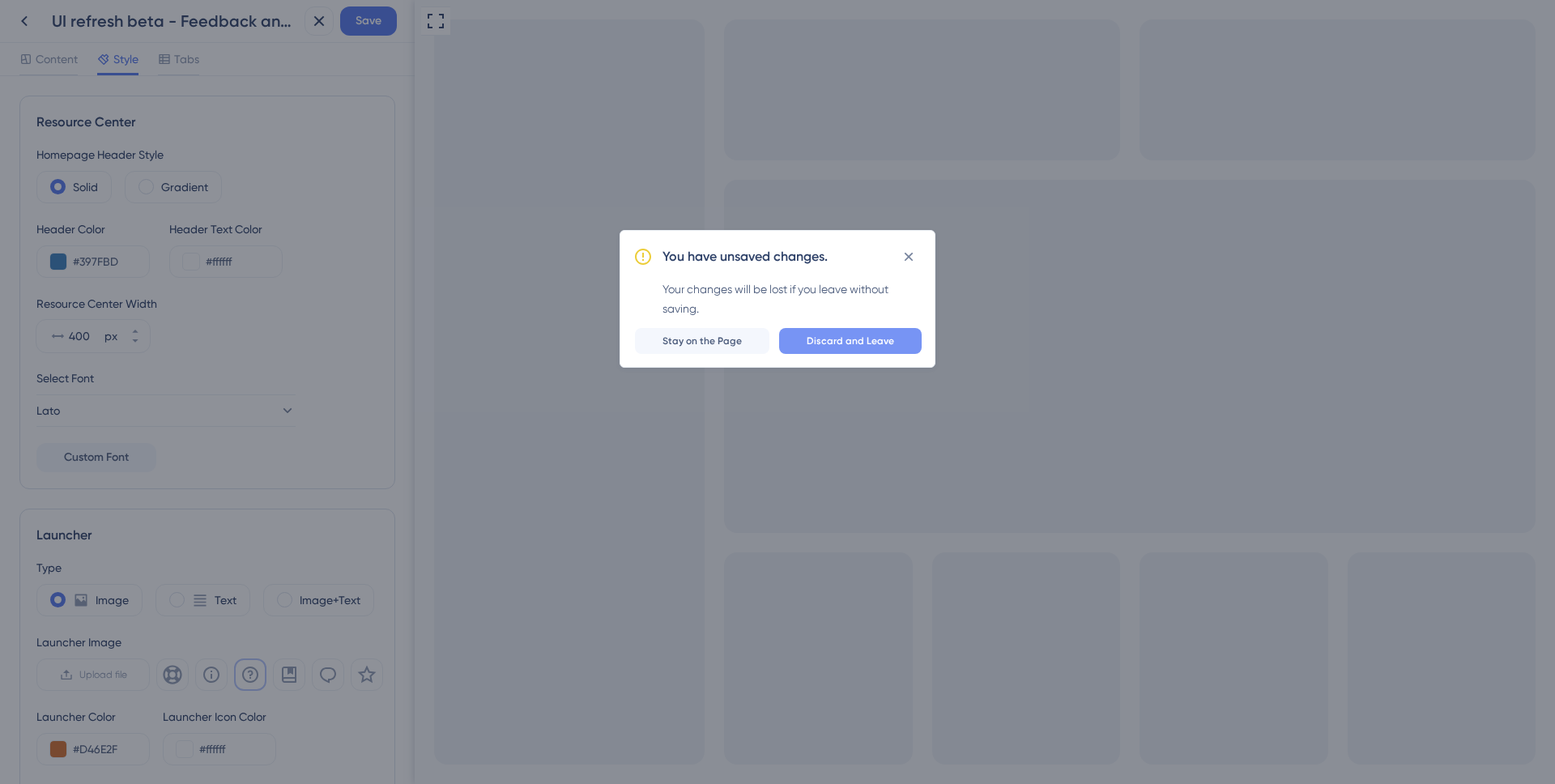
click at [868, 340] on span "Discard and Leave" at bounding box center [850, 341] width 88 height 13
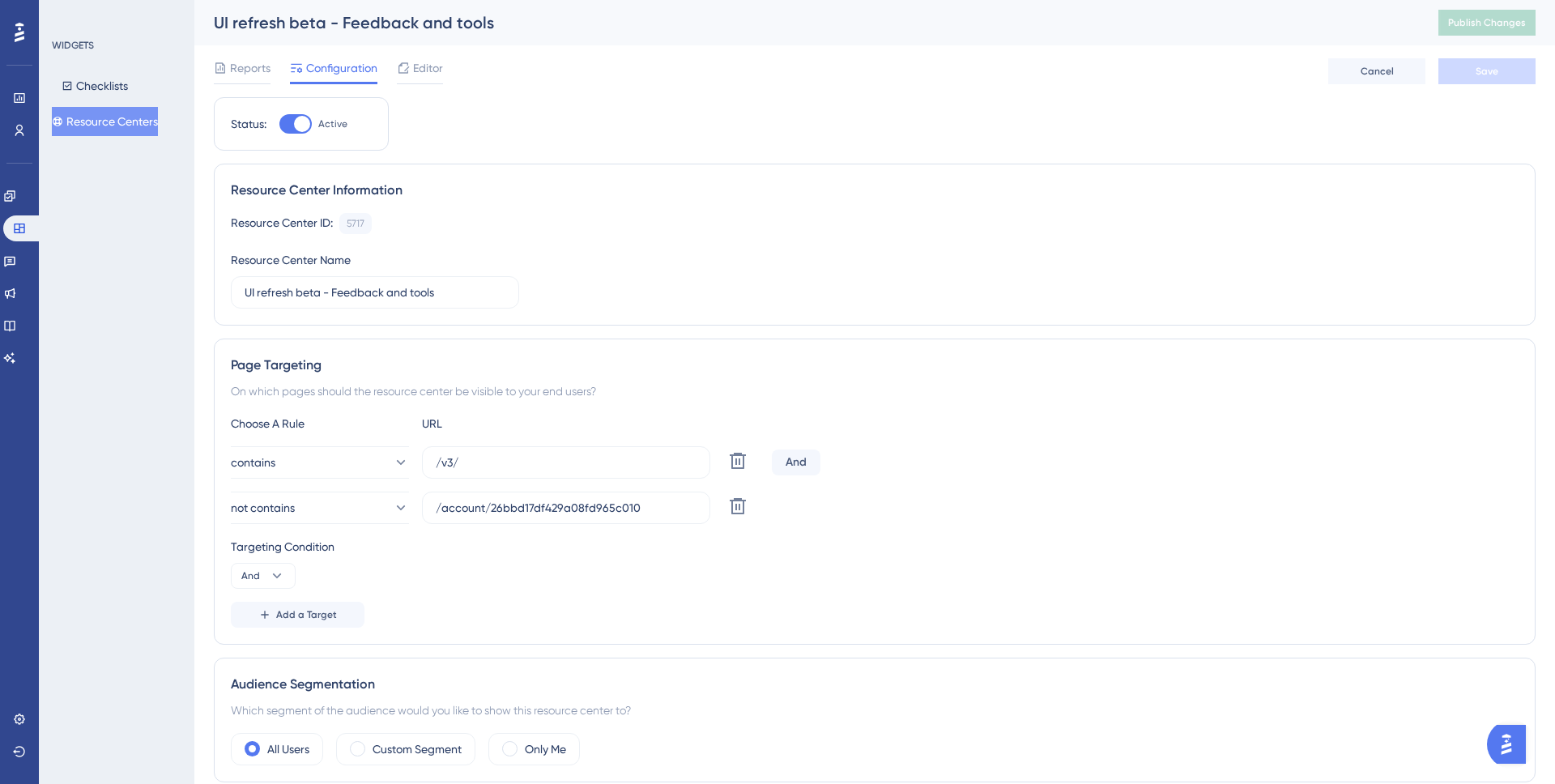
click at [131, 124] on button "Resource Centers" at bounding box center [105, 122] width 106 height 29
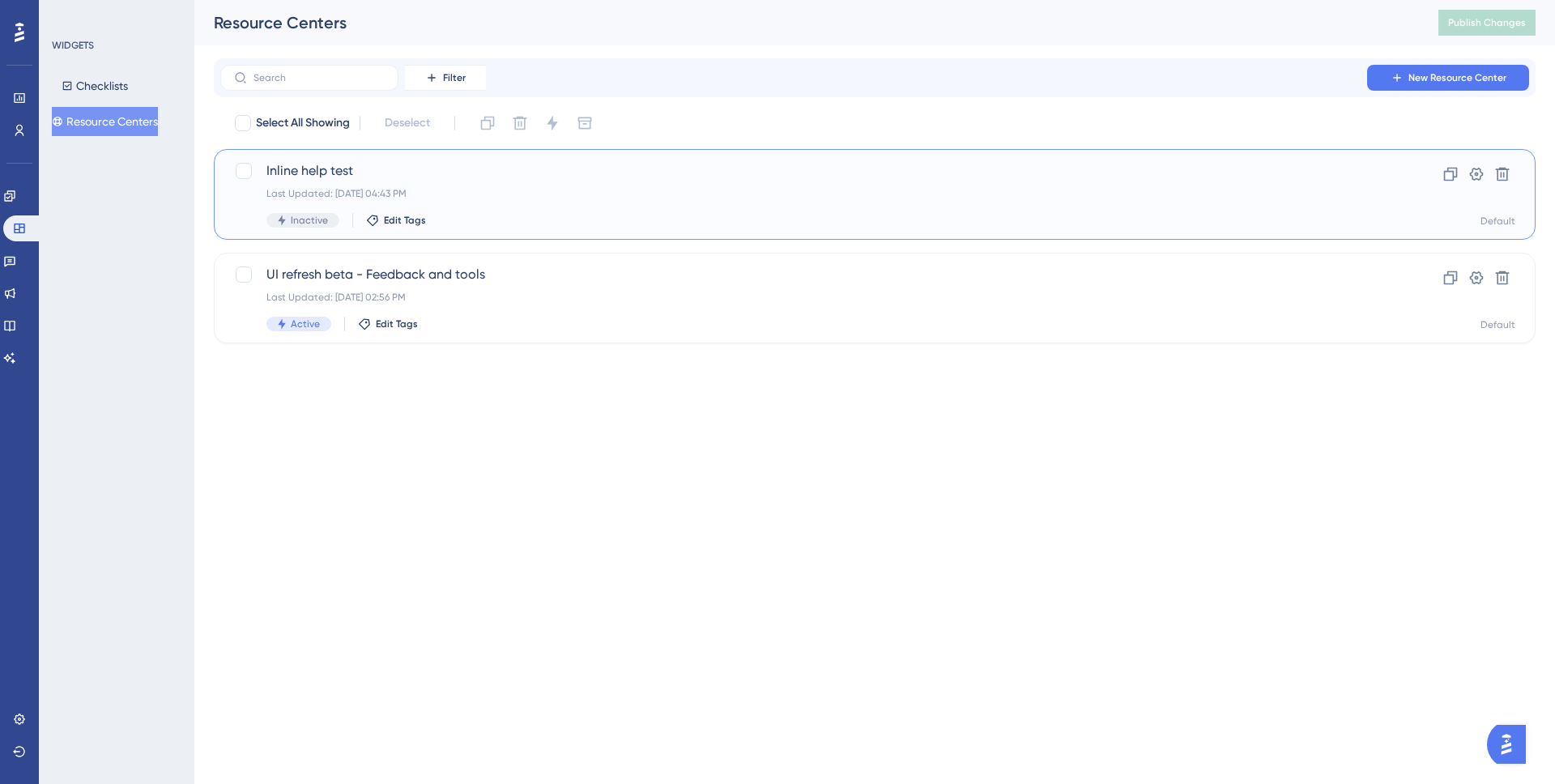
click at [509, 162] on span "Inline help test" at bounding box center [810, 171] width 1087 height 20
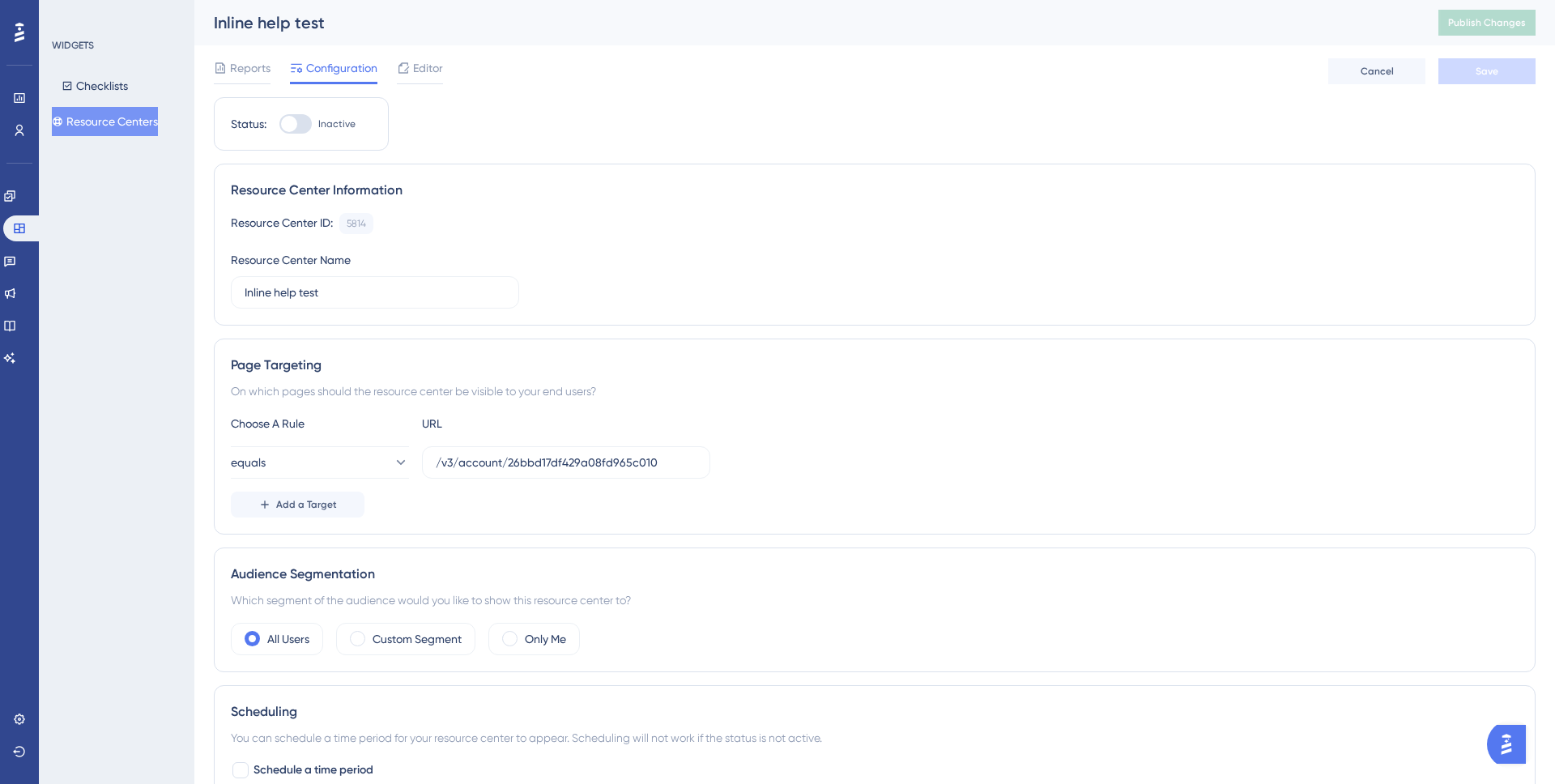
click at [301, 130] on div at bounding box center [296, 124] width 33 height 20
click at [279, 124] on input "Inactive" at bounding box center [278, 124] width 1 height 1
checkbox input "false"
click at [414, 60] on span "Editor" at bounding box center [428, 68] width 30 height 20
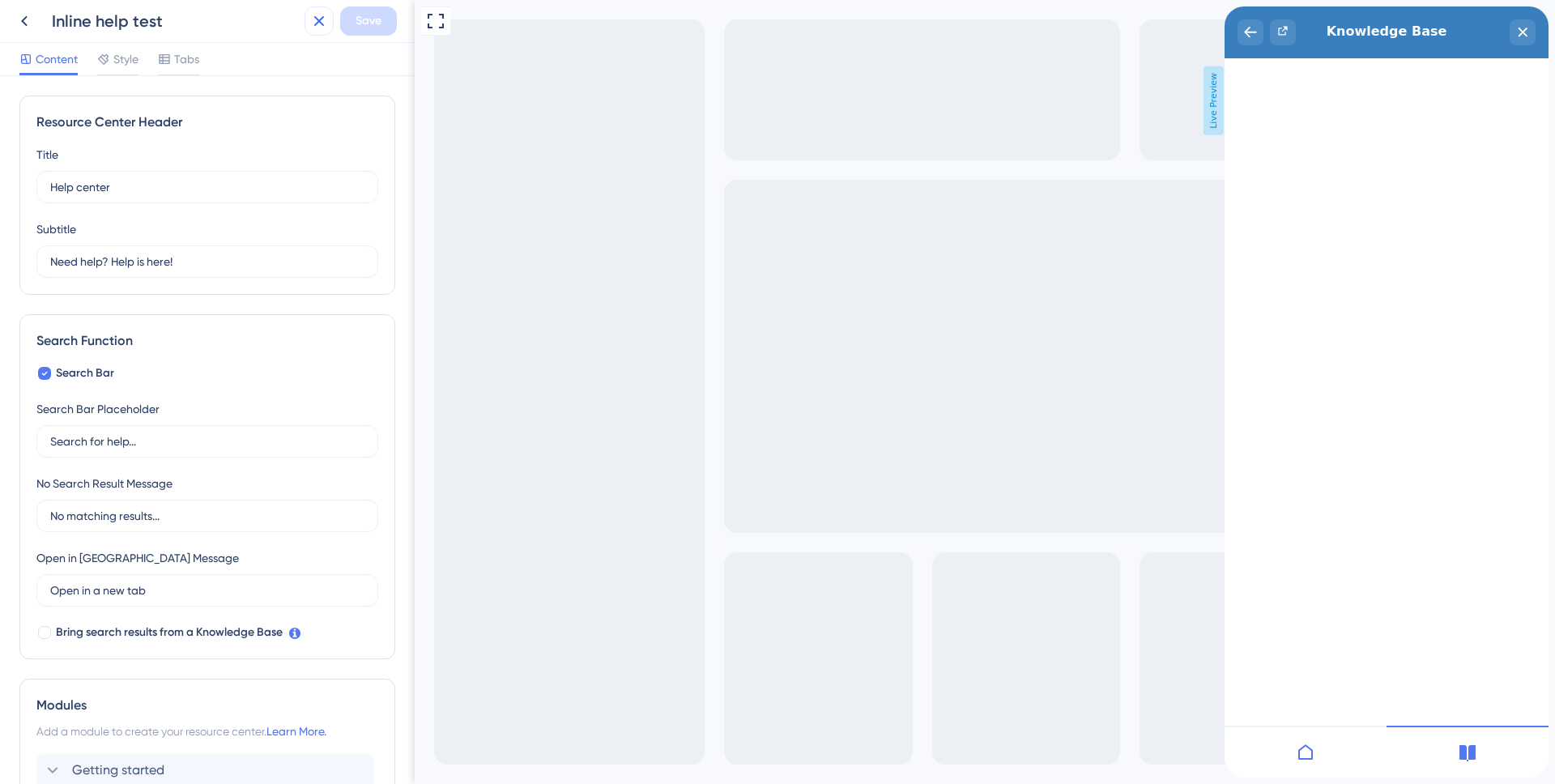
click at [313, 25] on icon at bounding box center [319, 21] width 20 height 20
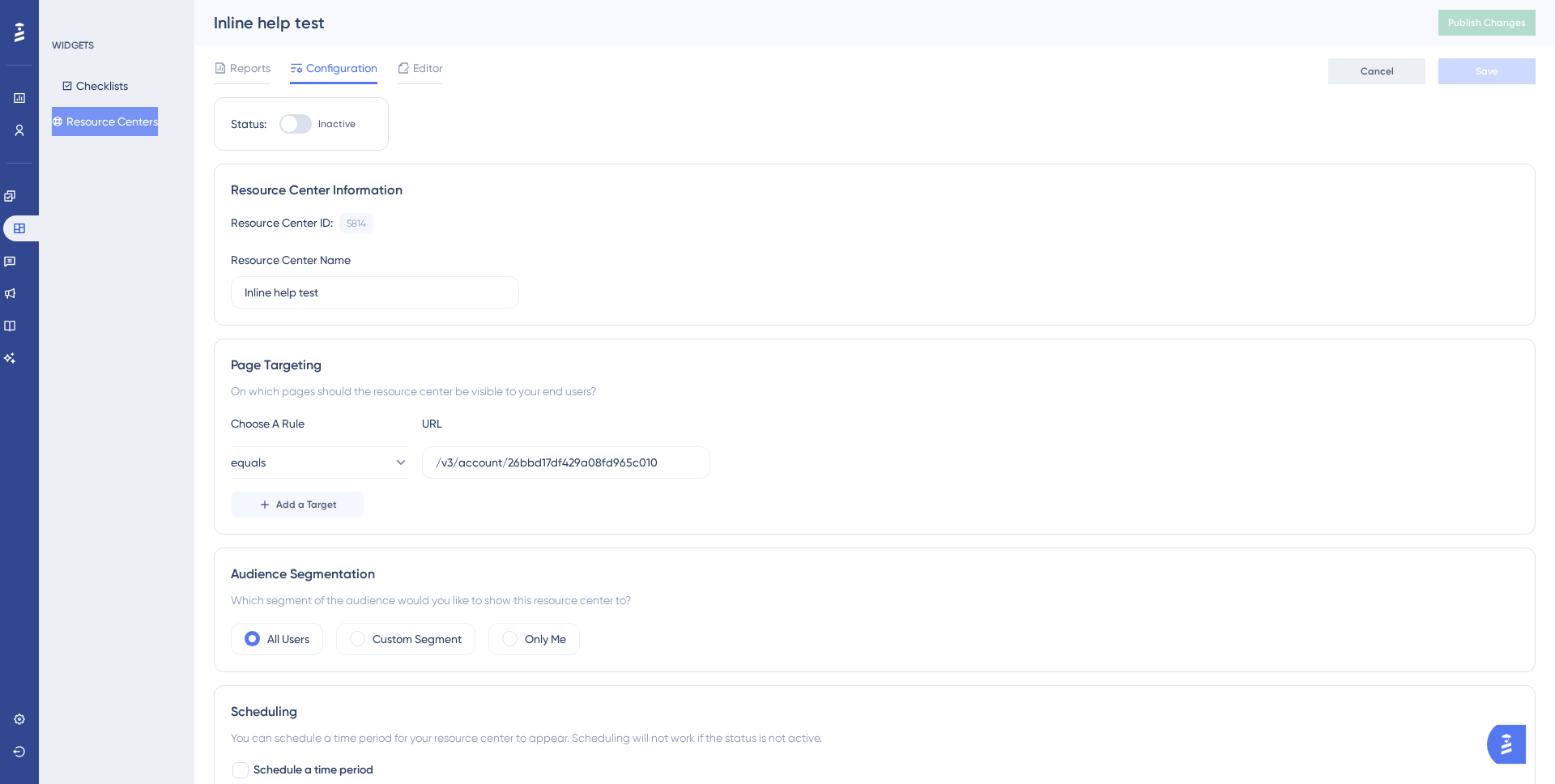
click at [1361, 77] on span "Cancel" at bounding box center [1377, 71] width 34 height 13
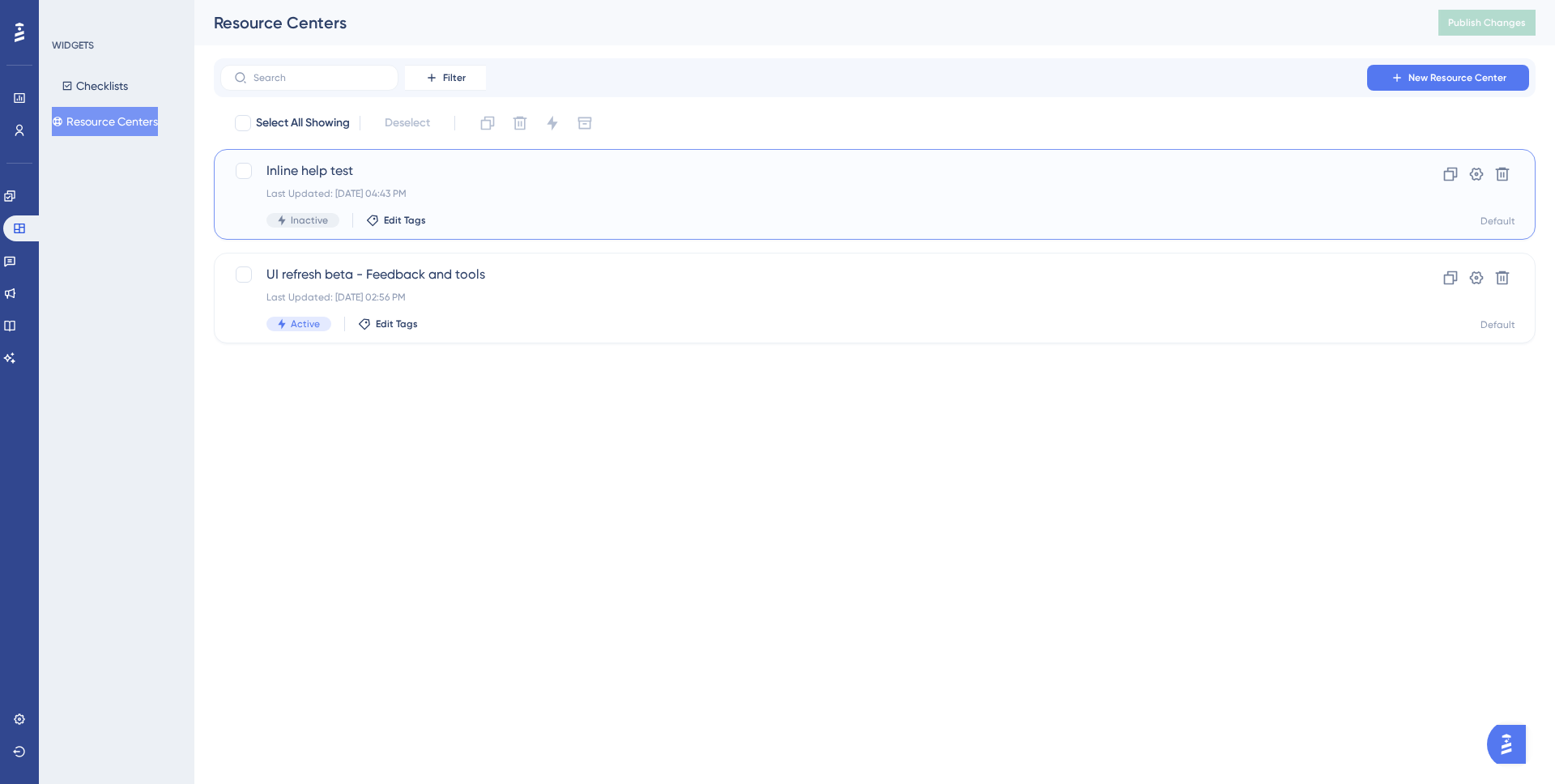
click at [532, 176] on span "Inline help test" at bounding box center [810, 171] width 1087 height 20
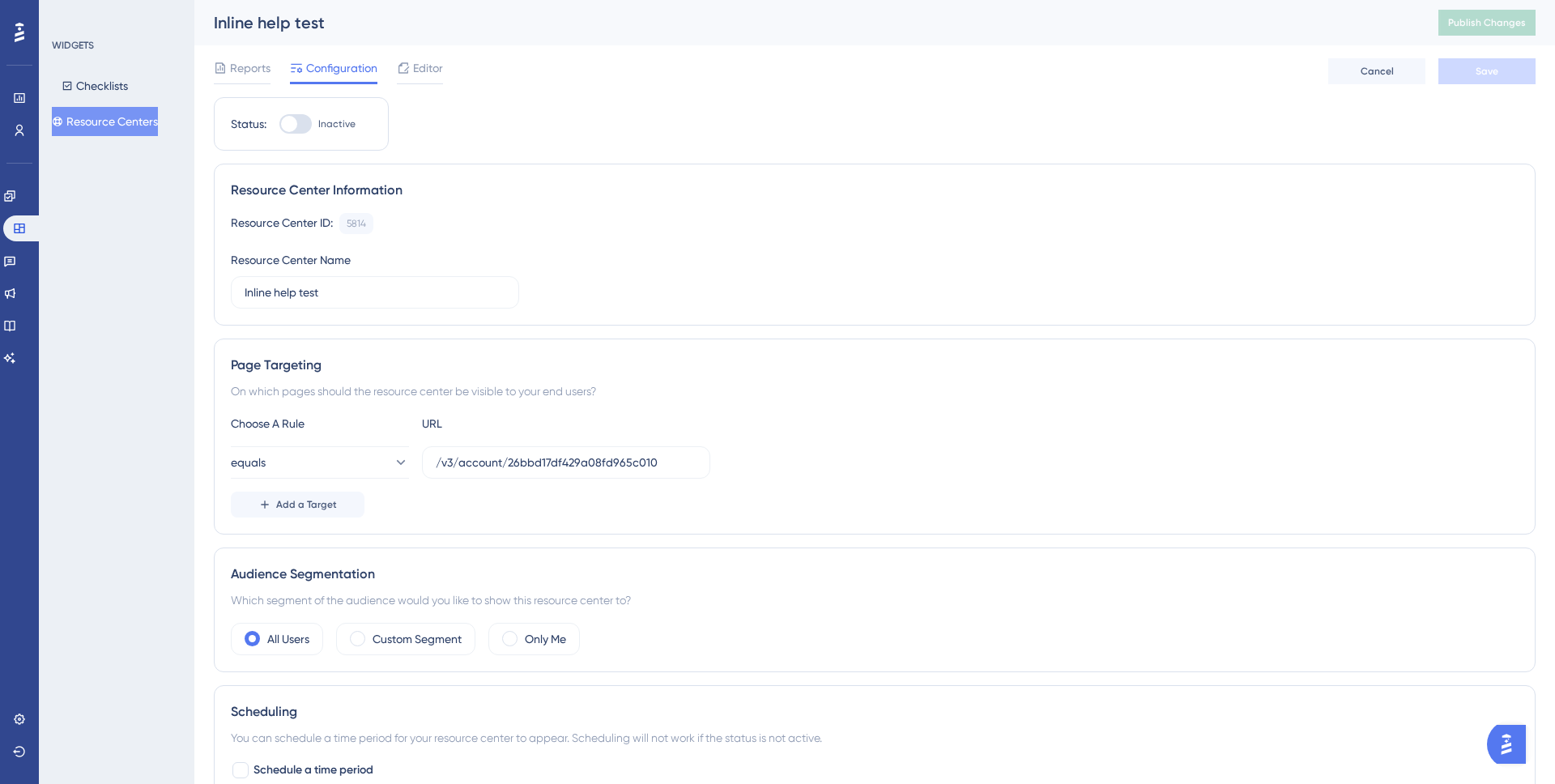
click at [301, 119] on div at bounding box center [296, 124] width 33 height 20
click at [279, 124] on input "Inactive" at bounding box center [278, 124] width 1 height 1
checkbox input "false"
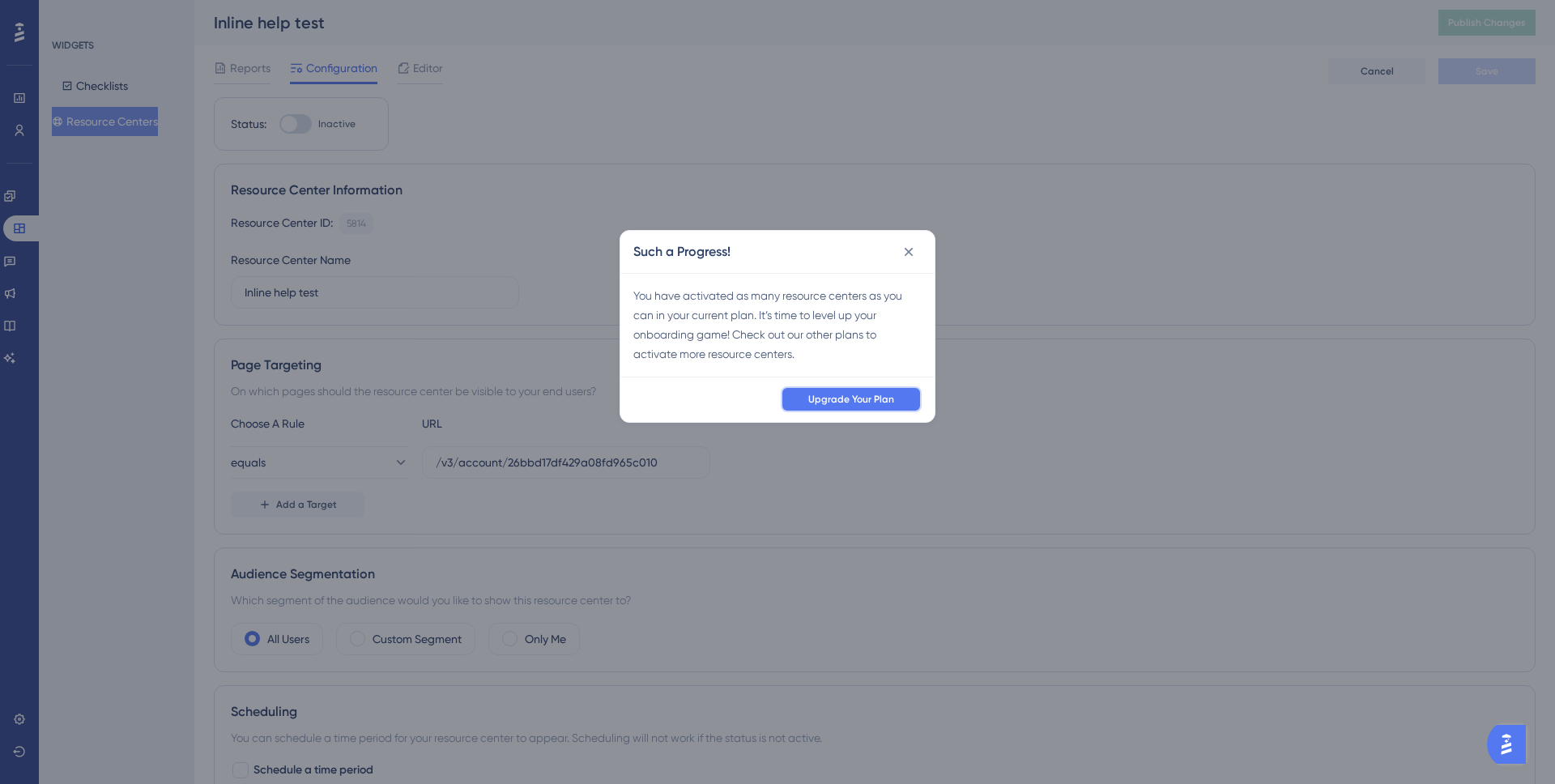
click at [821, 407] on button "Upgrade Your Plan" at bounding box center [852, 399] width 141 height 26
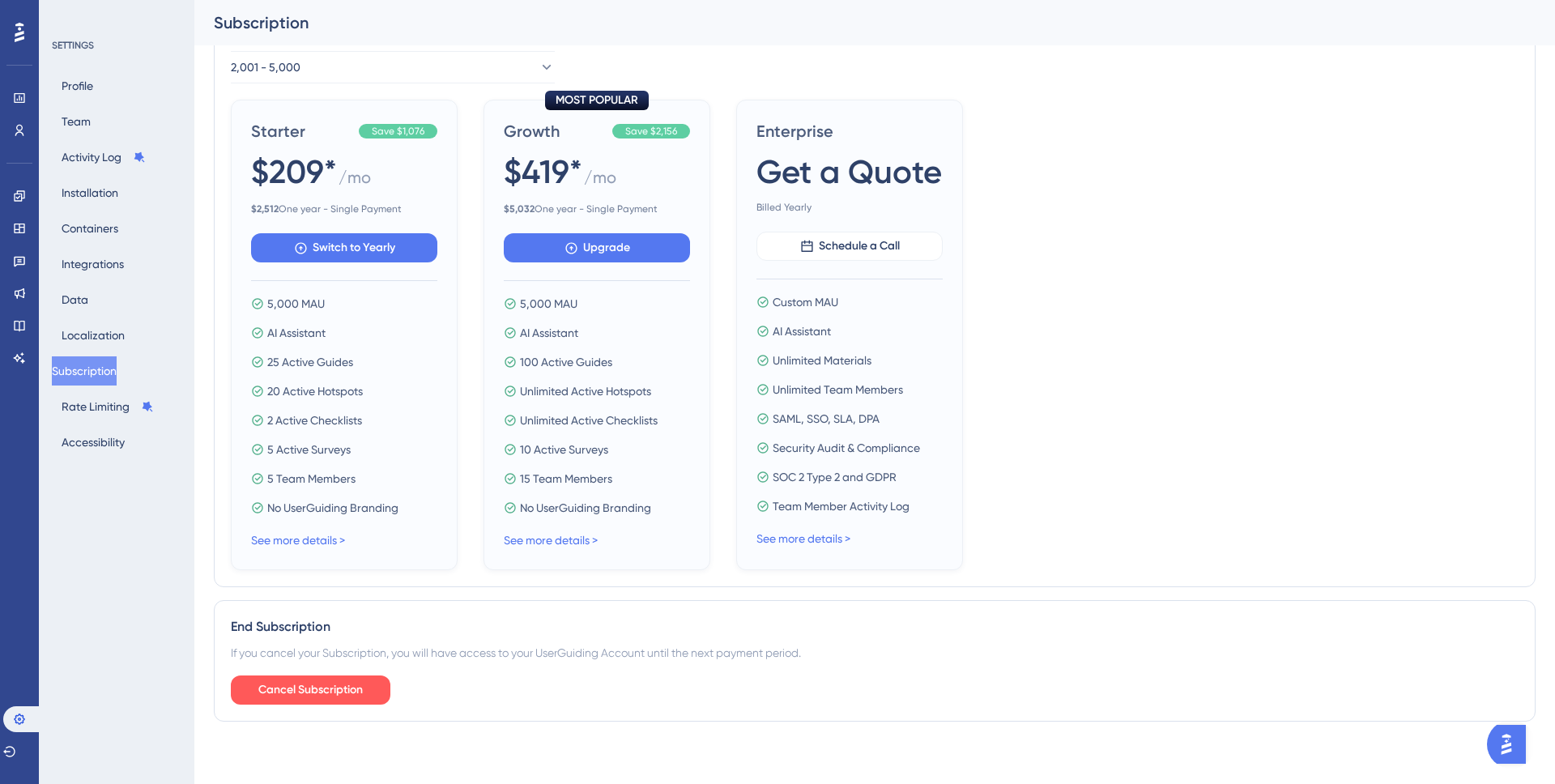
scroll to position [462, 0]
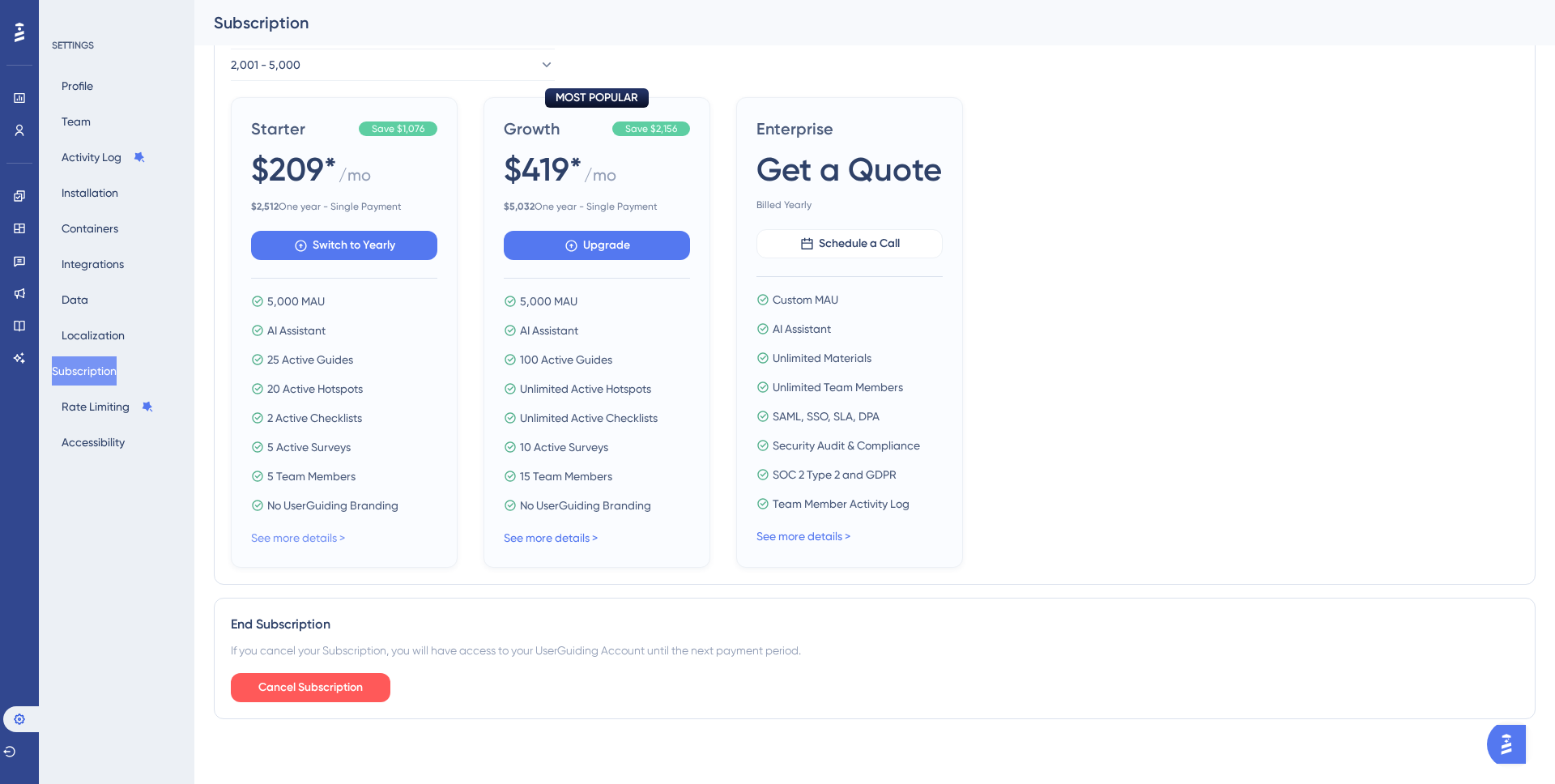
click at [341, 537] on link "See more details >" at bounding box center [298, 538] width 94 height 13
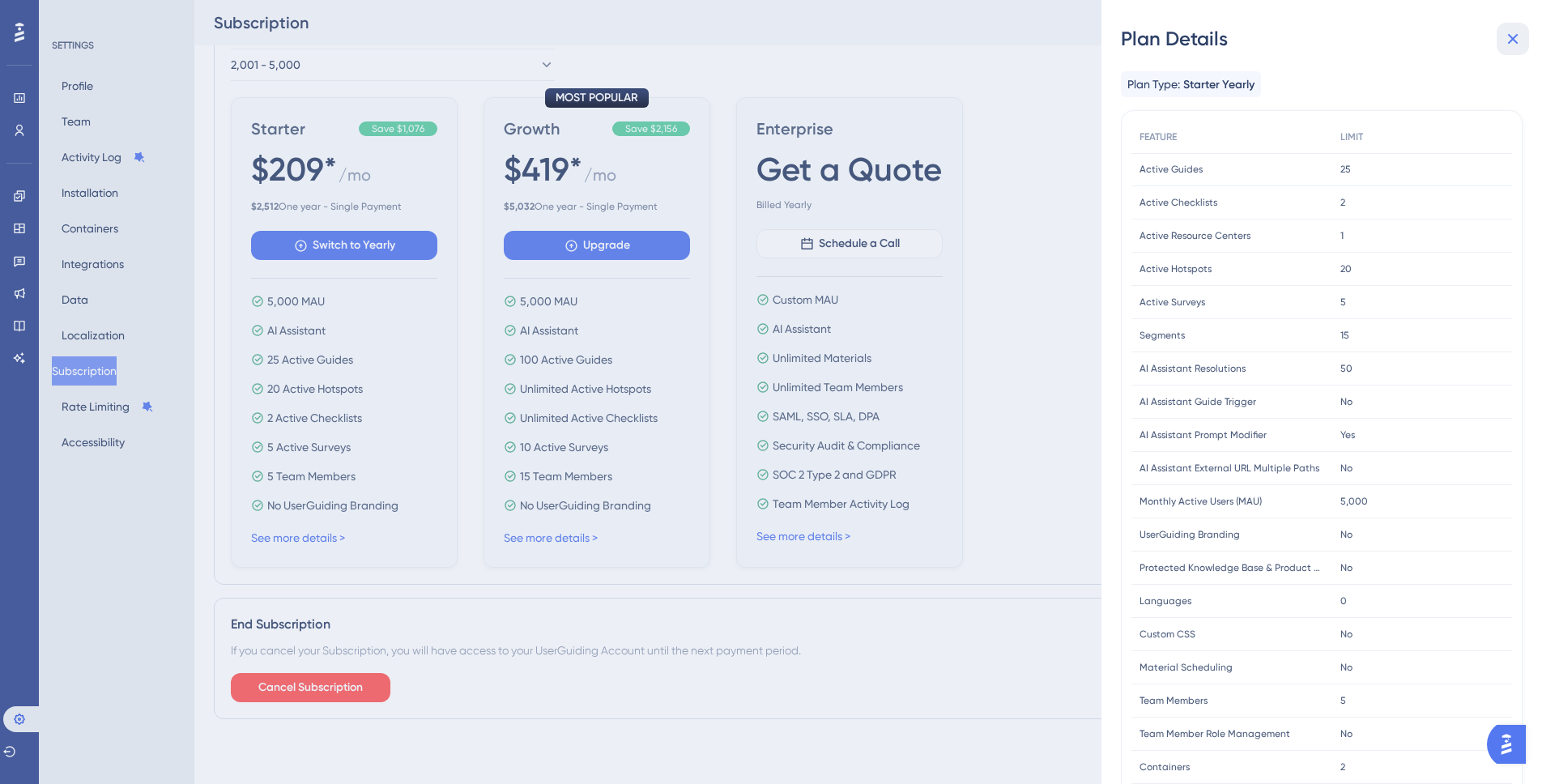
click at [1511, 45] on icon at bounding box center [1513, 39] width 20 height 20
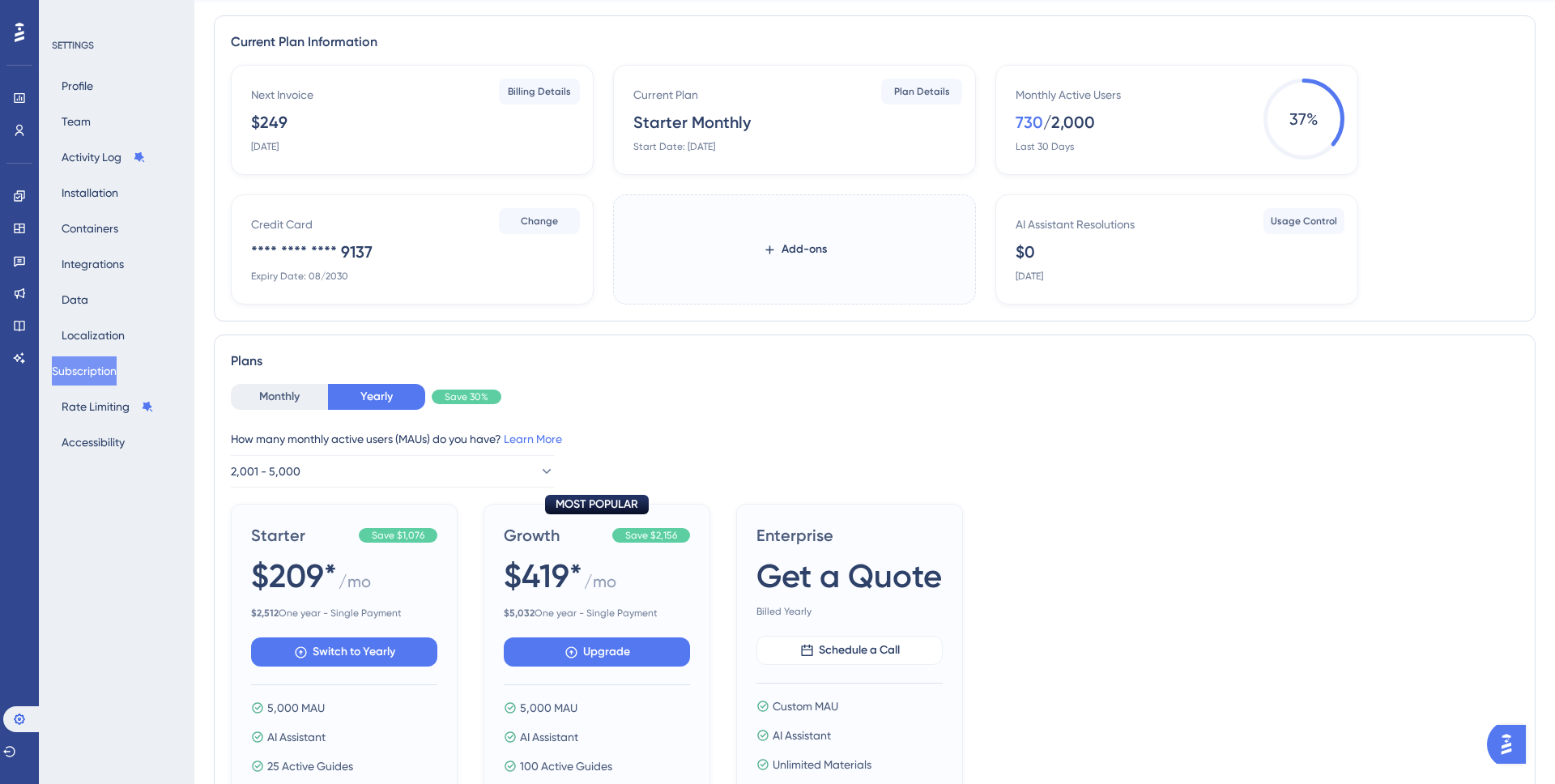
scroll to position [0, 0]
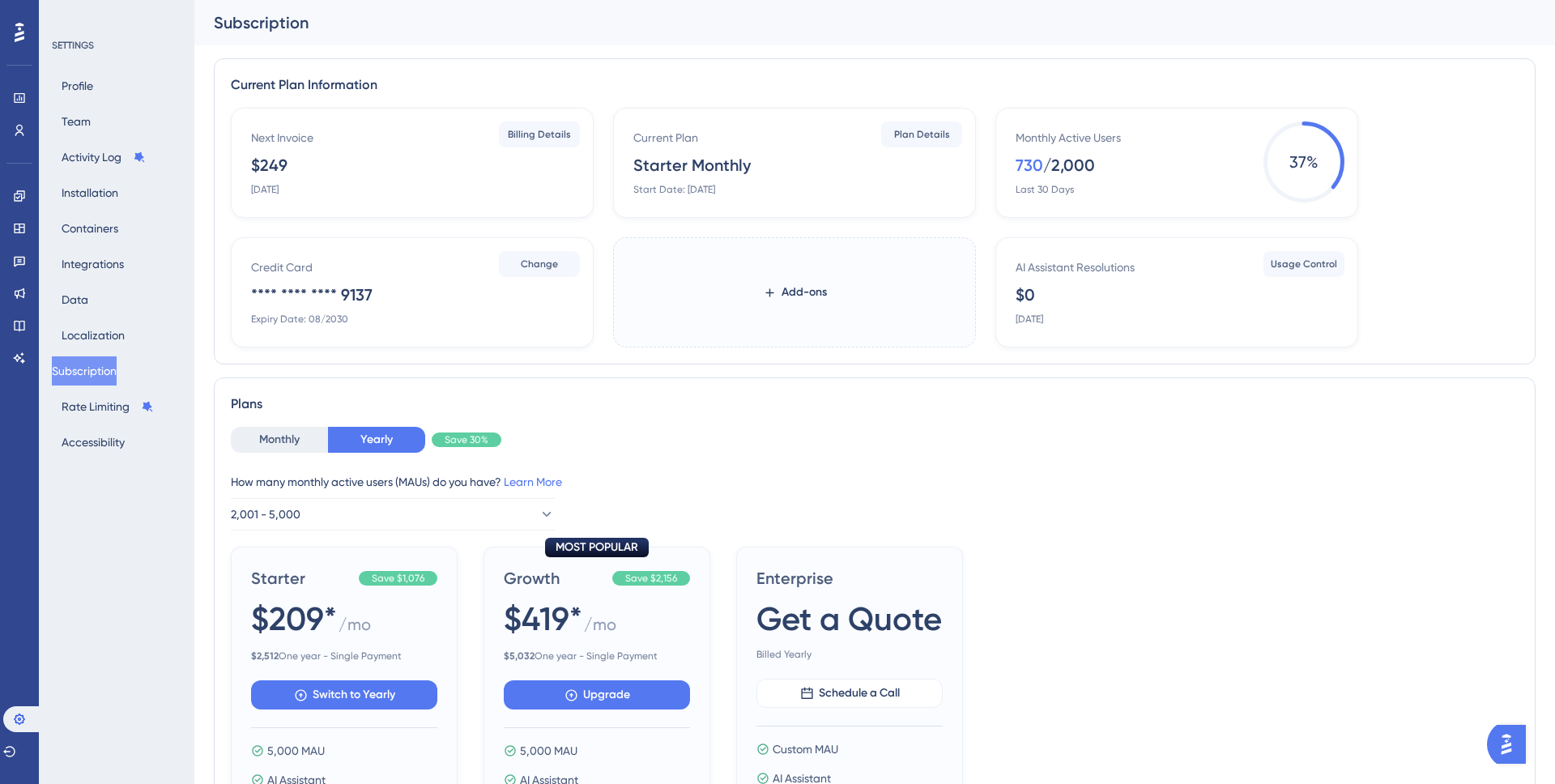
click at [1257, 538] on div "Monthly Yearly Save 30% How many monthly active users ([PERSON_NAME]) do you ha…" at bounding box center [875, 721] width 1288 height 590
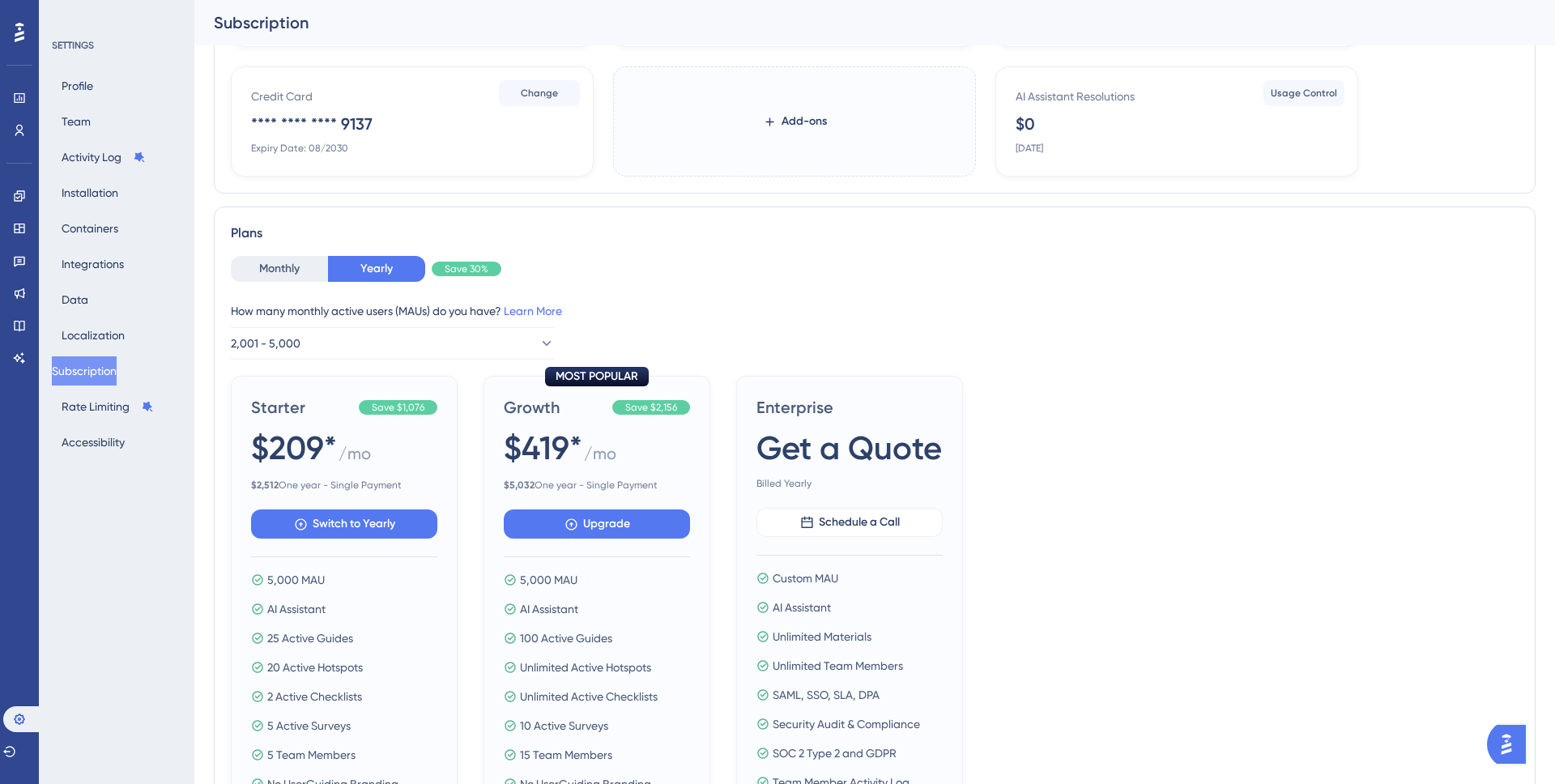
scroll to position [449, 0]
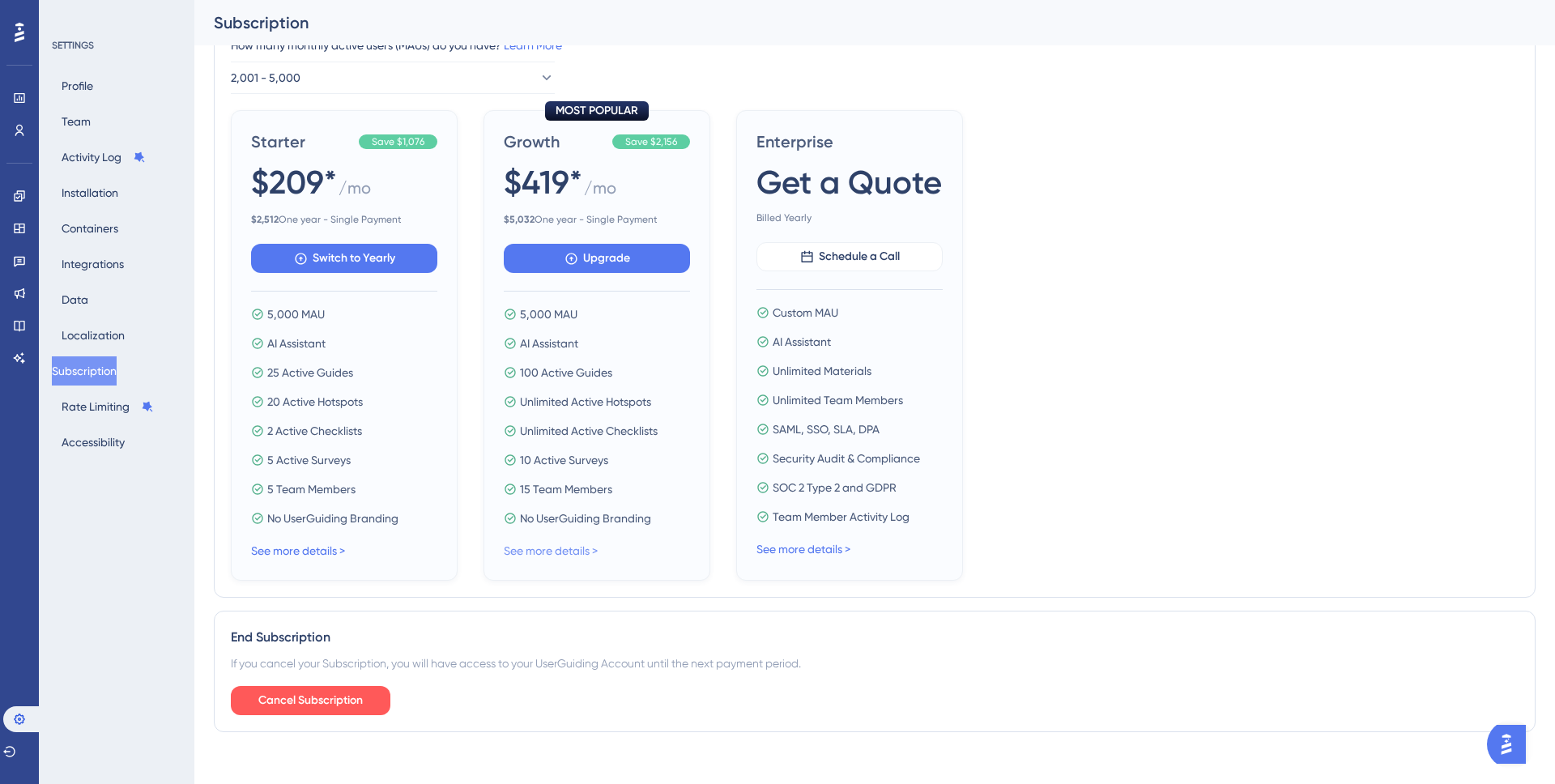
click at [554, 547] on link "See more details >" at bounding box center [550, 551] width 94 height 13
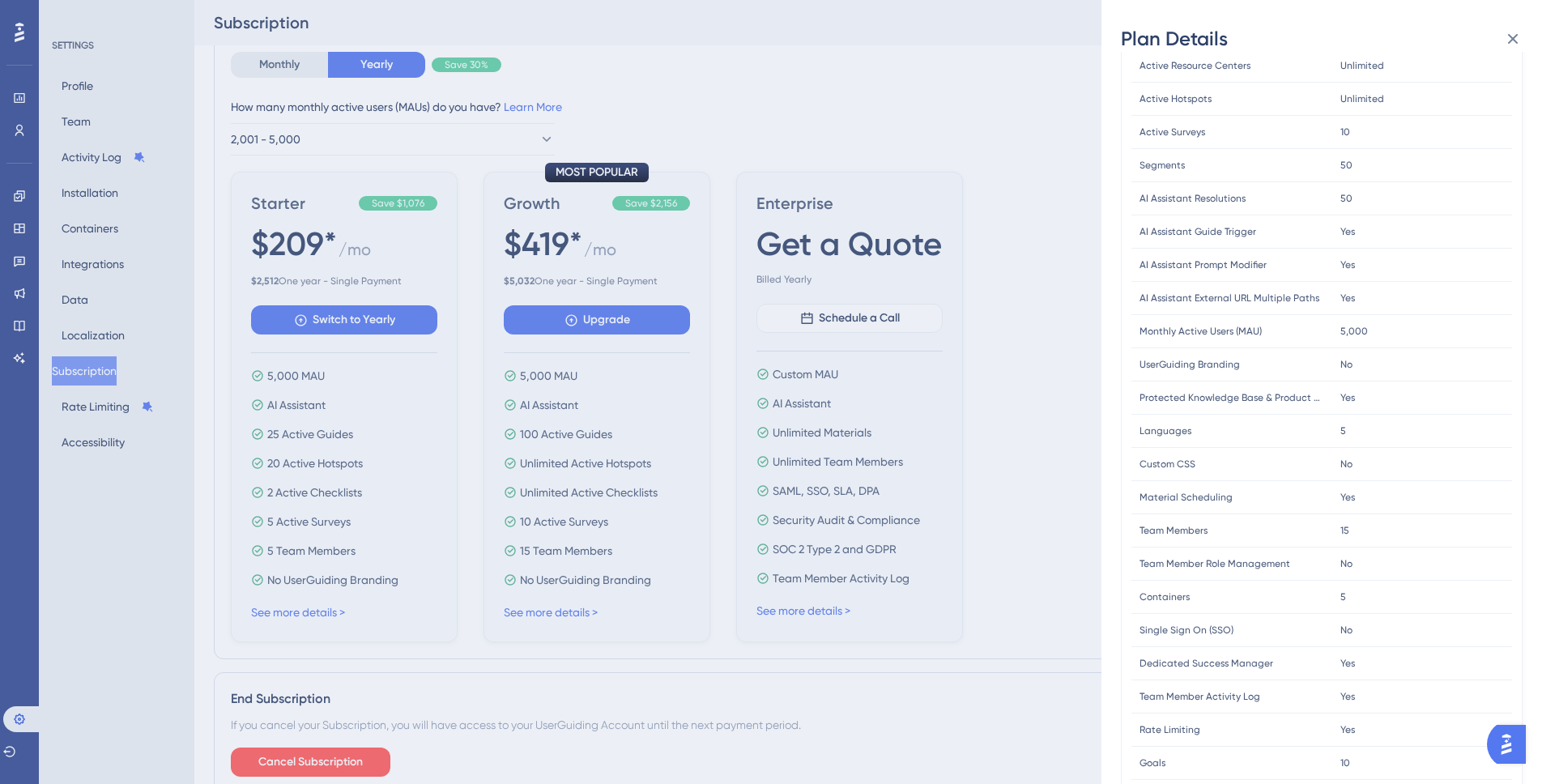
scroll to position [229, 0]
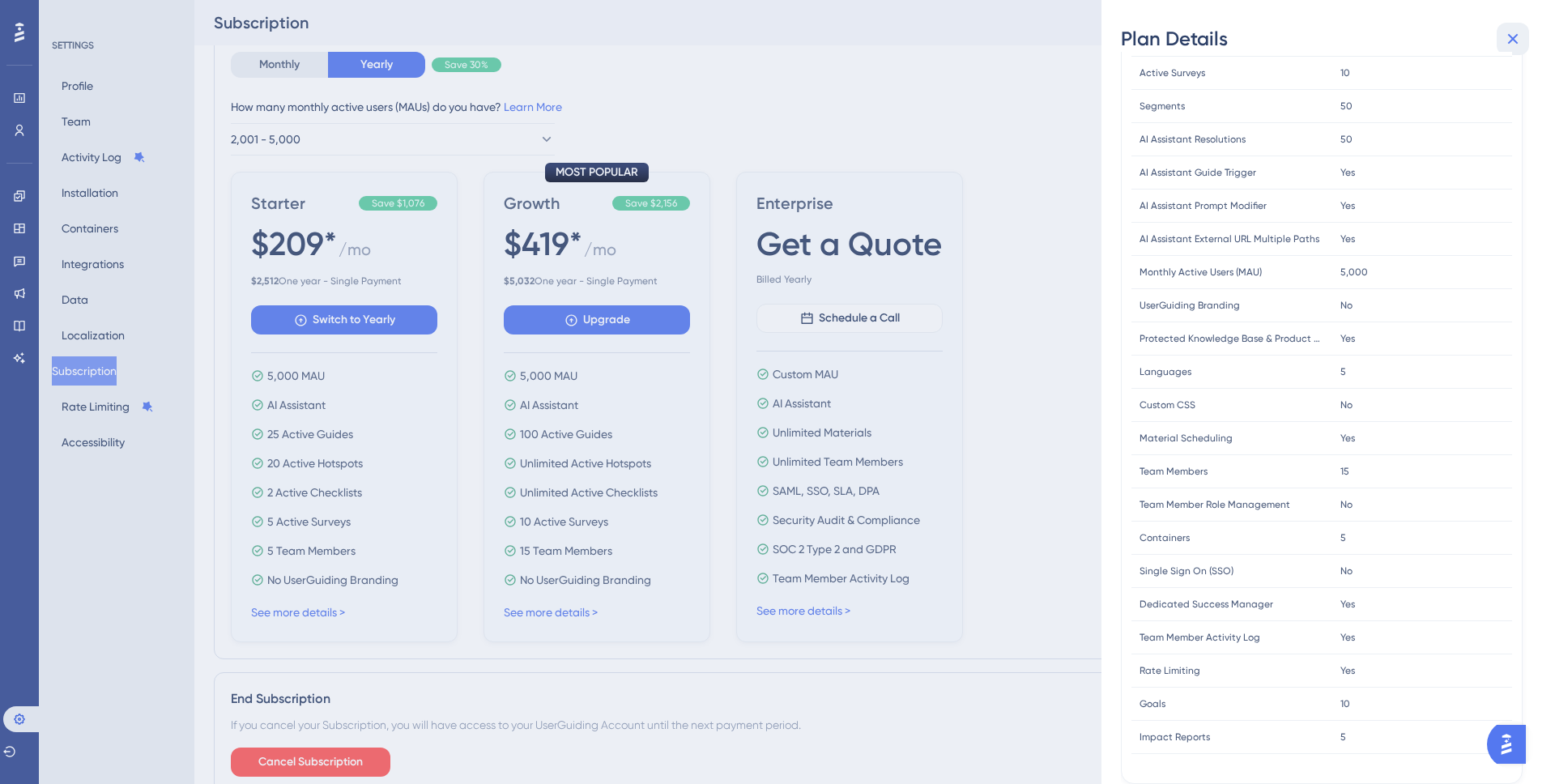
click at [1505, 43] on icon at bounding box center [1513, 39] width 20 height 20
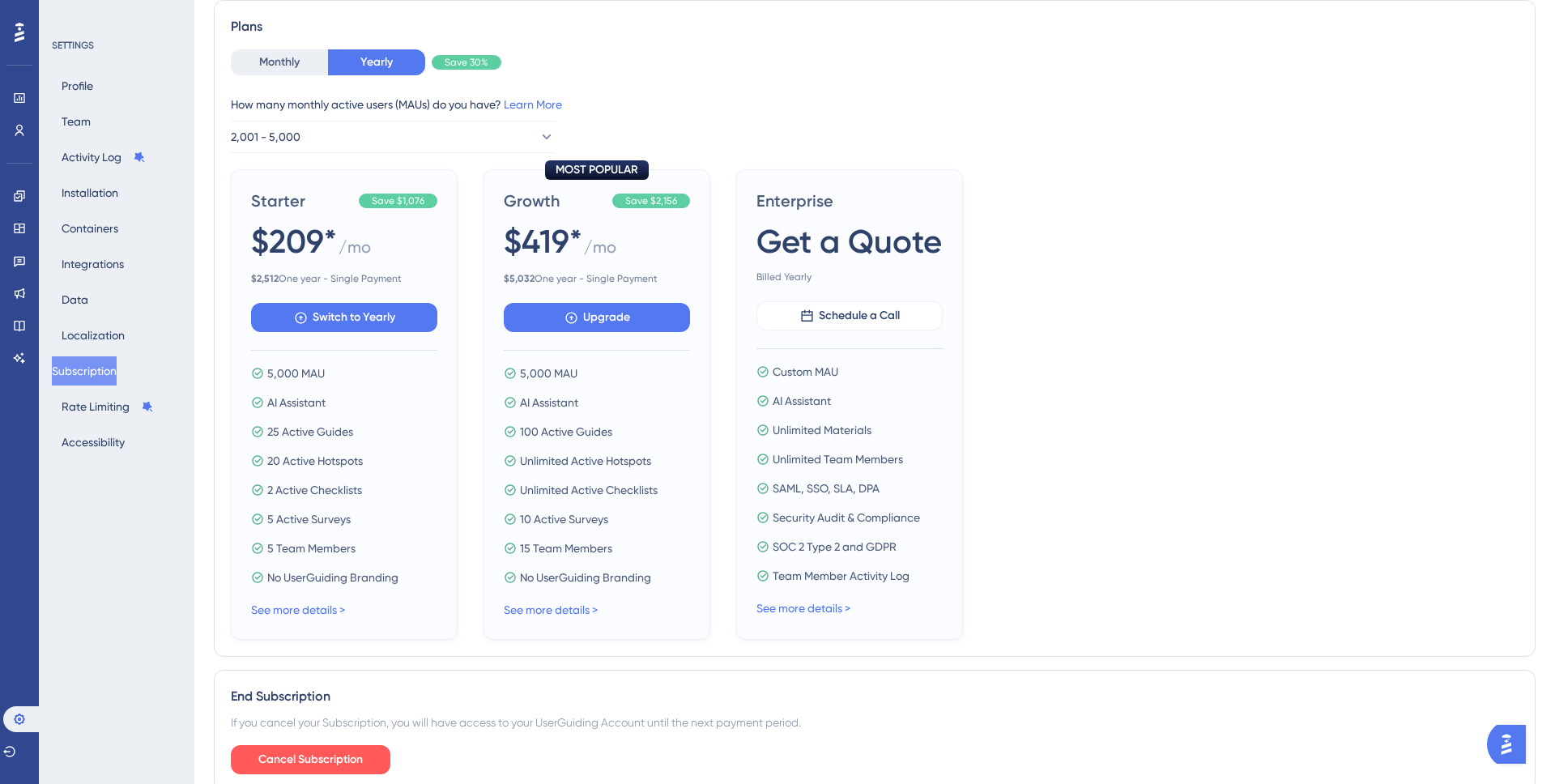
scroll to position [0, 0]
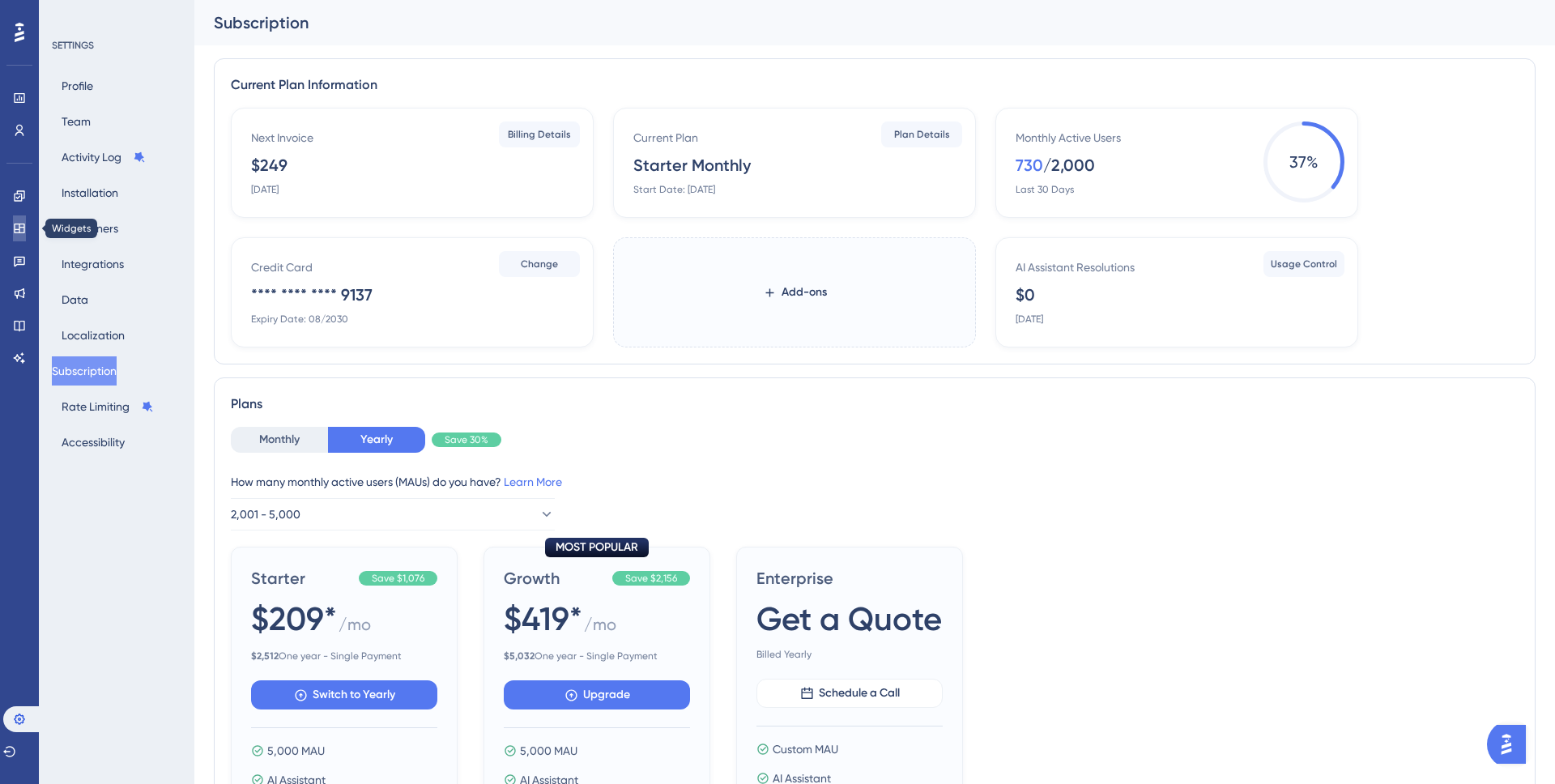
click at [21, 222] on icon at bounding box center [20, 228] width 13 height 13
